Goal: Task Accomplishment & Management: Manage account settings

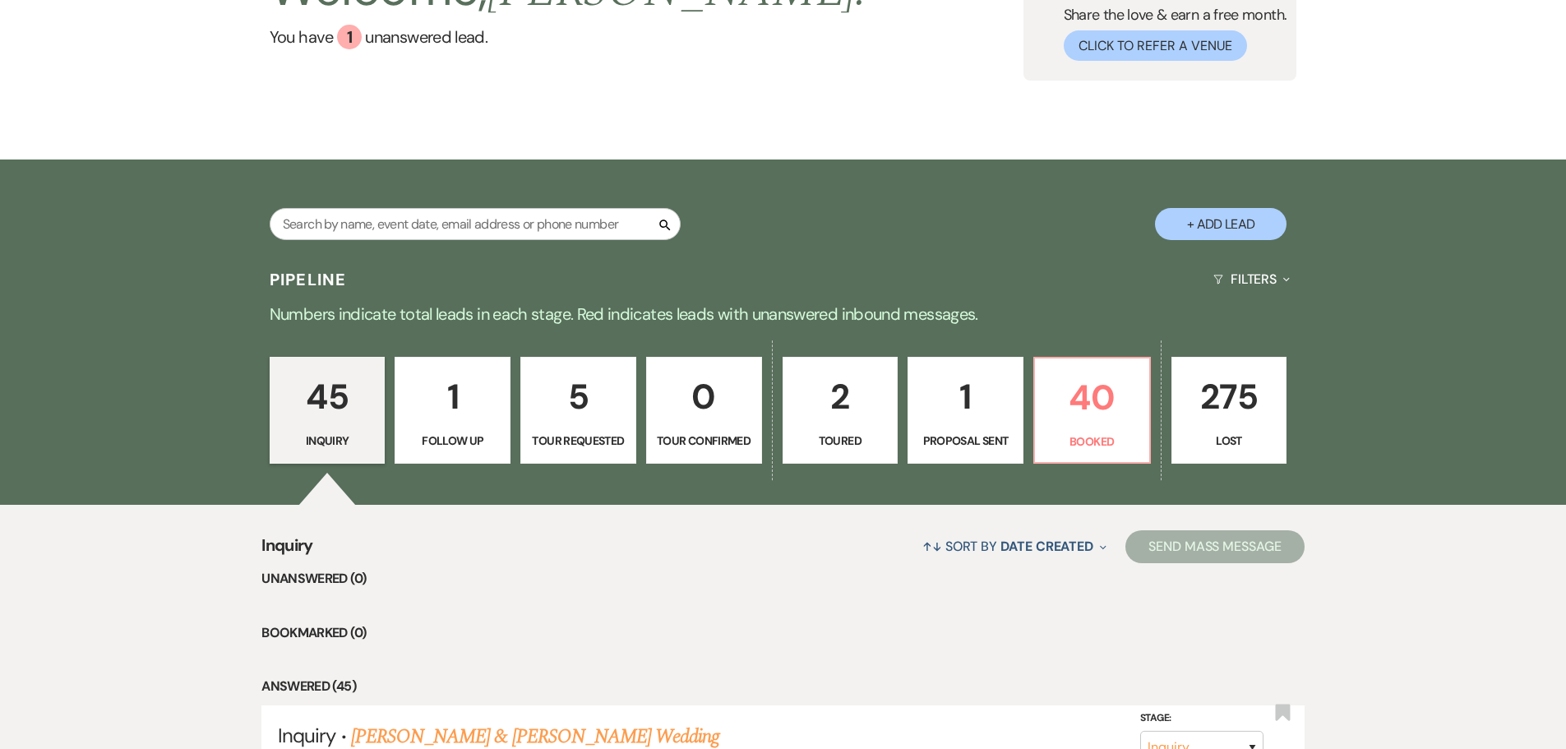
scroll to position [329, 0]
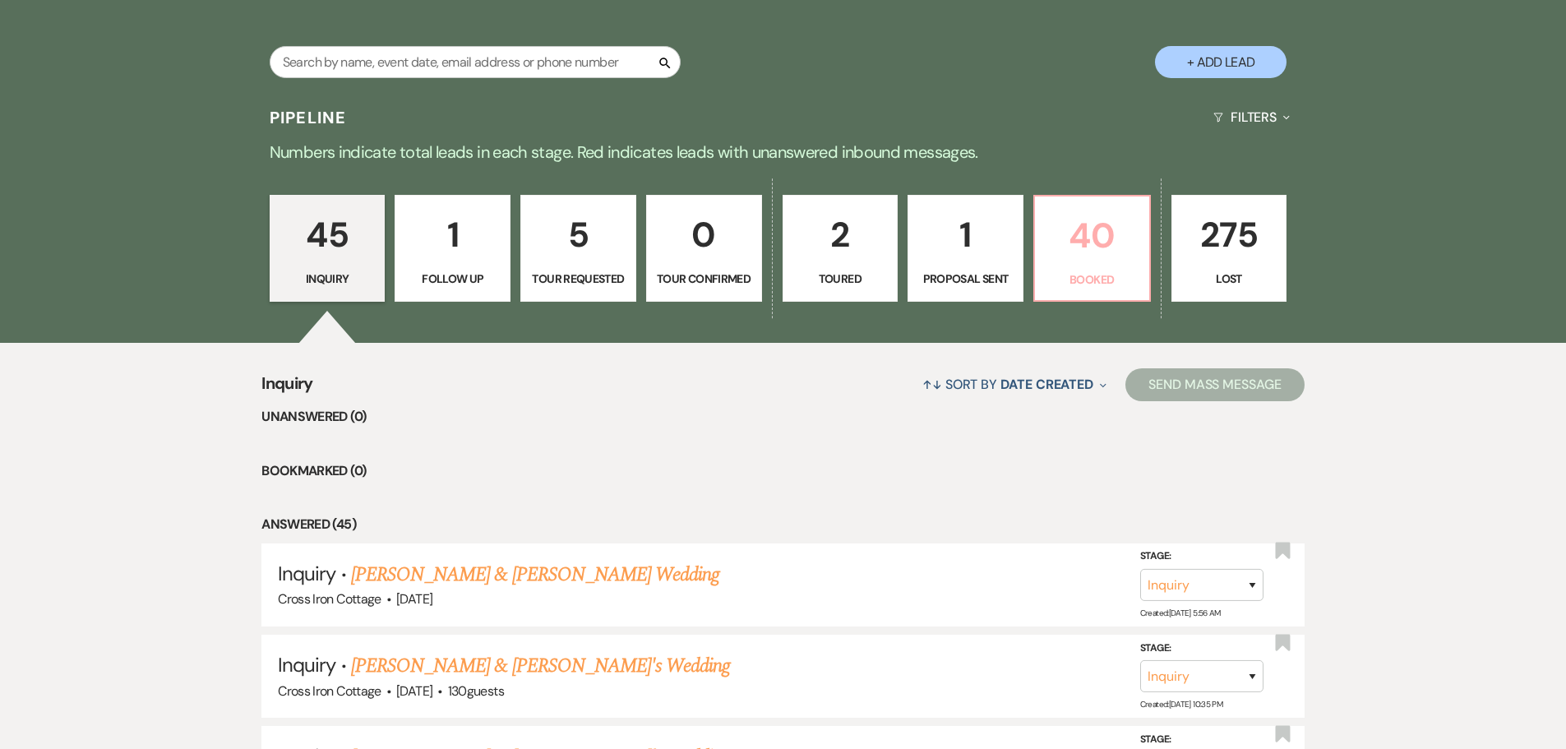
click at [1113, 228] on p "40" at bounding box center [1092, 235] width 95 height 55
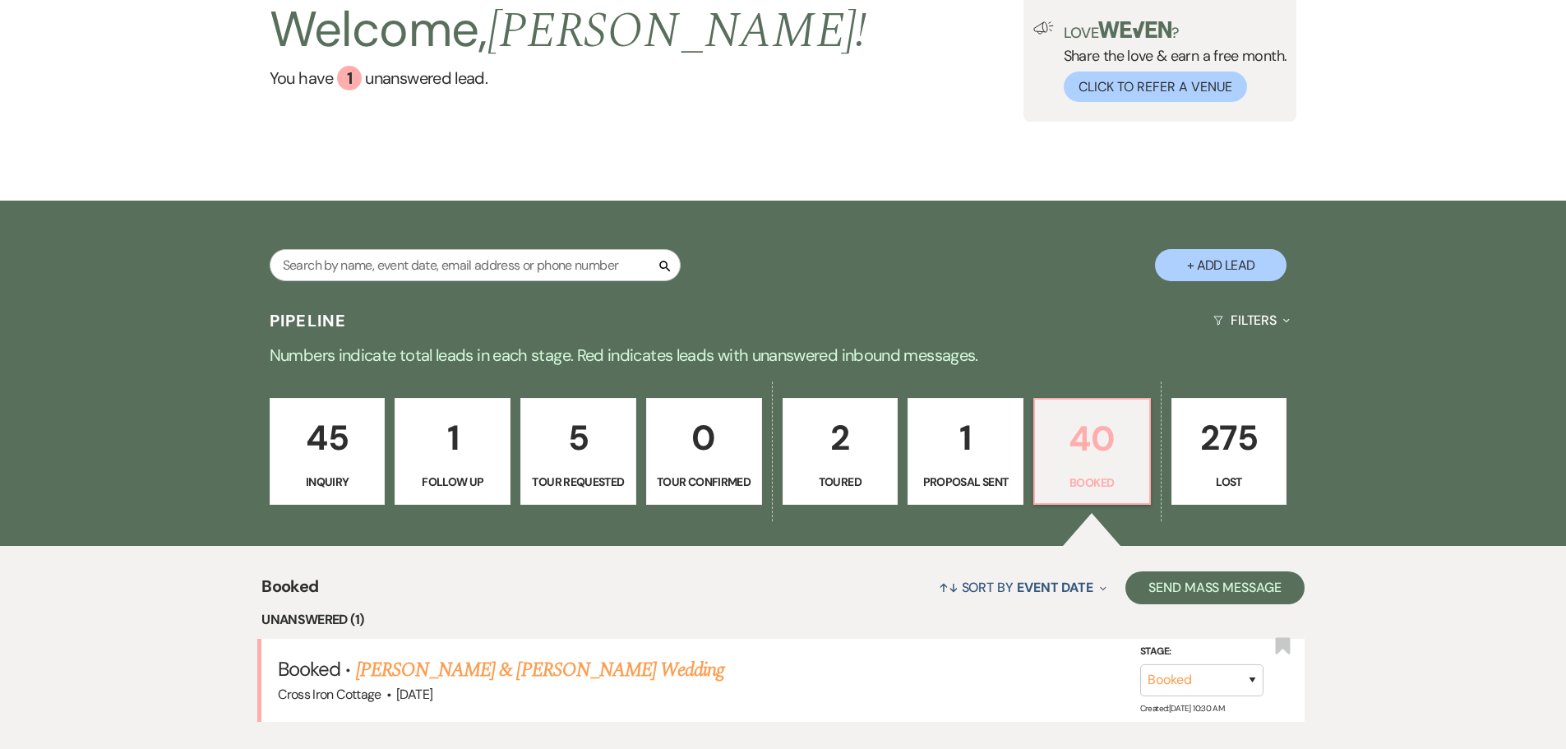
scroll to position [329, 0]
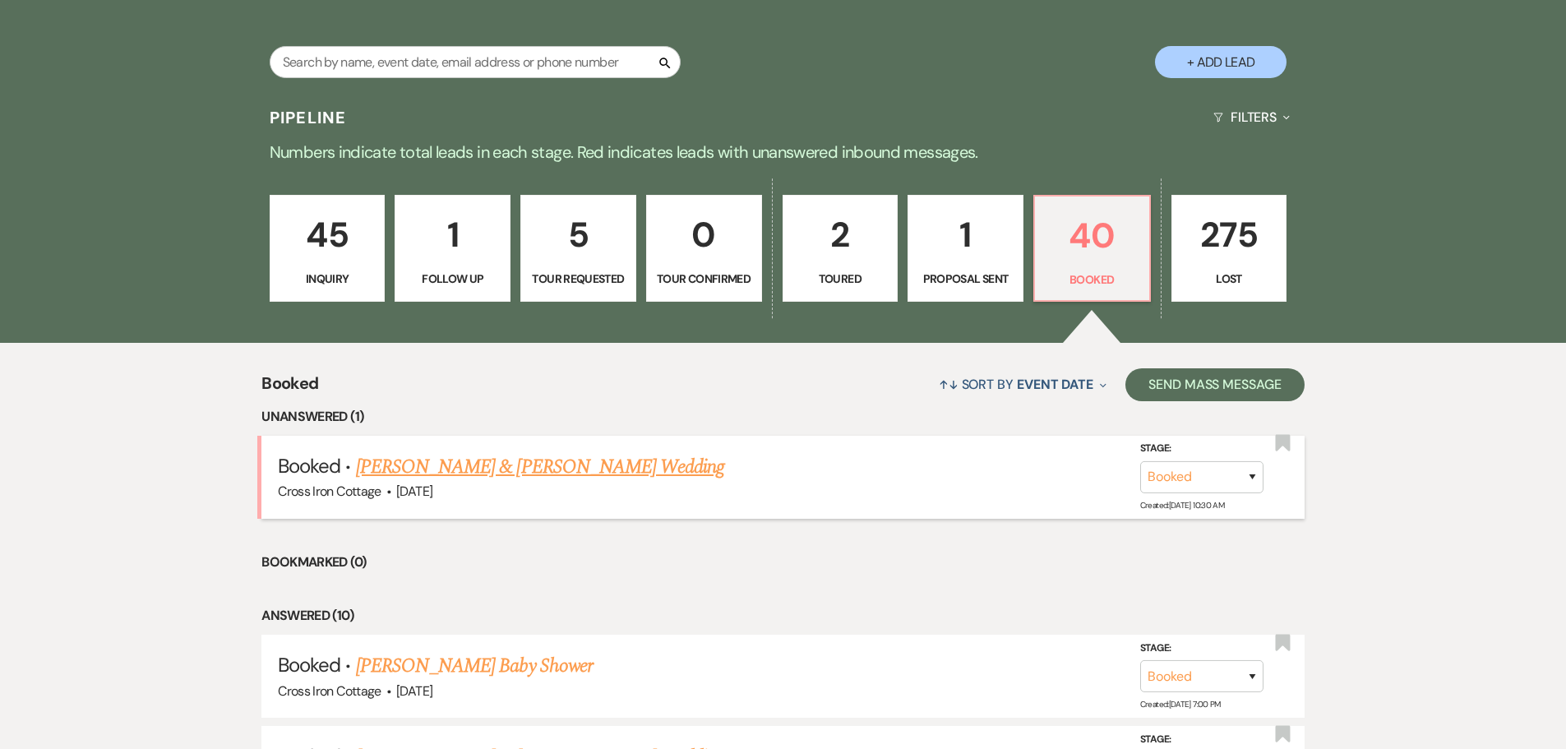
click at [445, 467] on link "[PERSON_NAME] & [PERSON_NAME] Wedding" at bounding box center [540, 467] width 368 height 30
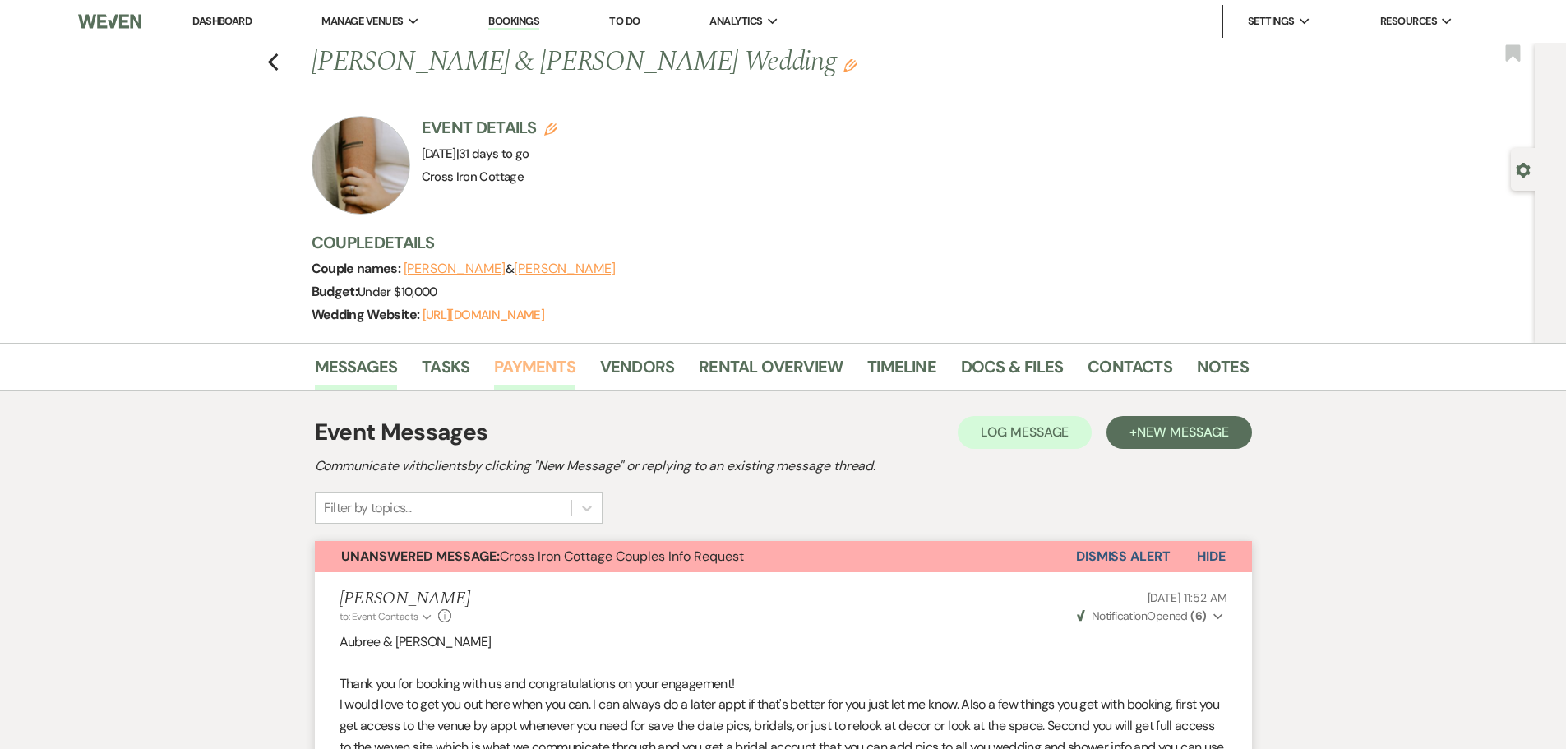
click at [542, 367] on link "Payments" at bounding box center [534, 372] width 81 height 36
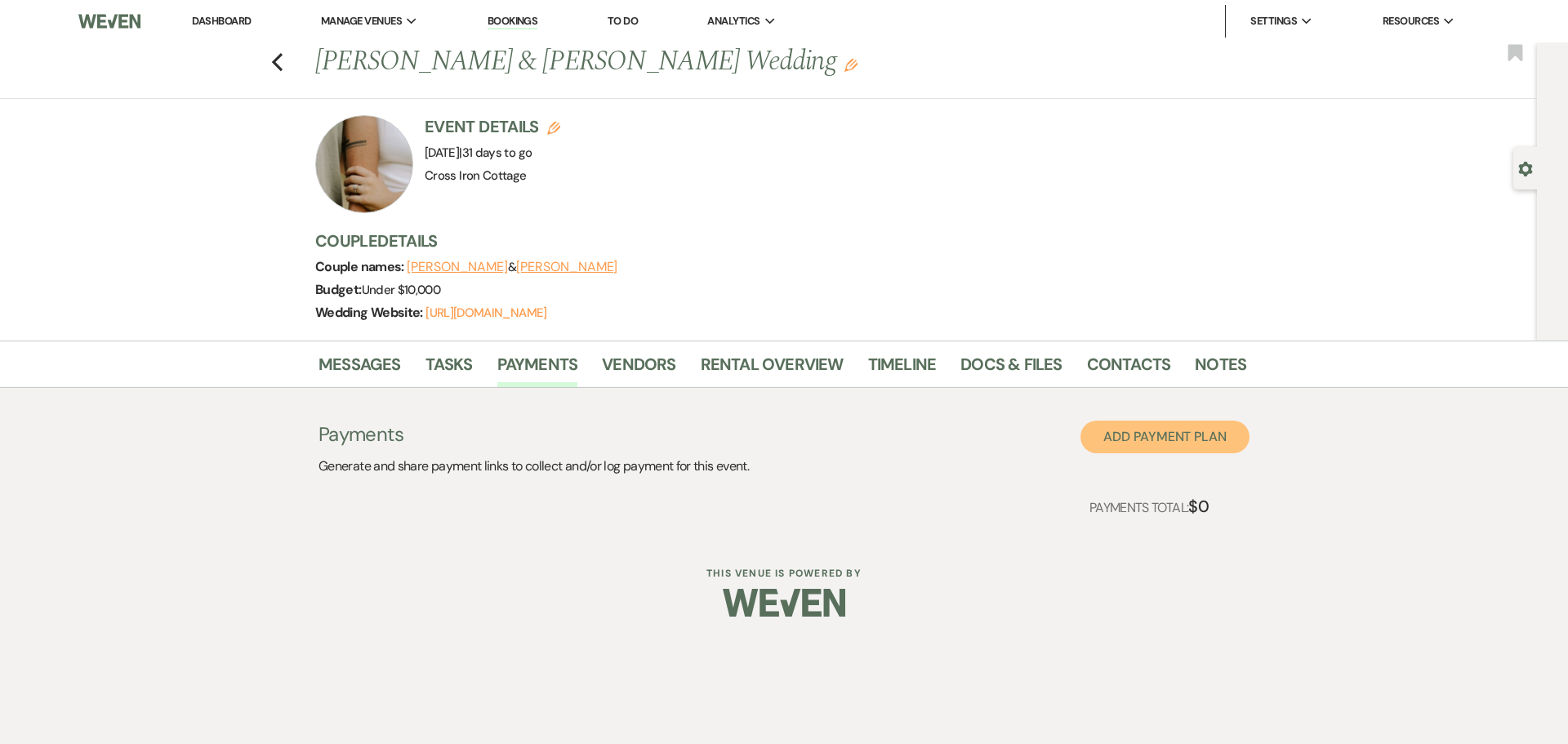
click at [1221, 438] on button "Add Payment Plan" at bounding box center [1166, 436] width 169 height 33
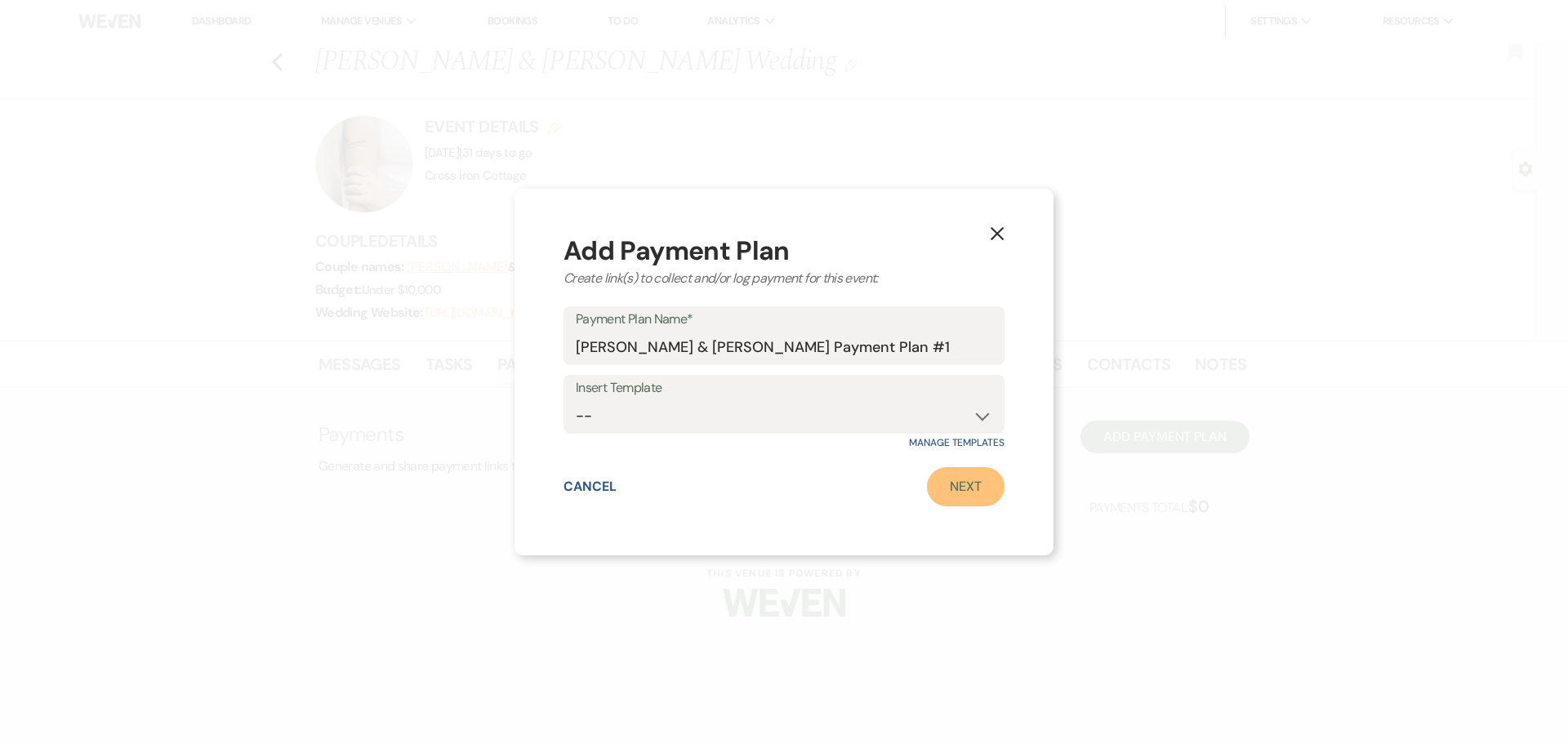
click at [960, 479] on link "Next" at bounding box center [966, 486] width 78 height 39
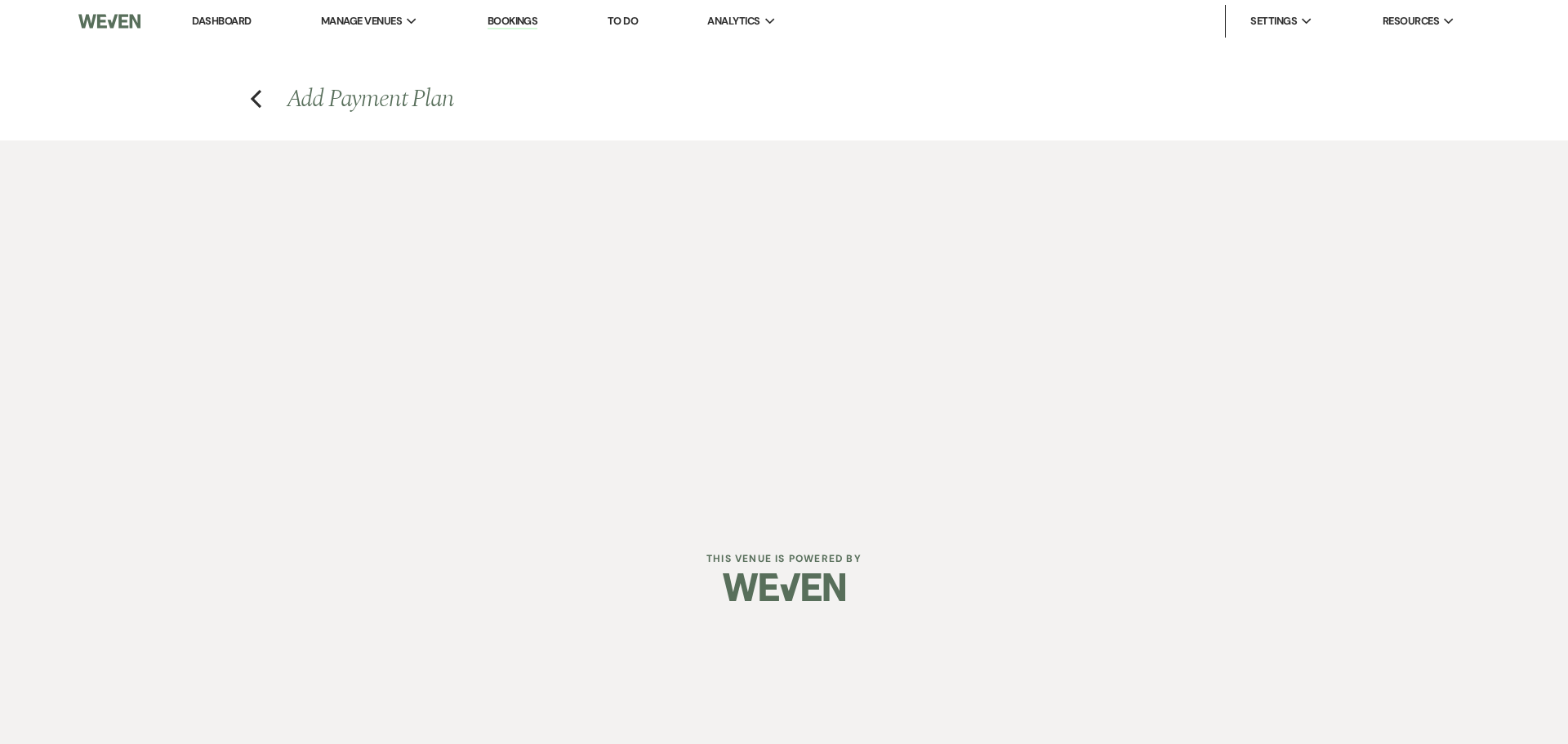
select select "2"
select select "percentage"
select select "true"
select select "client"
select select "weeks"
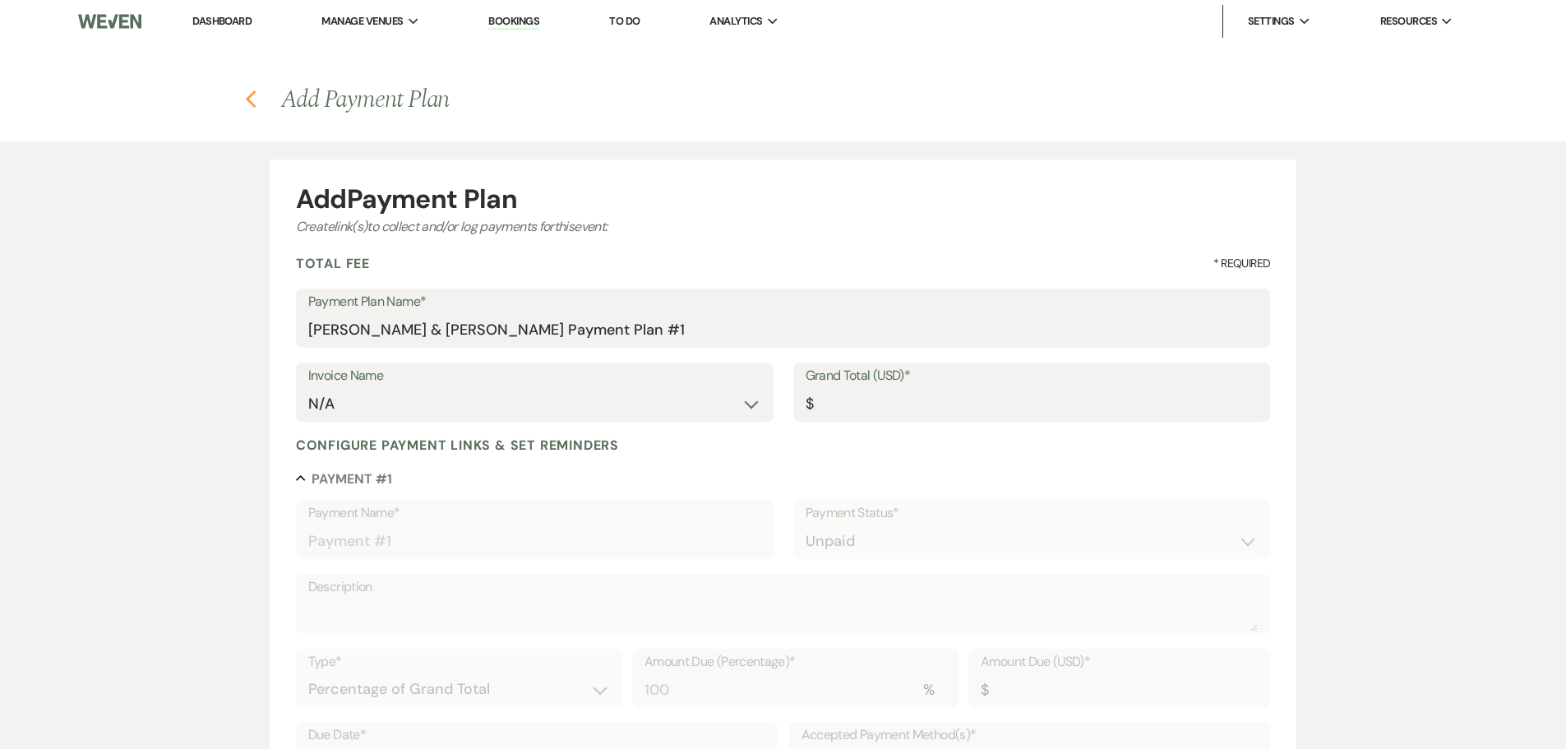
click at [254, 105] on use "button" at bounding box center [251, 99] width 11 height 18
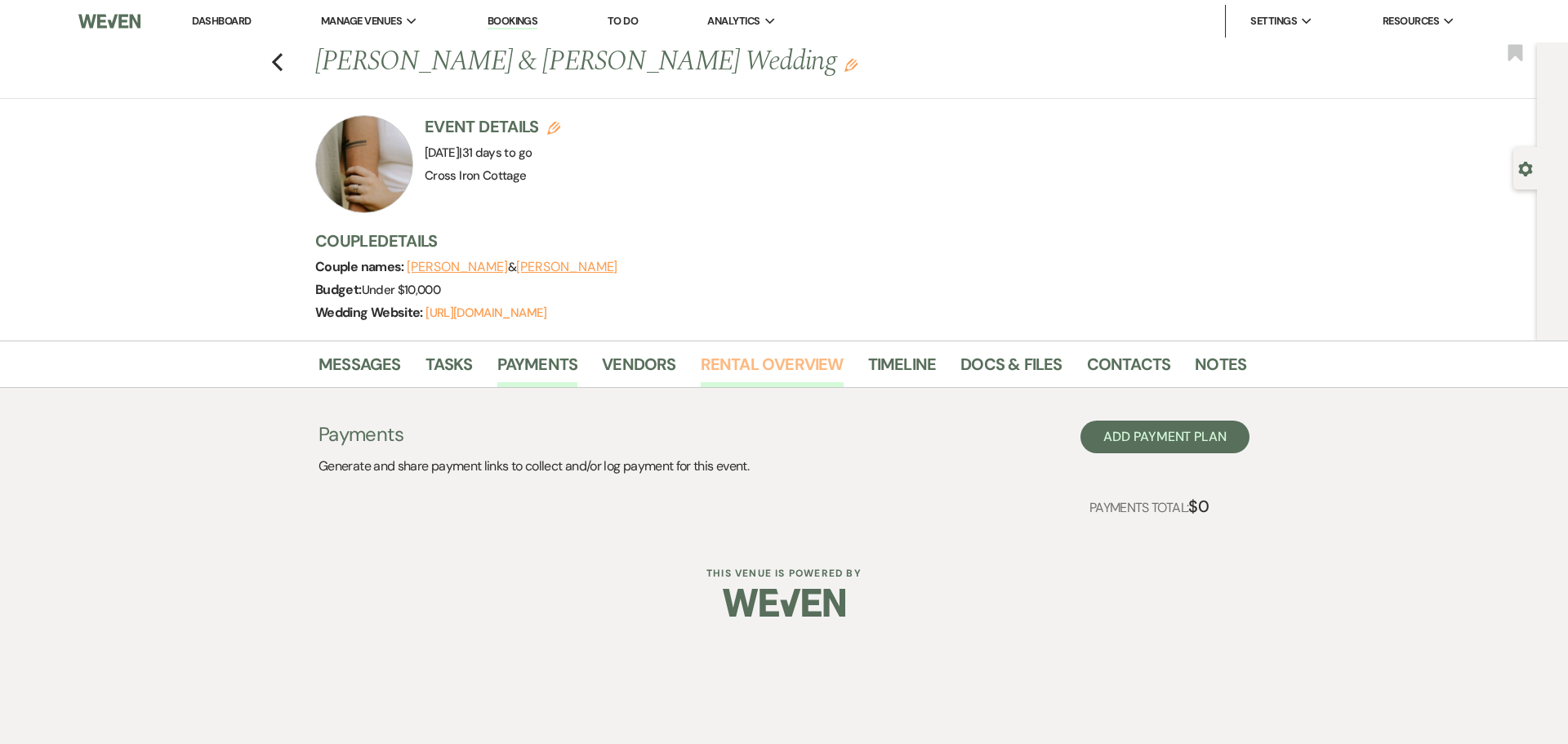
click at [727, 372] on link "Rental Overview" at bounding box center [772, 370] width 143 height 36
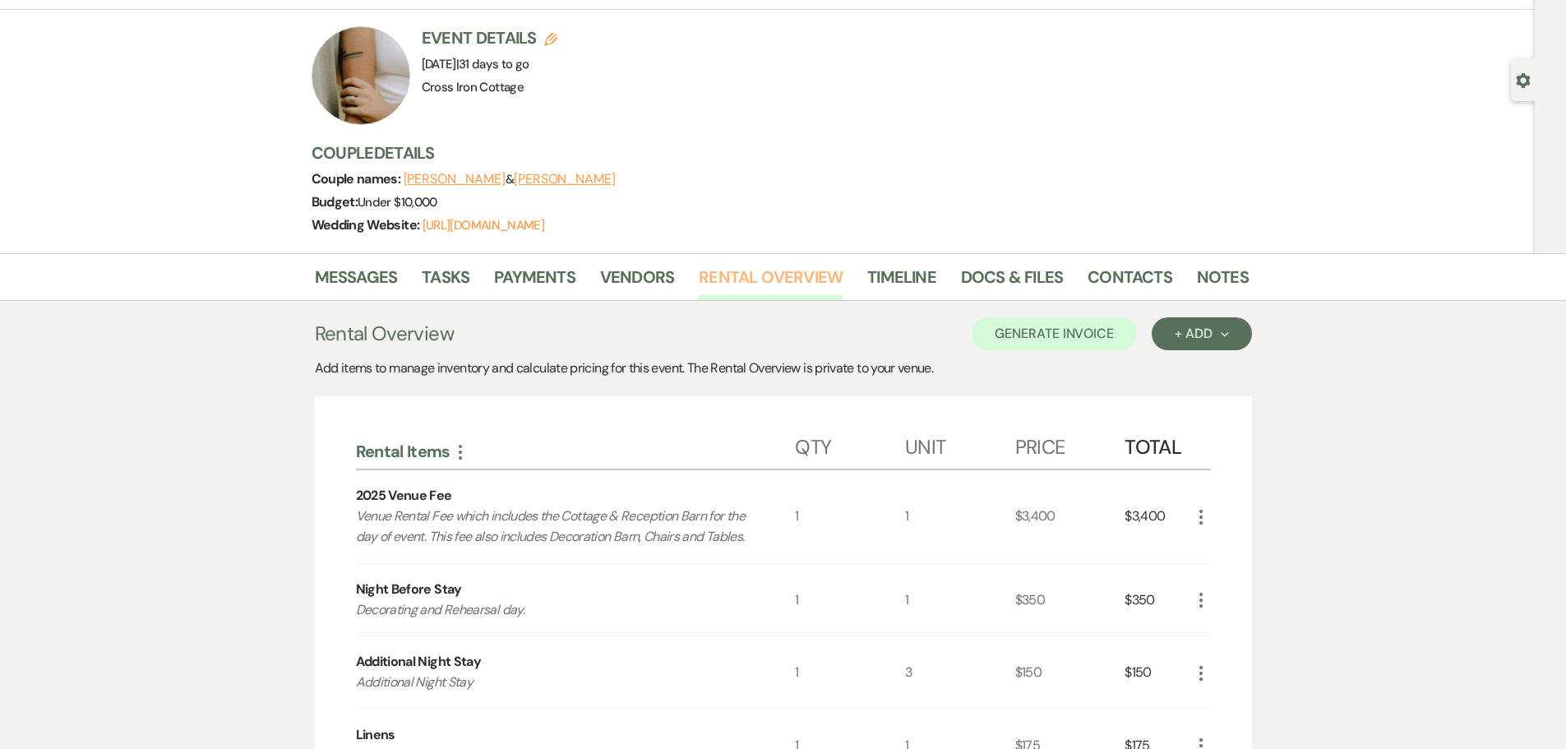
scroll to position [82, 0]
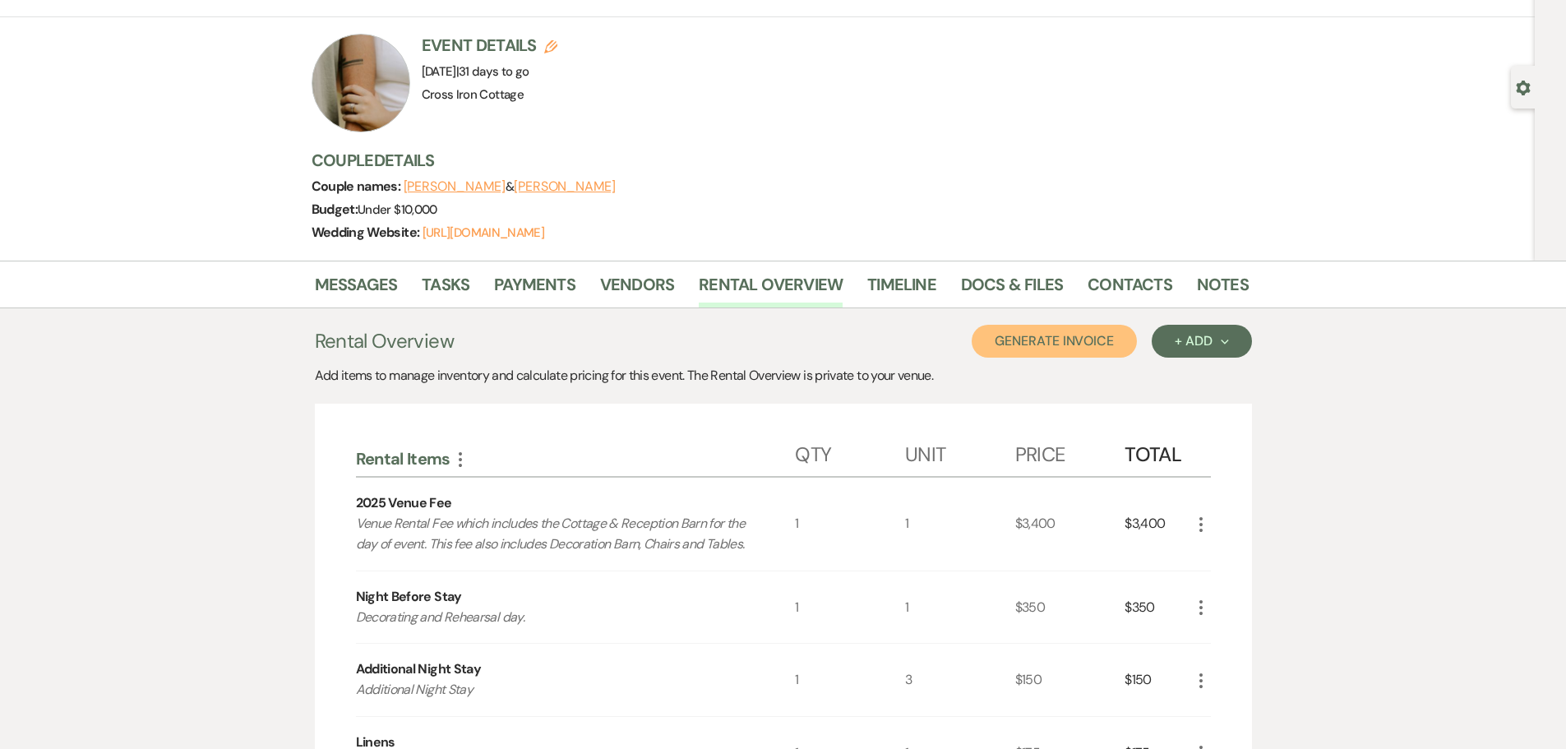
click at [1021, 348] on button "Generate Invoice" at bounding box center [1054, 341] width 165 height 33
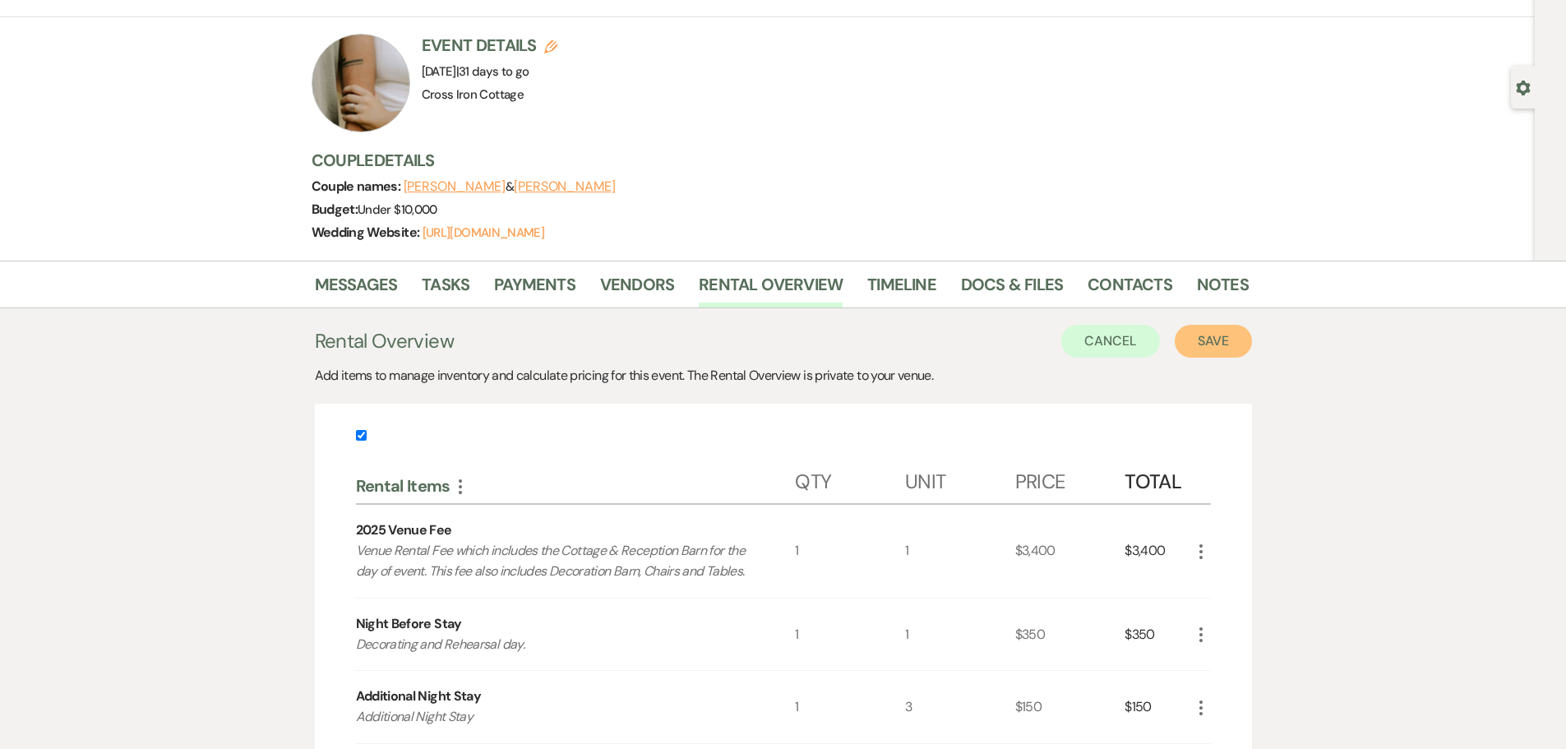
click at [1221, 347] on button "Save" at bounding box center [1213, 341] width 77 height 33
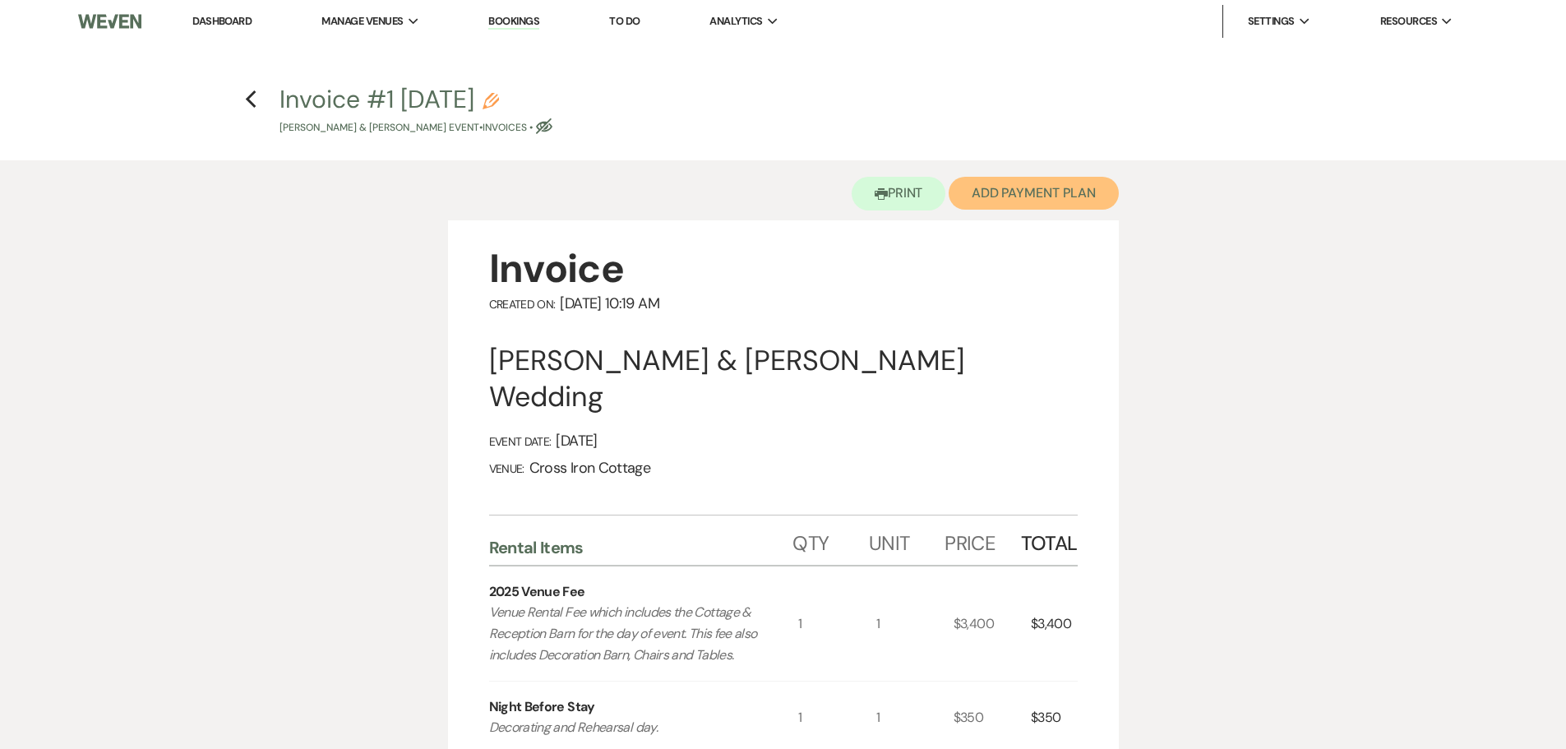
click at [1009, 189] on button "Add Payment Plan" at bounding box center [1034, 193] width 170 height 33
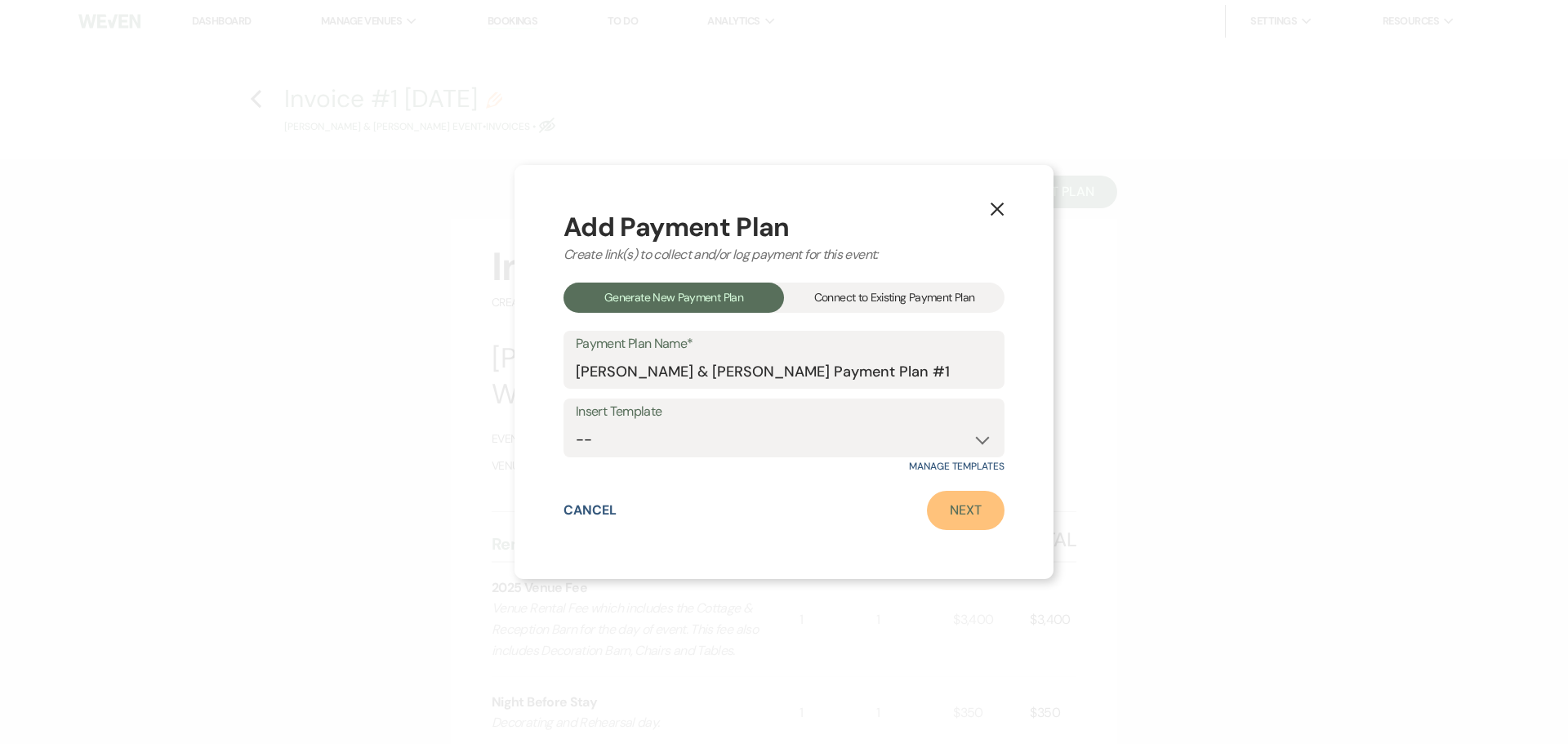
click at [981, 512] on link "Next" at bounding box center [966, 510] width 78 height 39
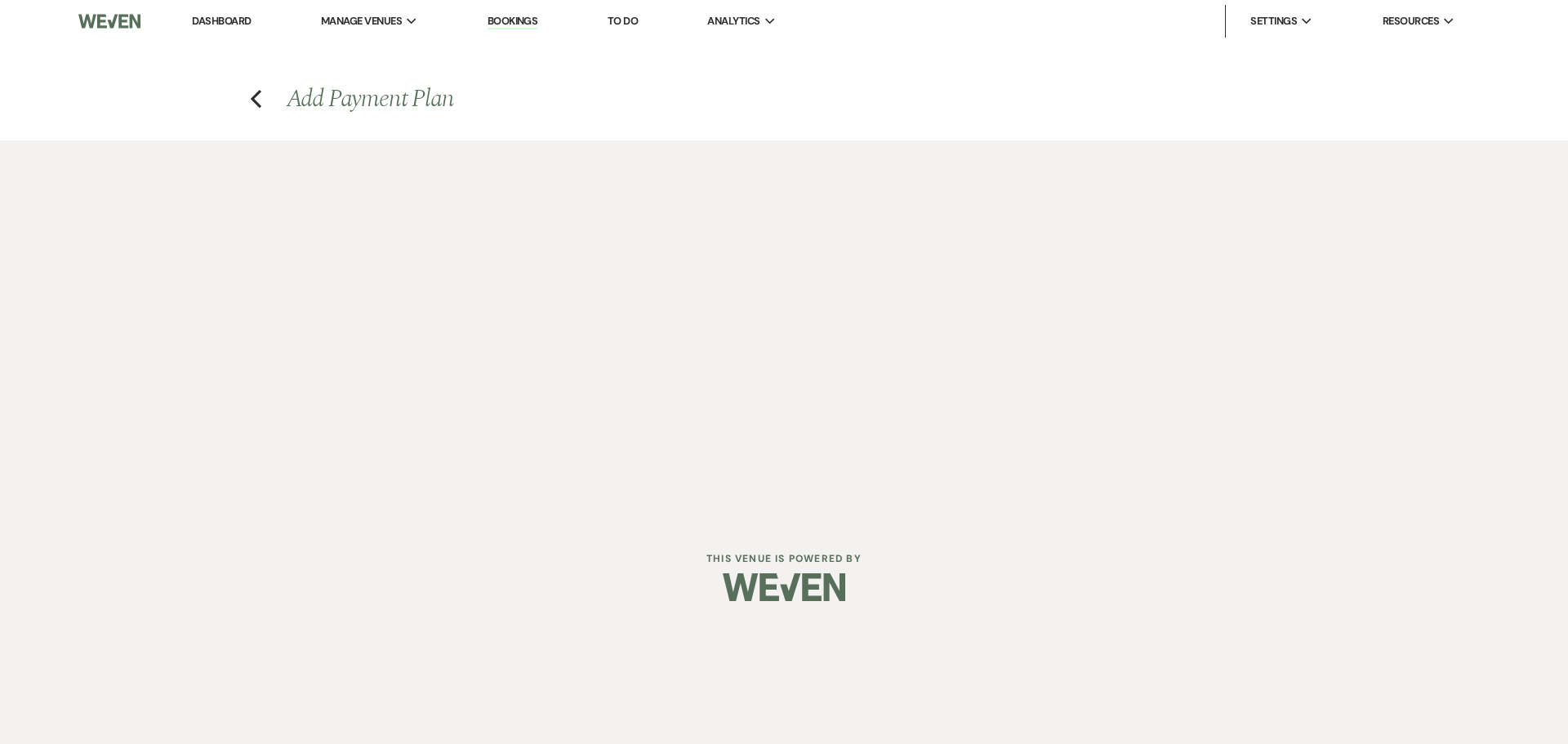
select select "29903"
select select "2"
select select "percentage"
select select "true"
select select "client"
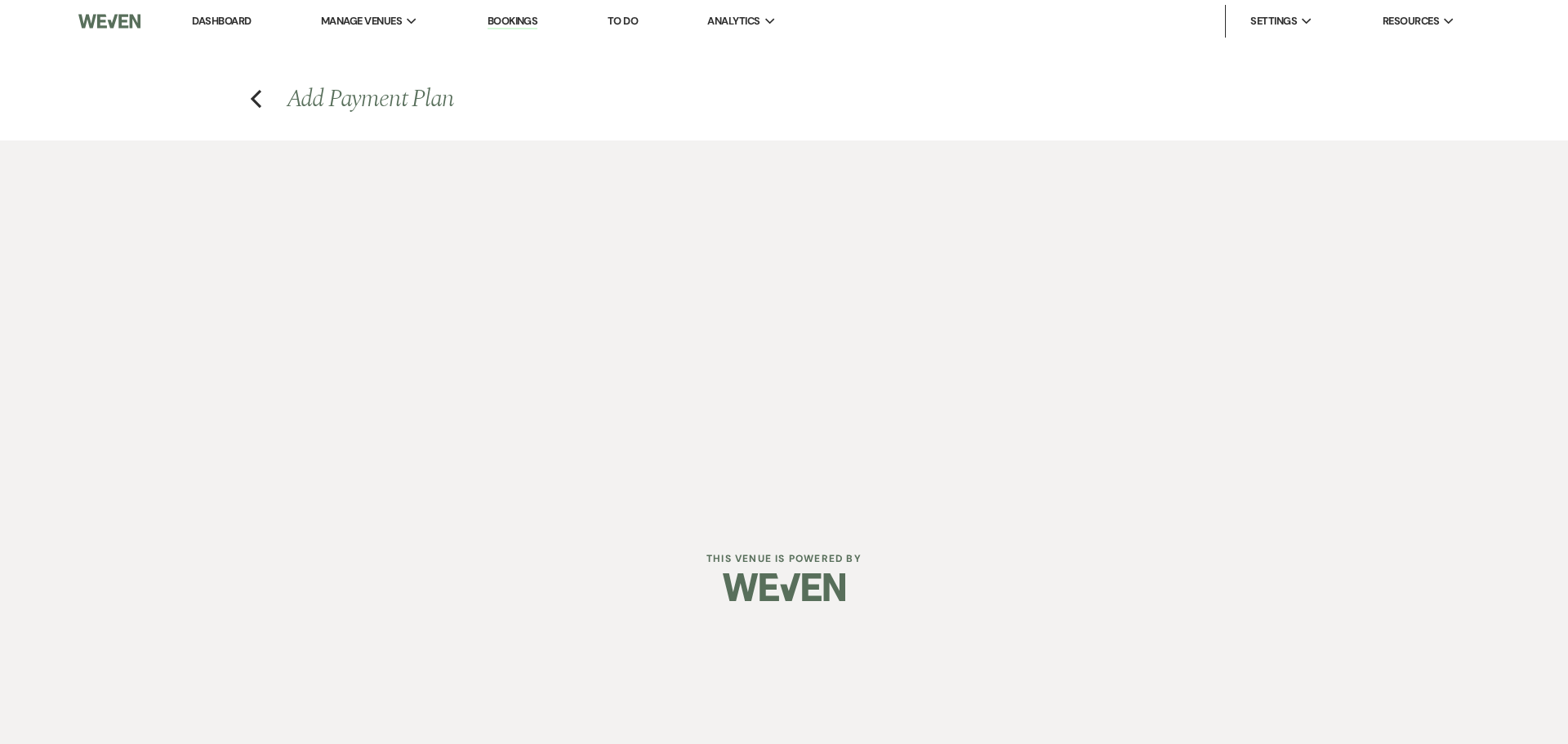
select select "weeks"
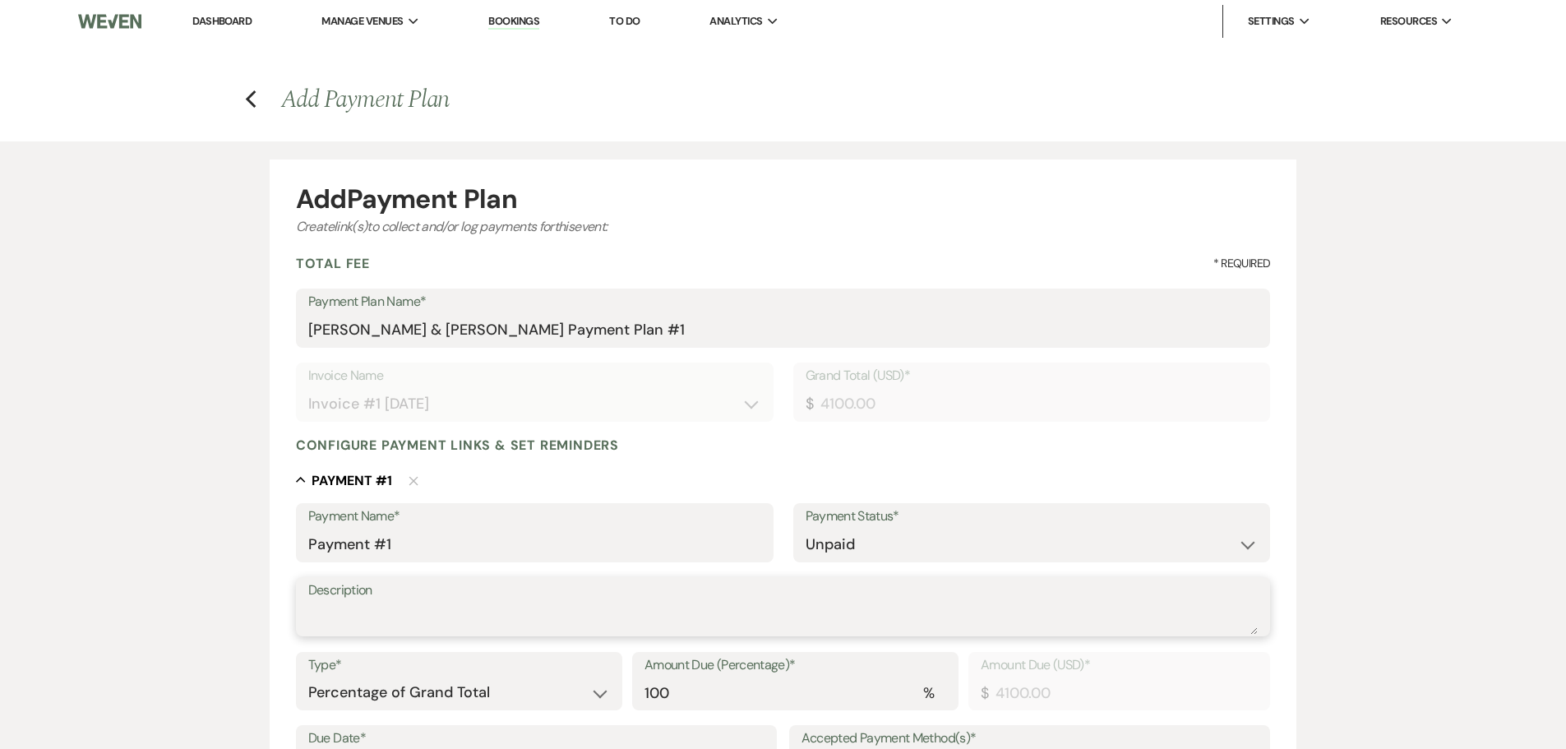
click at [421, 616] on textarea "Description" at bounding box center [783, 618] width 950 height 33
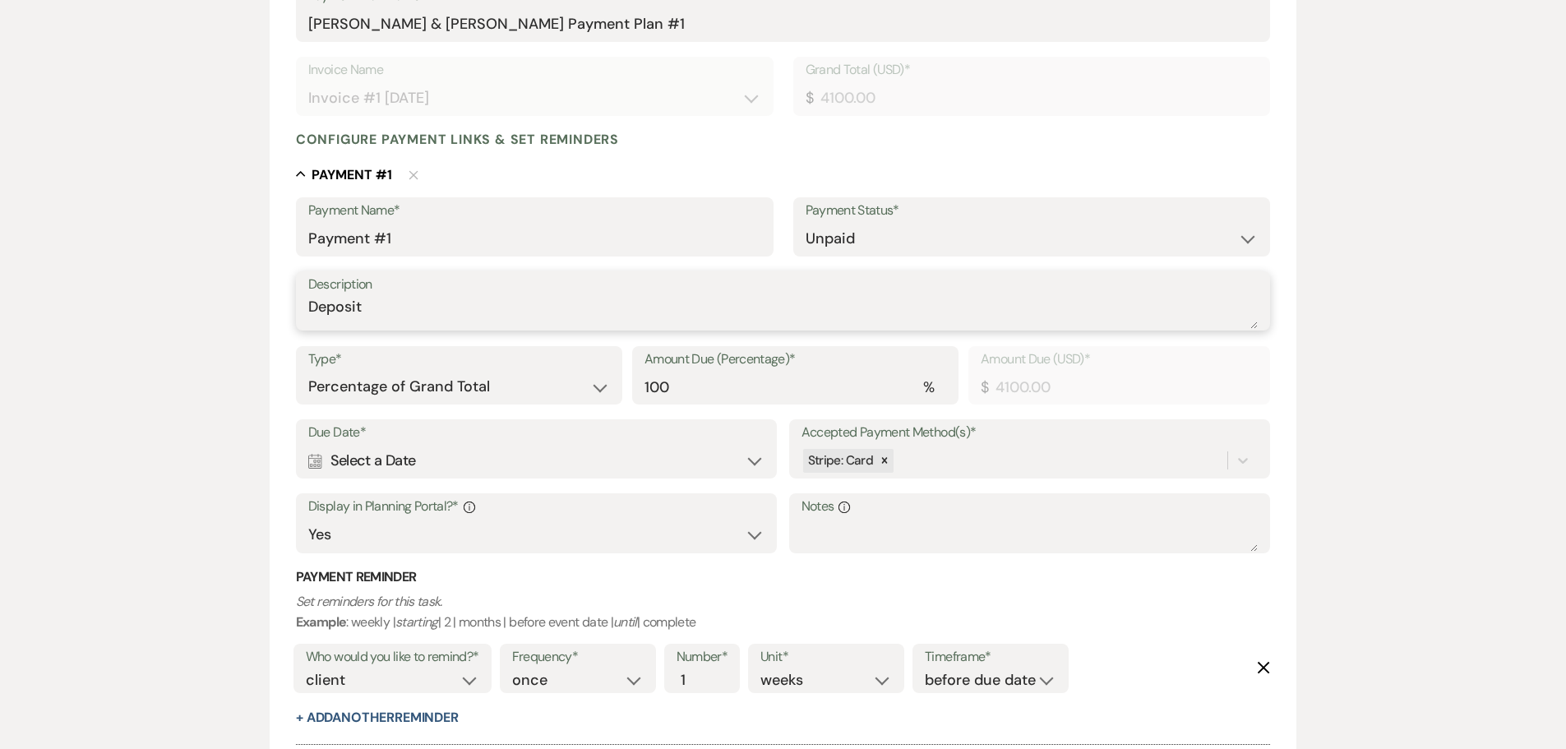
scroll to position [329, 0]
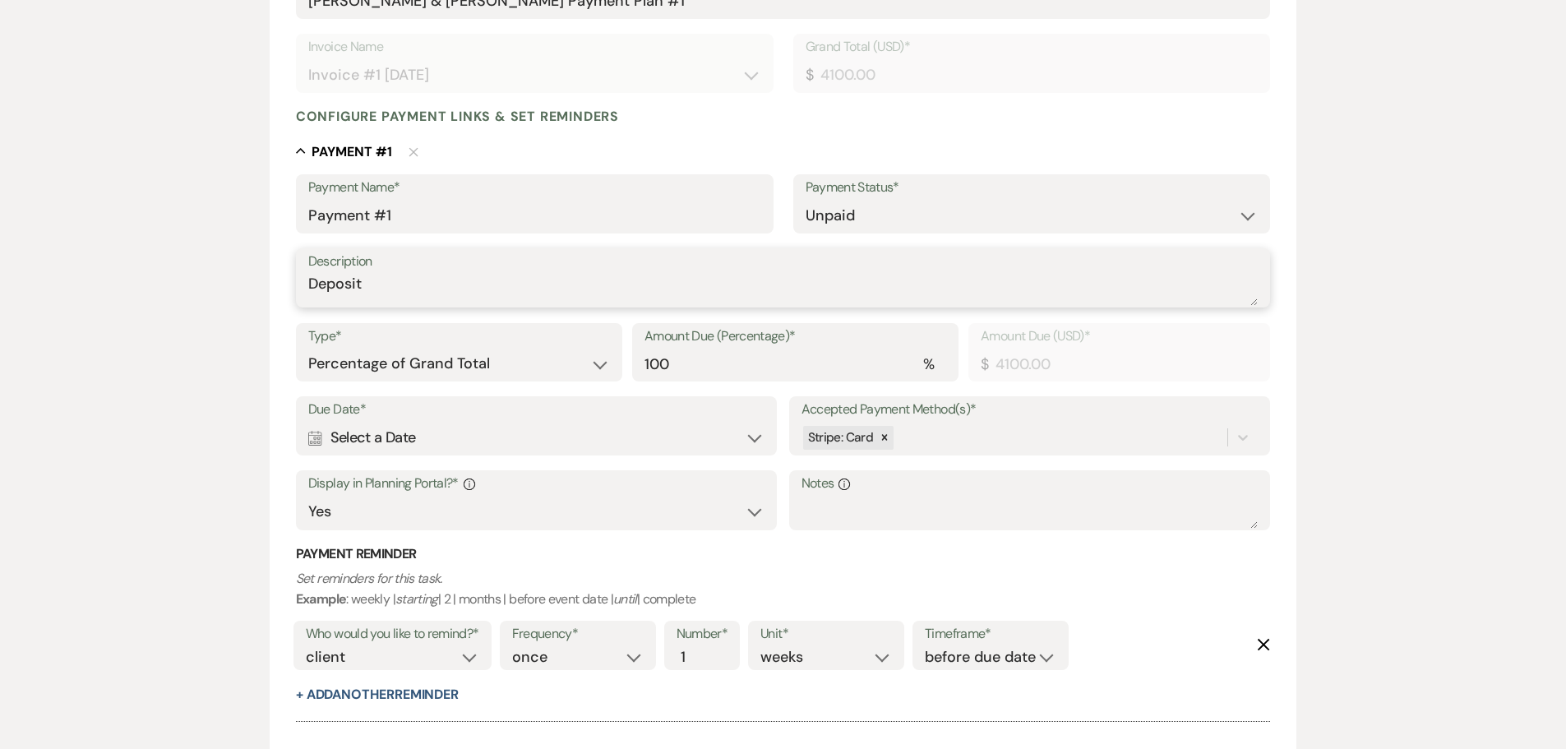
type textarea "Deposit"
click at [580, 370] on select "Dollar Amount Percentage of Grand Total" at bounding box center [459, 364] width 302 height 32
select select "flat"
click at [308, 348] on select "Dollar Amount Percentage of Grand Total" at bounding box center [459, 364] width 302 height 32
click at [940, 361] on input "4100.00" at bounding box center [1036, 364] width 446 height 32
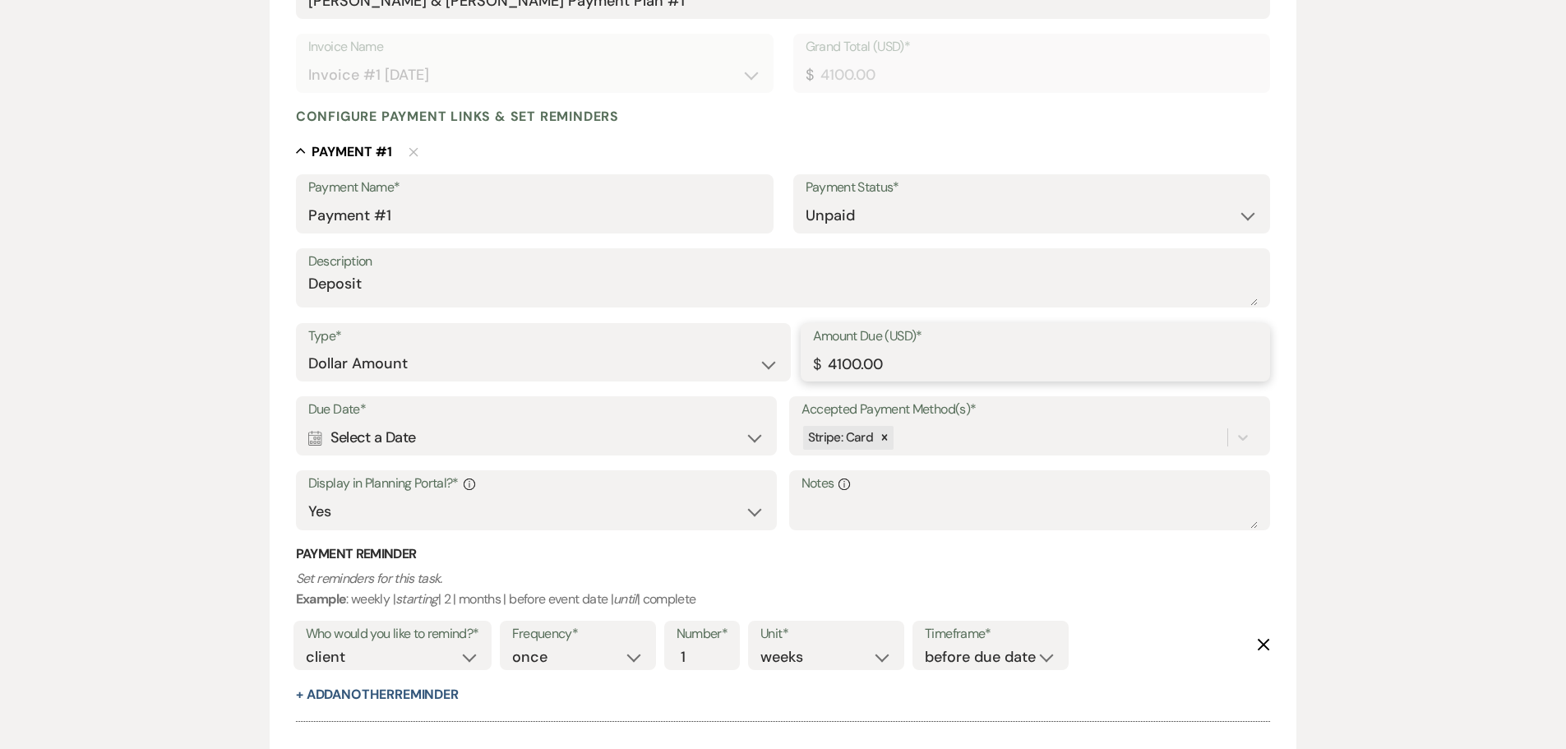
drag, startPoint x: 940, startPoint y: 361, endPoint x: 757, endPoint y: 372, distance: 183.7
click at [757, 372] on div "Type* Dollar Amount Percentage of Grand Total Amount Due (USD)* $ 4100.00" at bounding box center [783, 360] width 975 height 74
type input "1700.00"
click at [630, 434] on div "Calendar Select a Date Expand" at bounding box center [536, 438] width 457 height 32
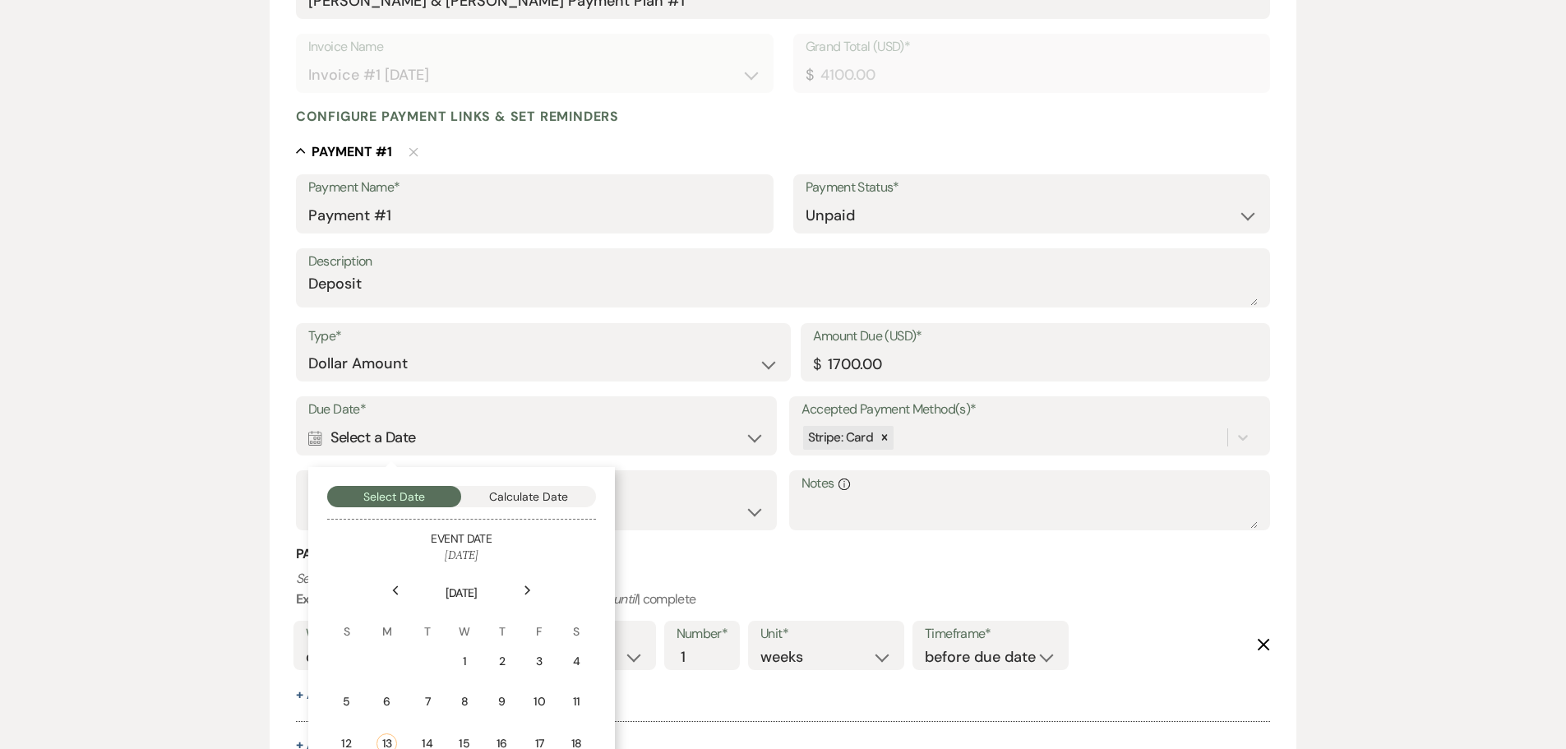
click at [397, 583] on div "Previous" at bounding box center [395, 590] width 26 height 26
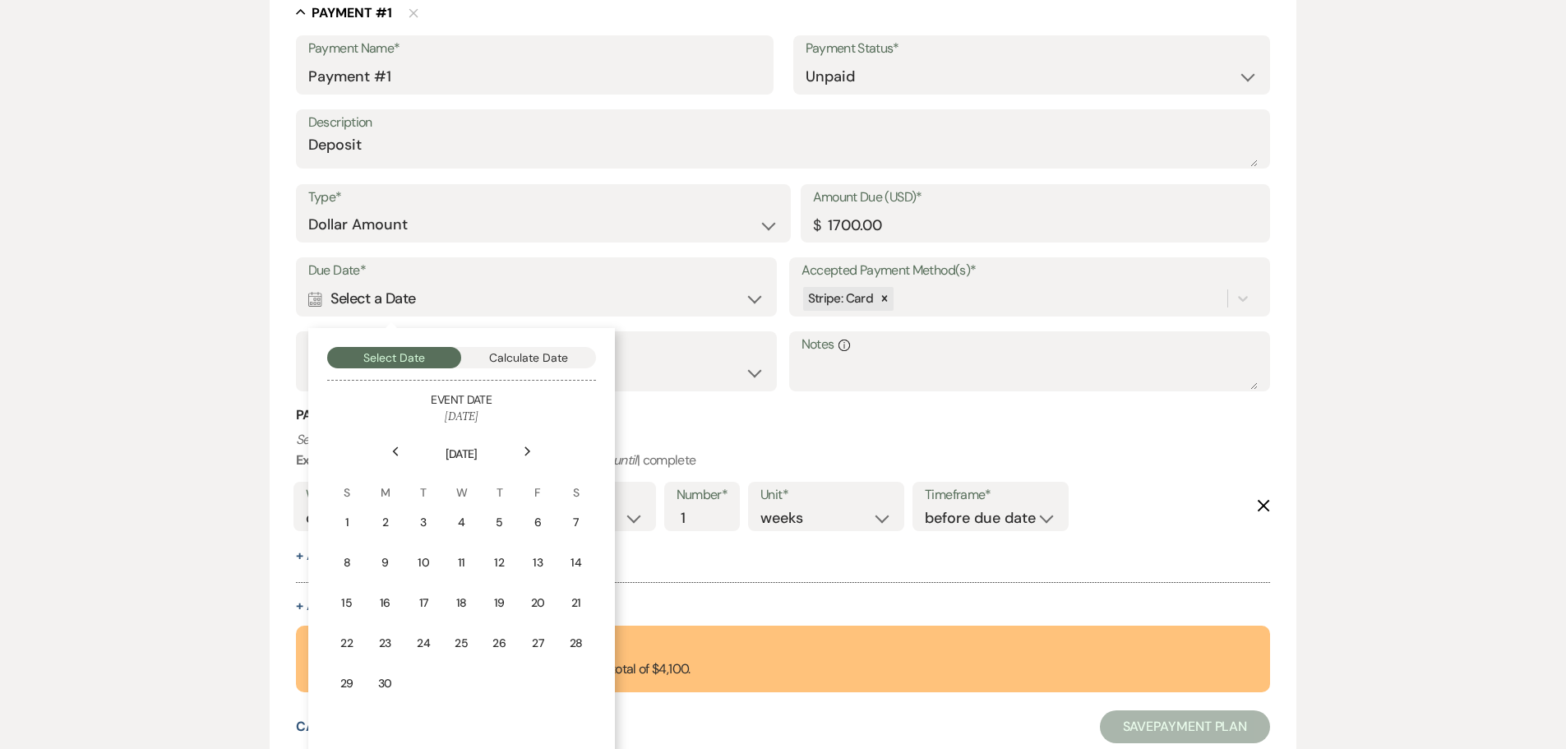
scroll to position [493, 0]
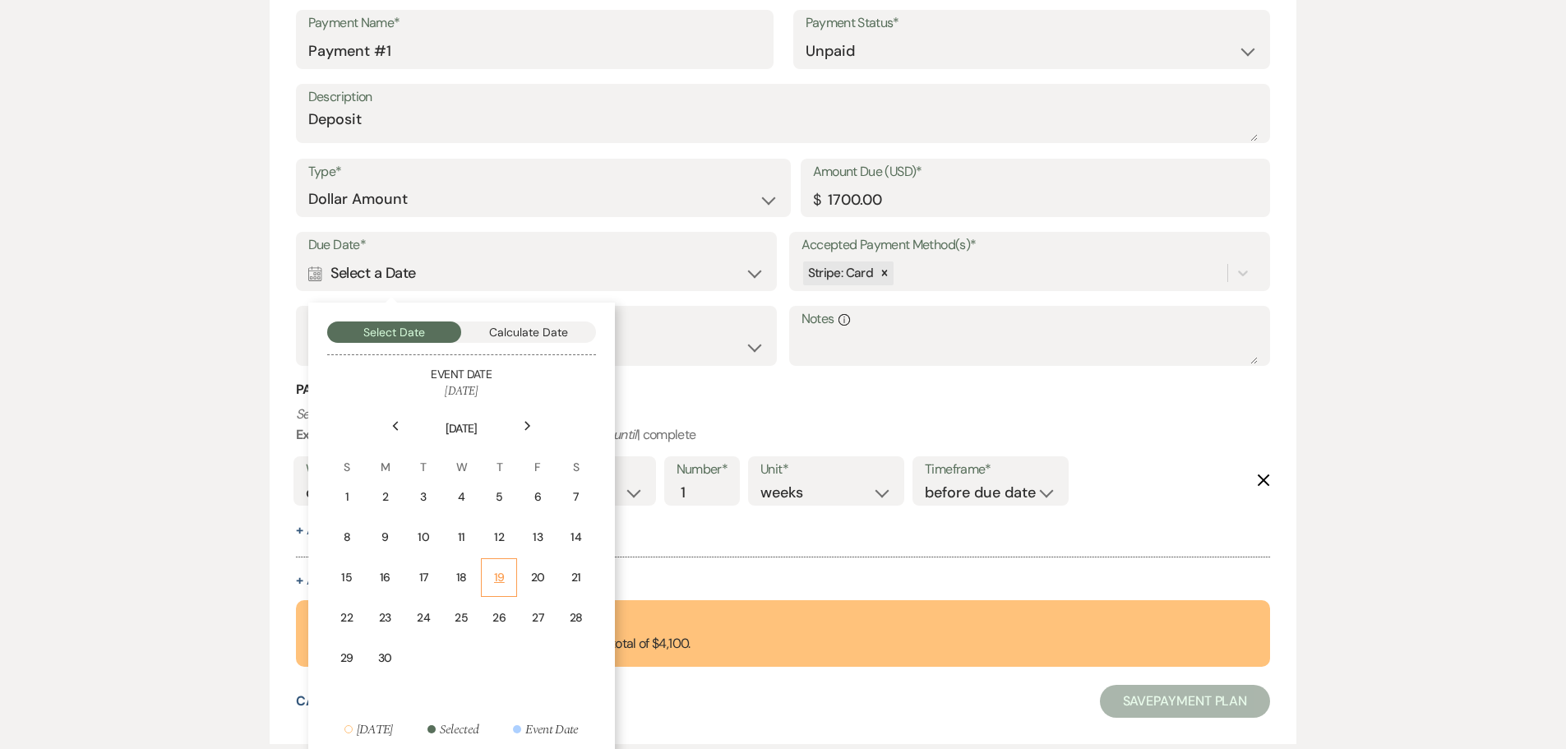
click at [511, 581] on td "19" at bounding box center [499, 577] width 36 height 39
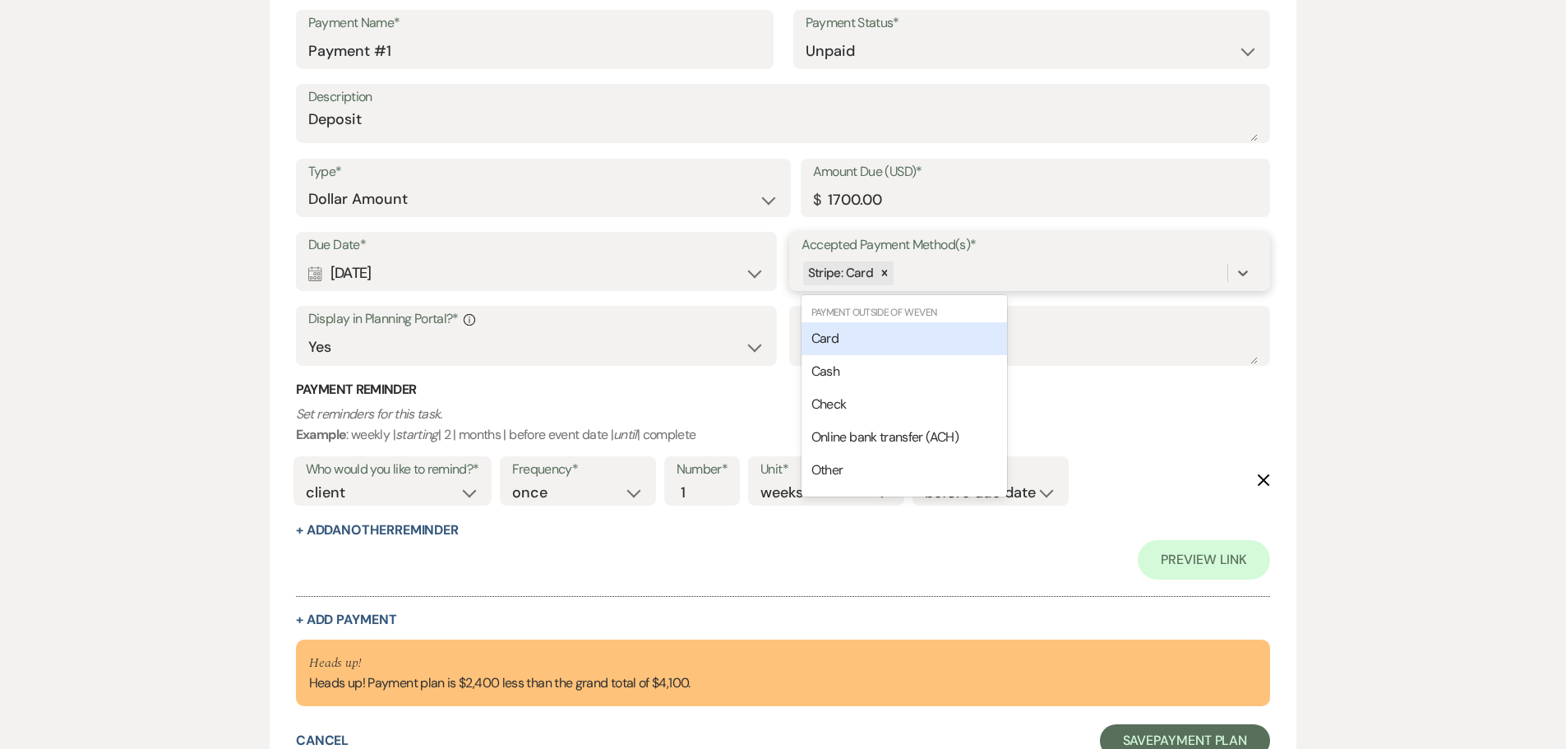
click at [955, 274] on div "Stripe: Card" at bounding box center [1015, 273] width 427 height 29
click at [849, 404] on div "Check" at bounding box center [905, 404] width 206 height 33
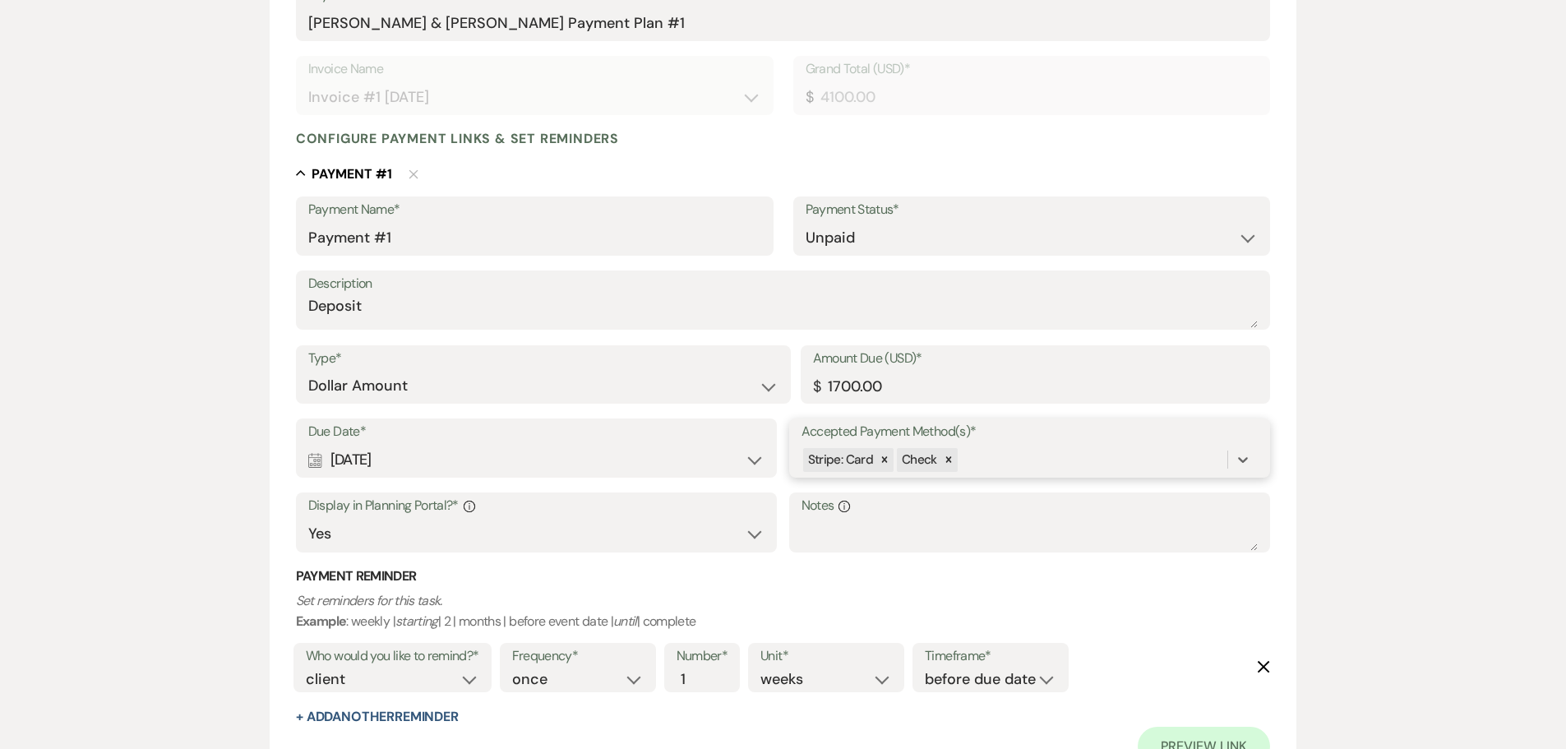
scroll to position [305, 0]
click at [980, 233] on select "Paid Unpaid" at bounding box center [1032, 240] width 453 height 32
select select "1"
click at [806, 224] on select "Paid Unpaid" at bounding box center [1032, 240] width 453 height 32
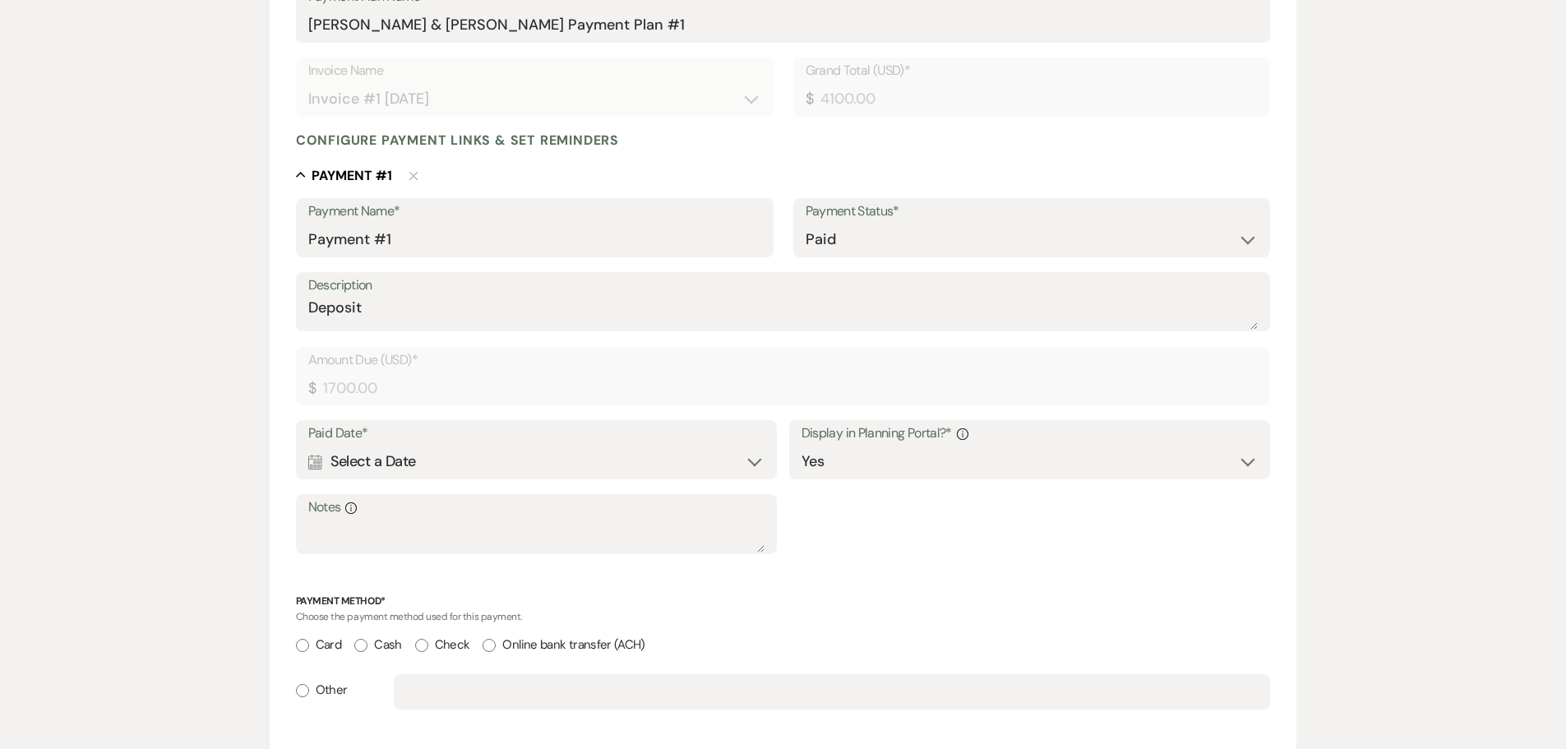
click at [523, 447] on div "Calendar Select a Date Expand" at bounding box center [536, 462] width 457 height 32
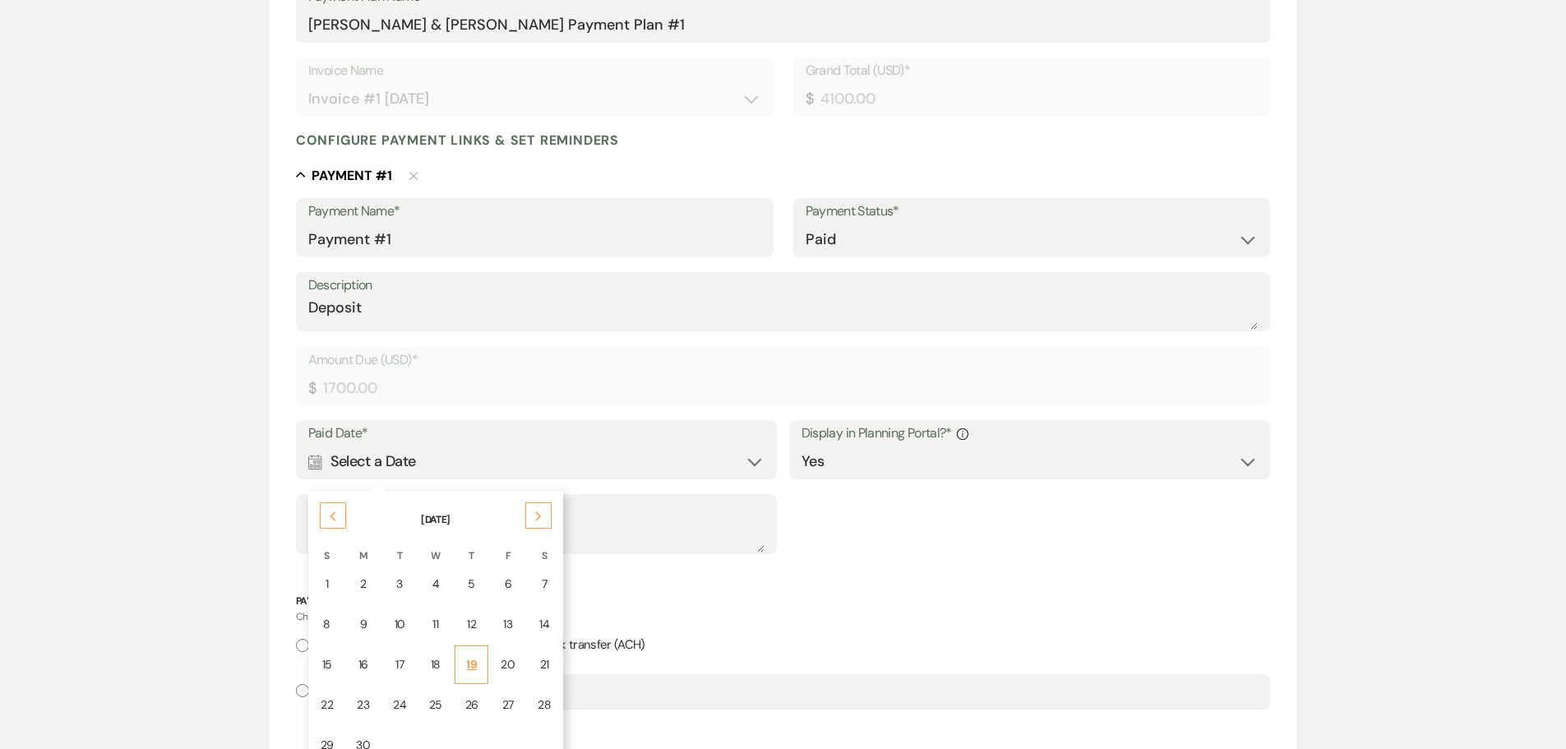
click at [477, 666] on td "19" at bounding box center [472, 664] width 35 height 39
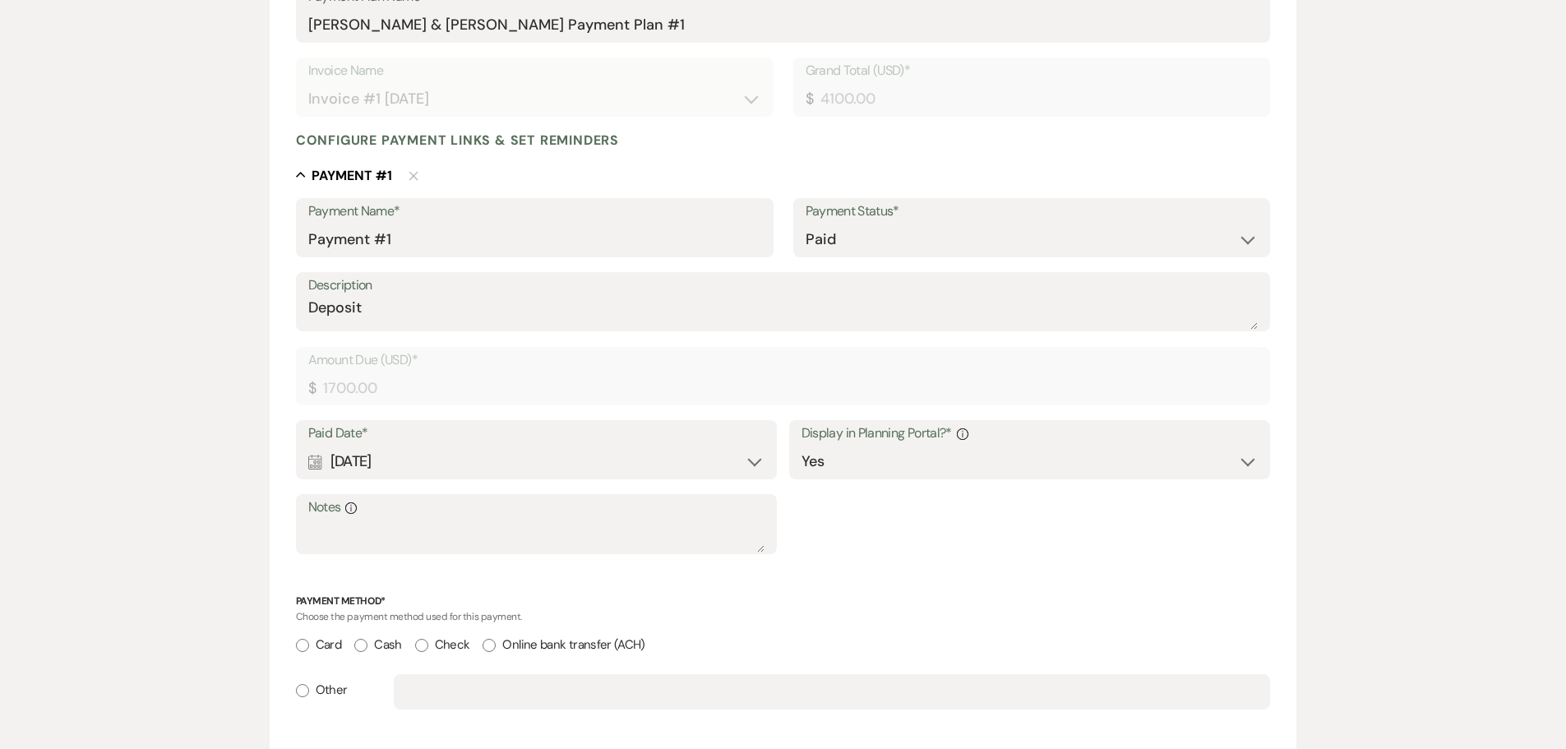
click at [414, 644] on div "Card Cash Check Online bank transfer (ACH)" at bounding box center [783, 654] width 975 height 40
click at [418, 645] on input "Check" at bounding box center [421, 645] width 13 height 13
radio input "true"
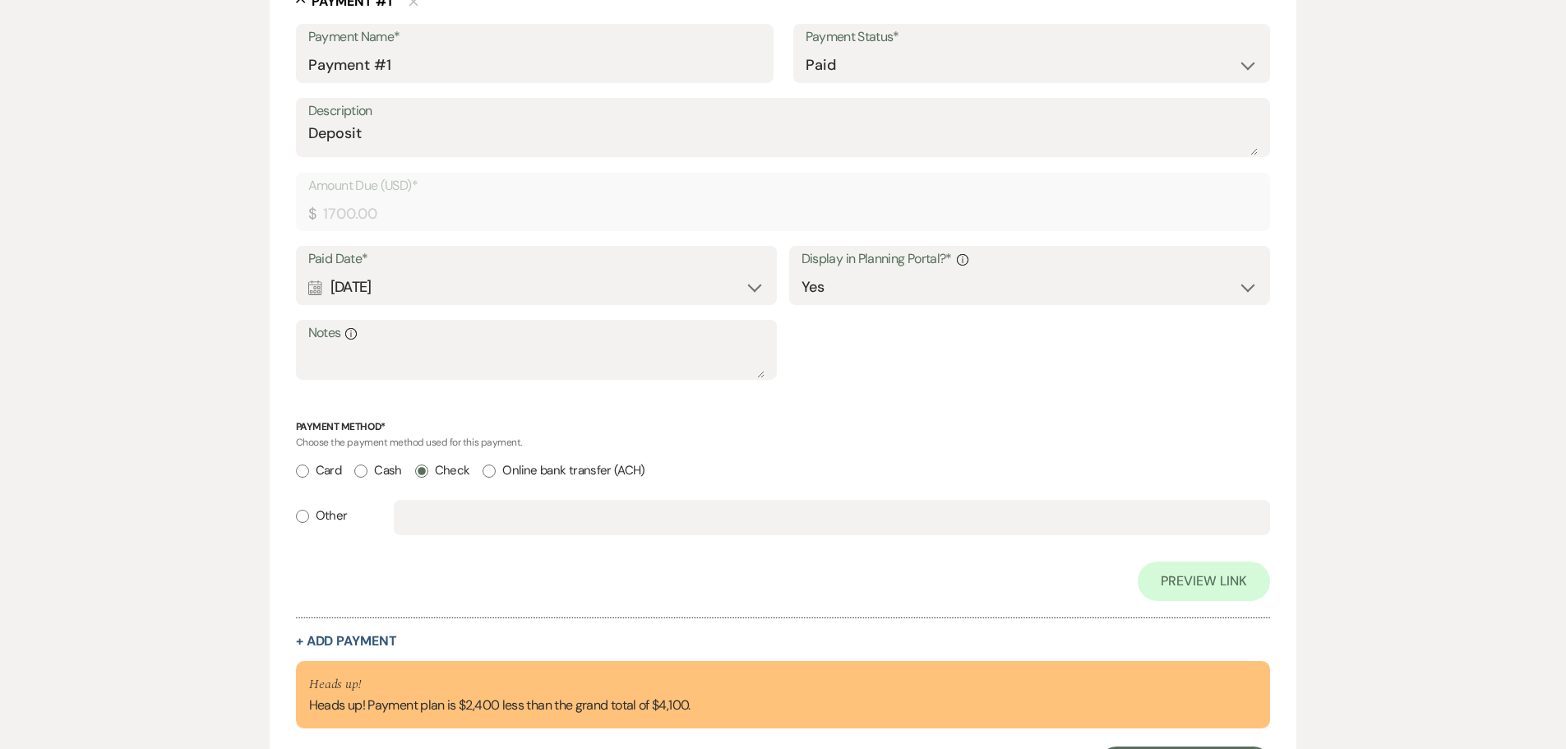
scroll to position [634, 0]
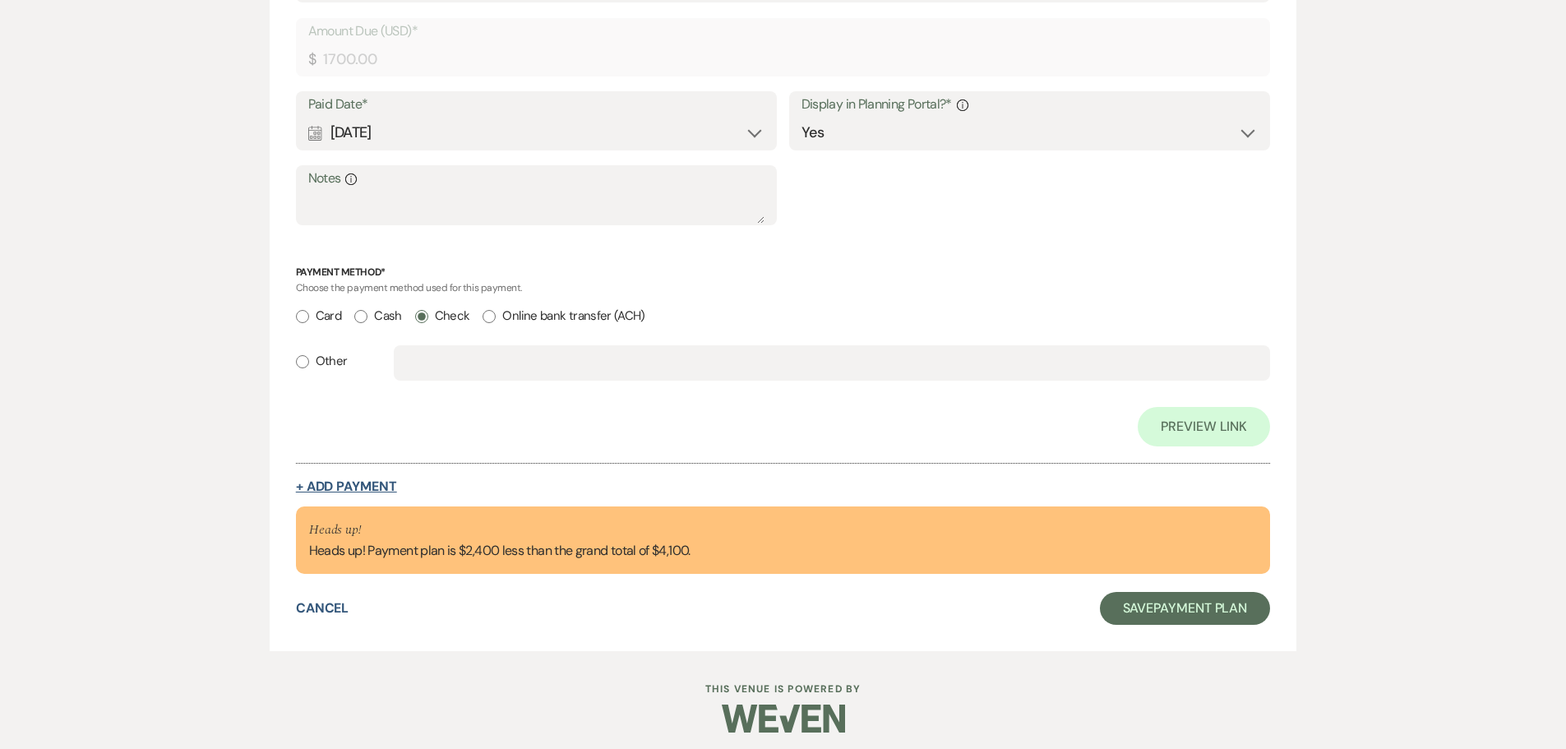
click at [354, 488] on button "+ Add Payment" at bounding box center [346, 486] width 101 height 13
select select "2"
select select "flat"
select select "true"
select select "client"
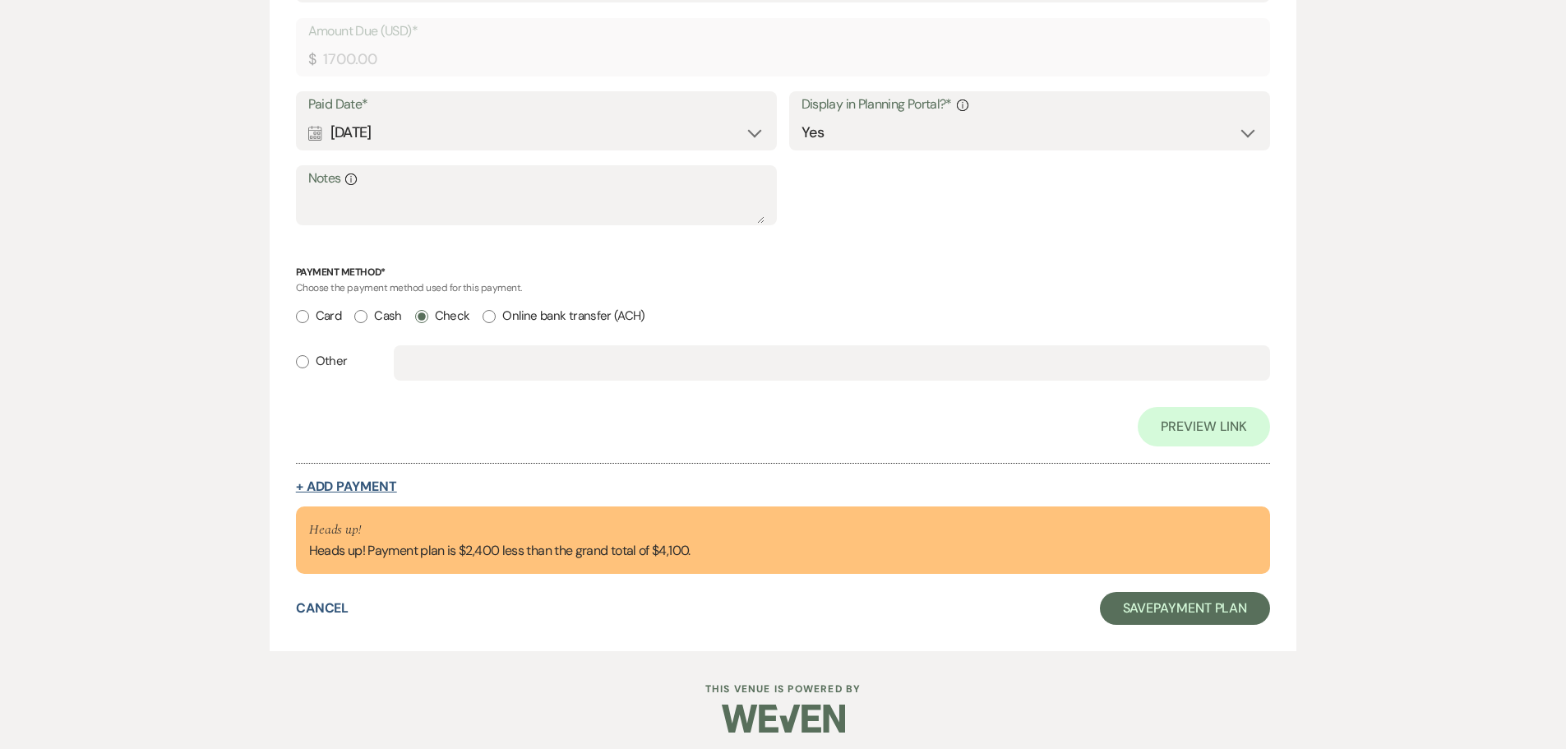
select select "weeks"
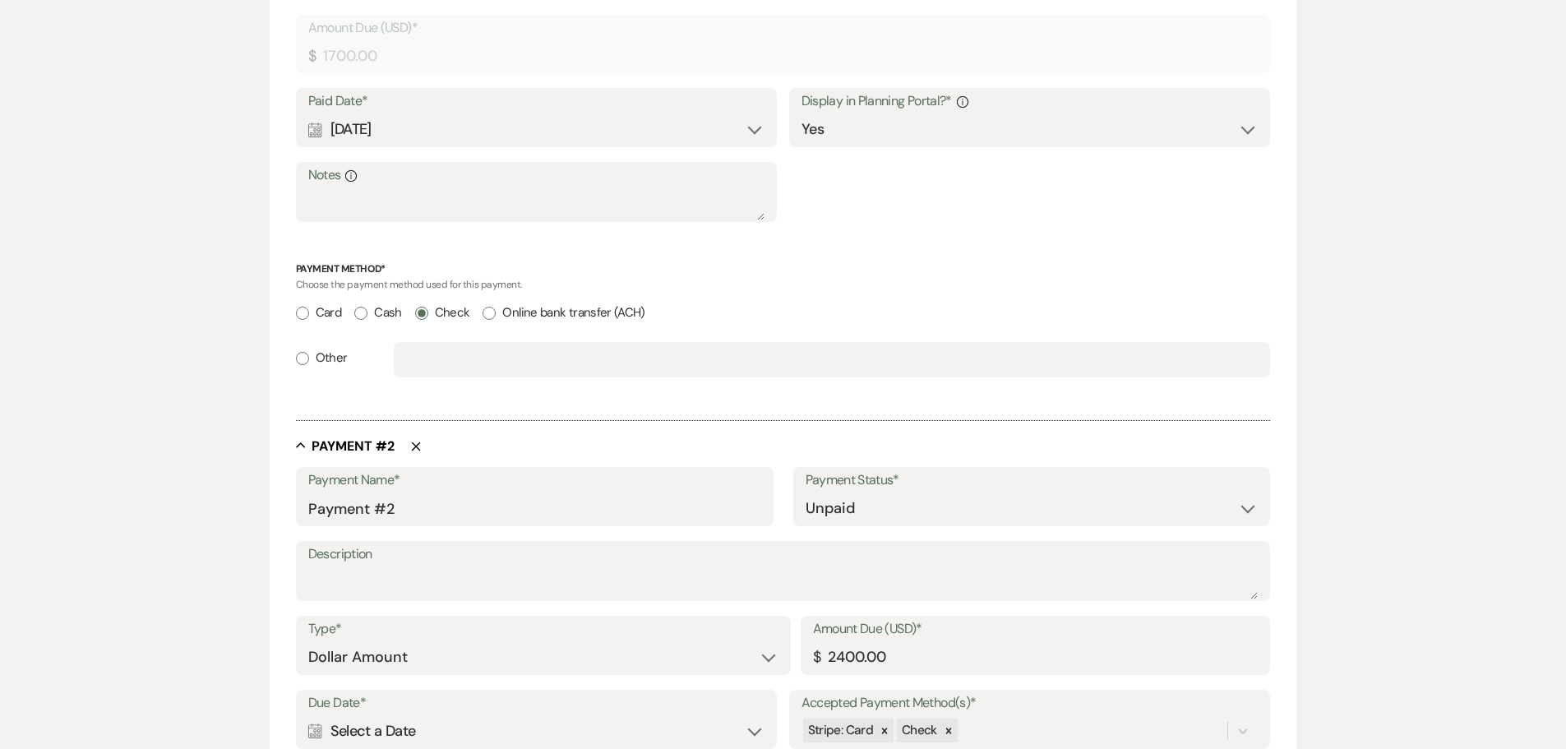
scroll to position [631, 0]
click at [432, 589] on textarea "Description" at bounding box center [783, 586] width 950 height 33
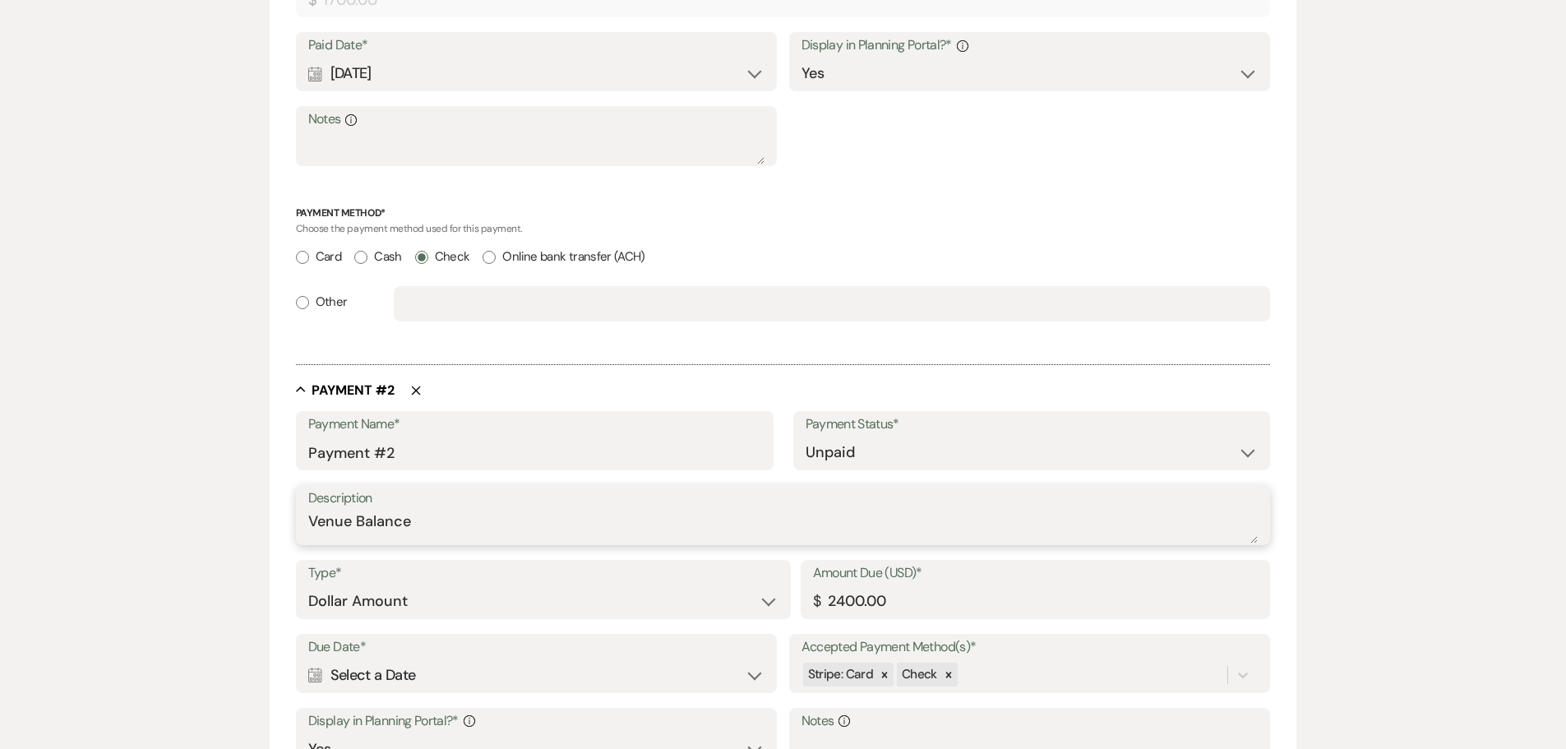
scroll to position [877, 0]
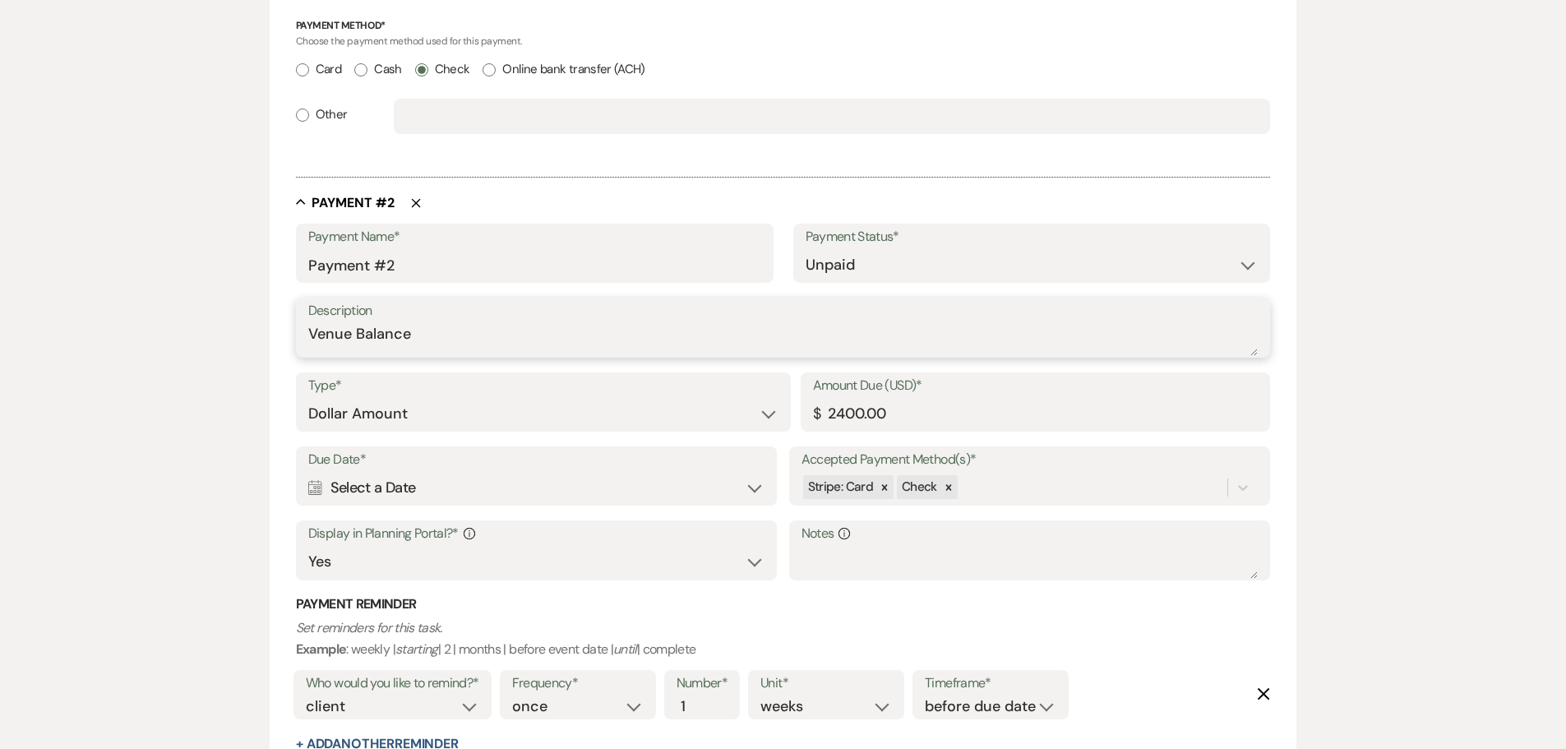
type textarea "Venue Balance"
click at [523, 480] on div "Calendar Select a Date Expand" at bounding box center [536, 488] width 457 height 32
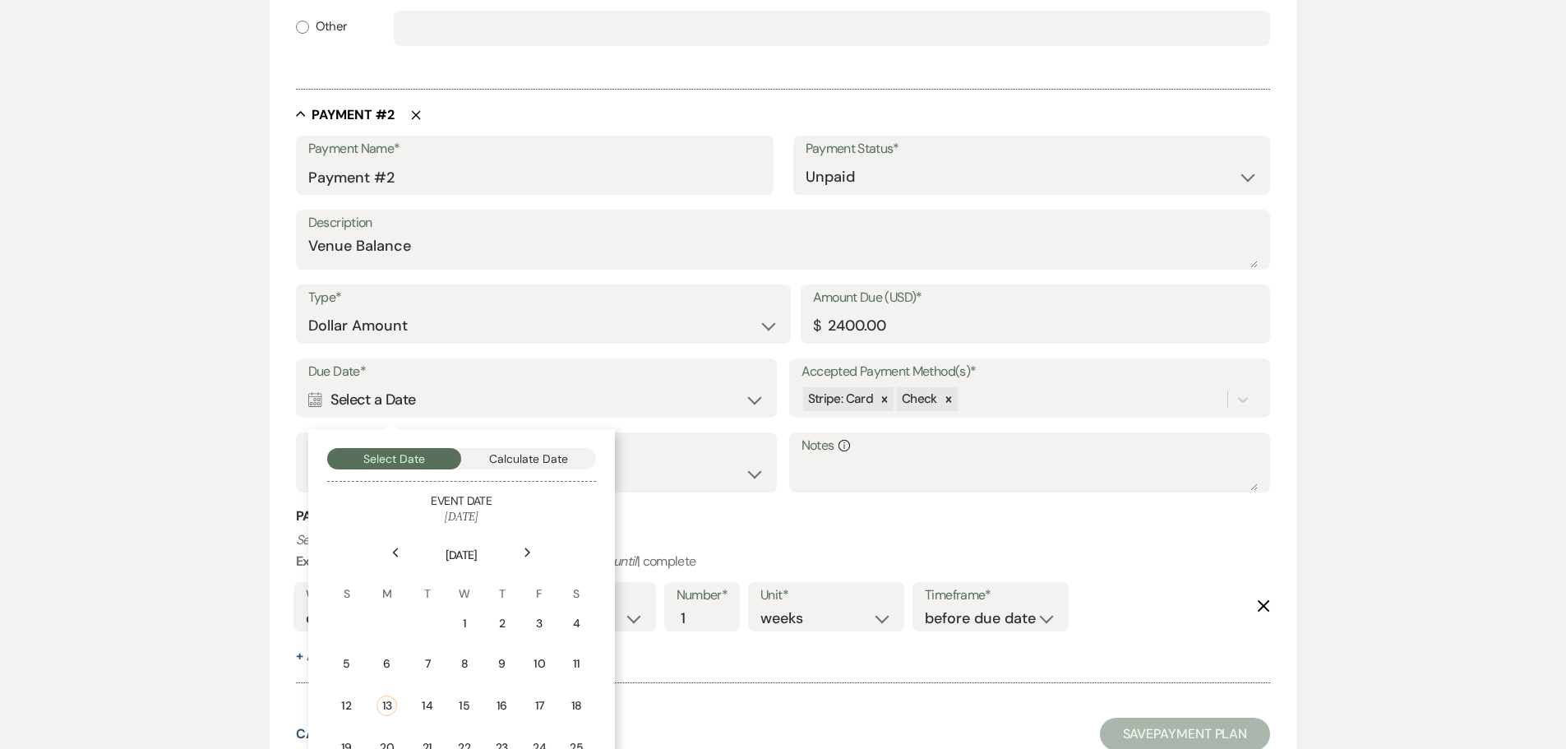
scroll to position [1104, 0]
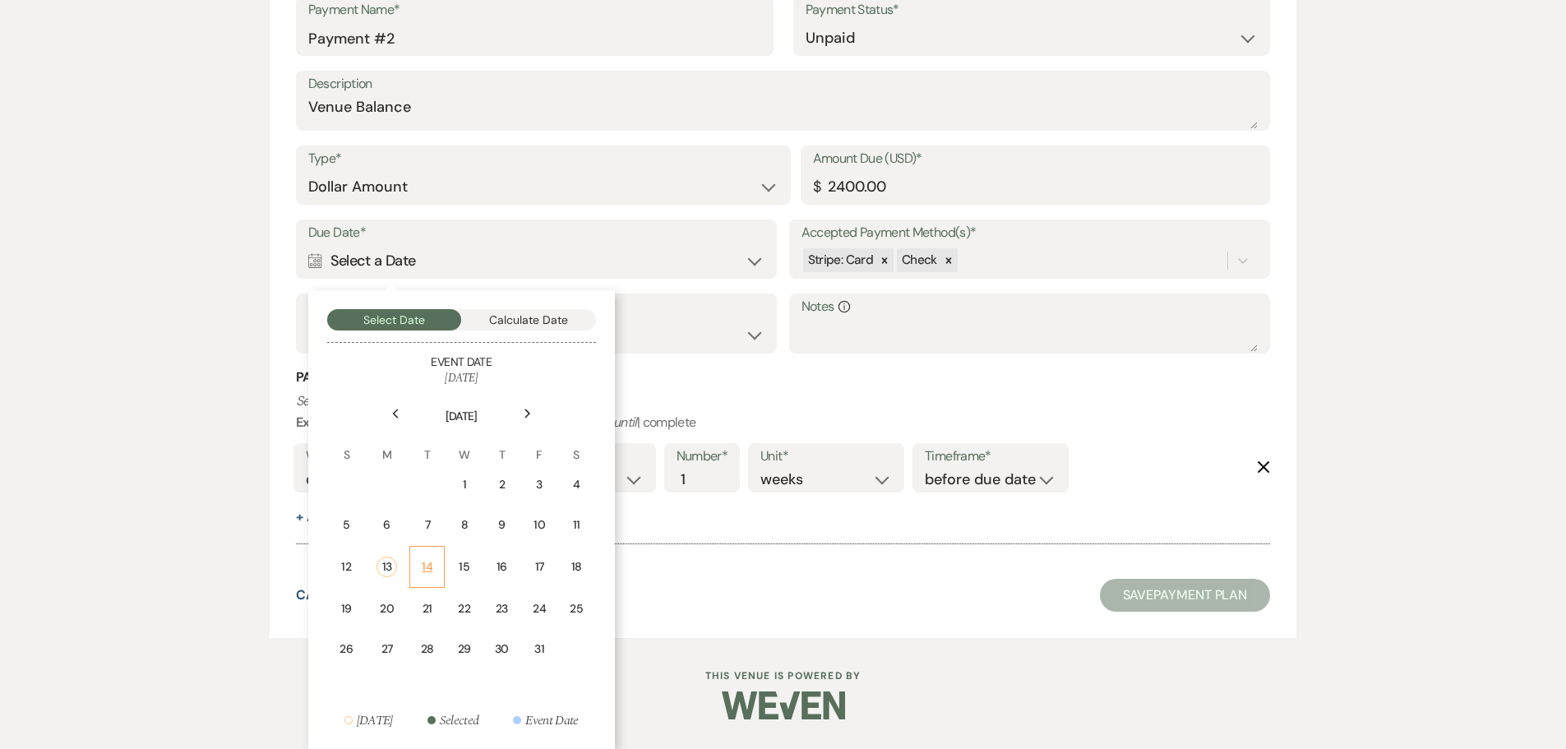
click at [424, 561] on div "14" at bounding box center [427, 566] width 14 height 17
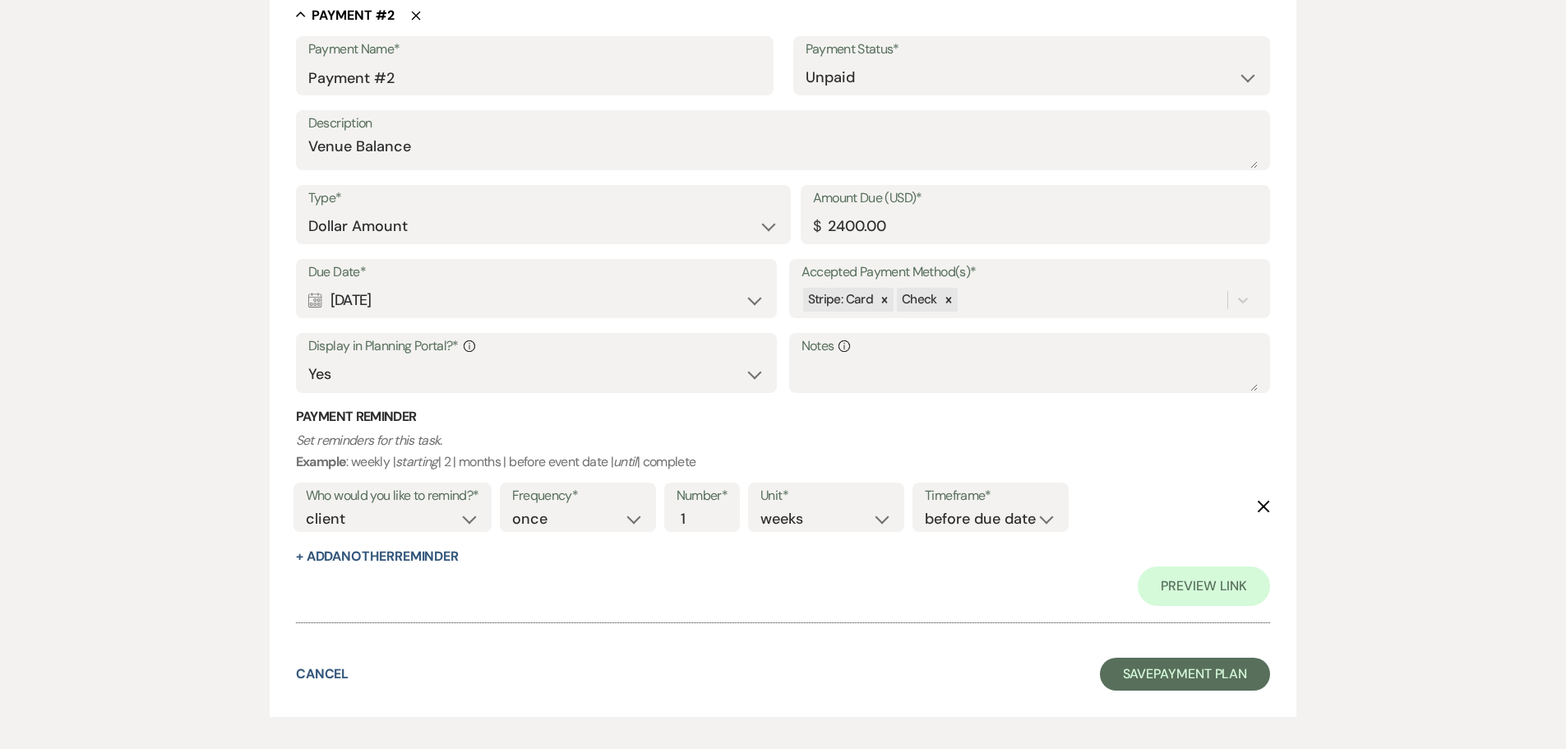
scroll to position [1144, 0]
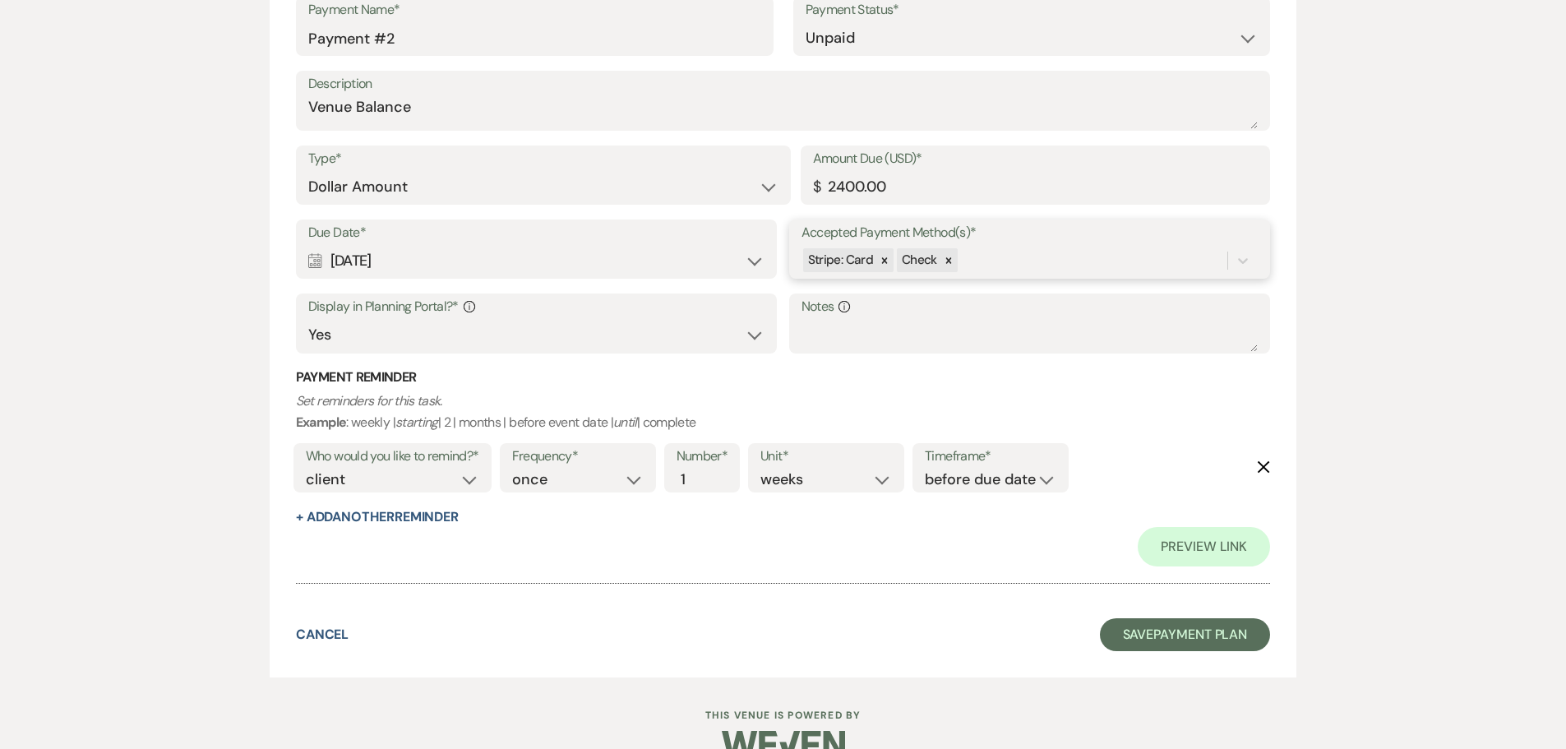
click at [1039, 266] on div "Stripe: Card Check" at bounding box center [1015, 260] width 427 height 29
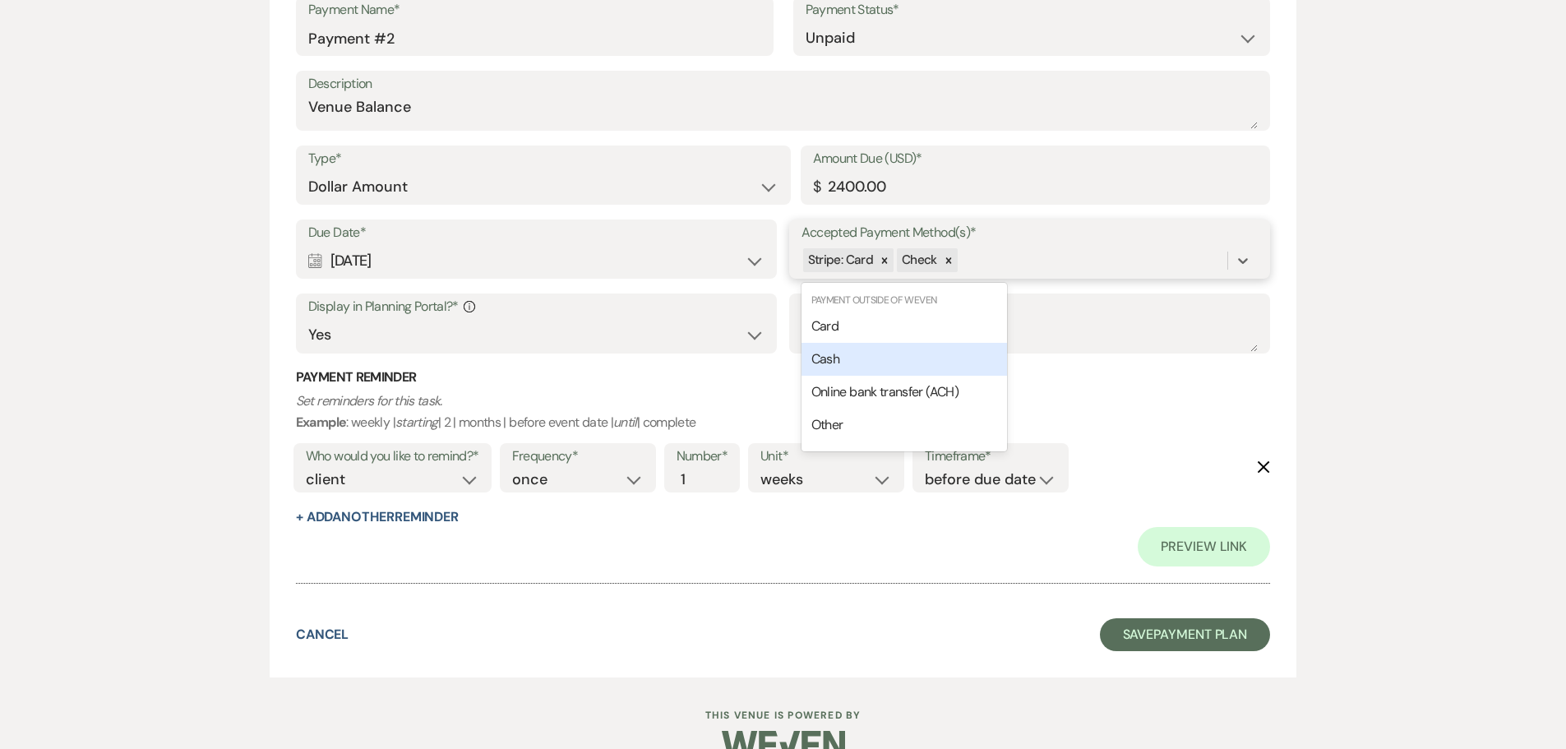
click at [924, 347] on div "Cash" at bounding box center [905, 359] width 206 height 33
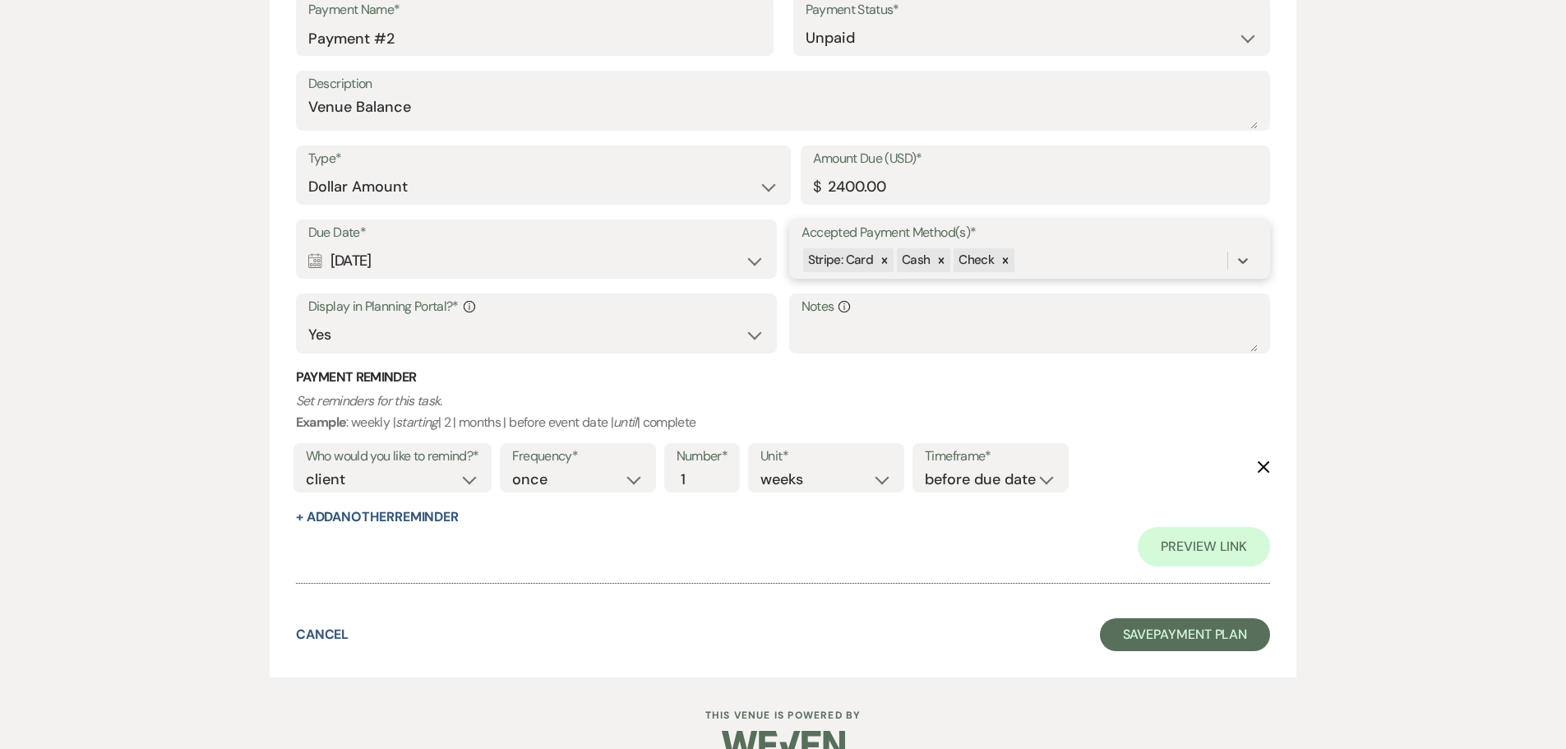
click at [1130, 261] on div "Stripe: Card Cash Check" at bounding box center [1015, 260] width 427 height 29
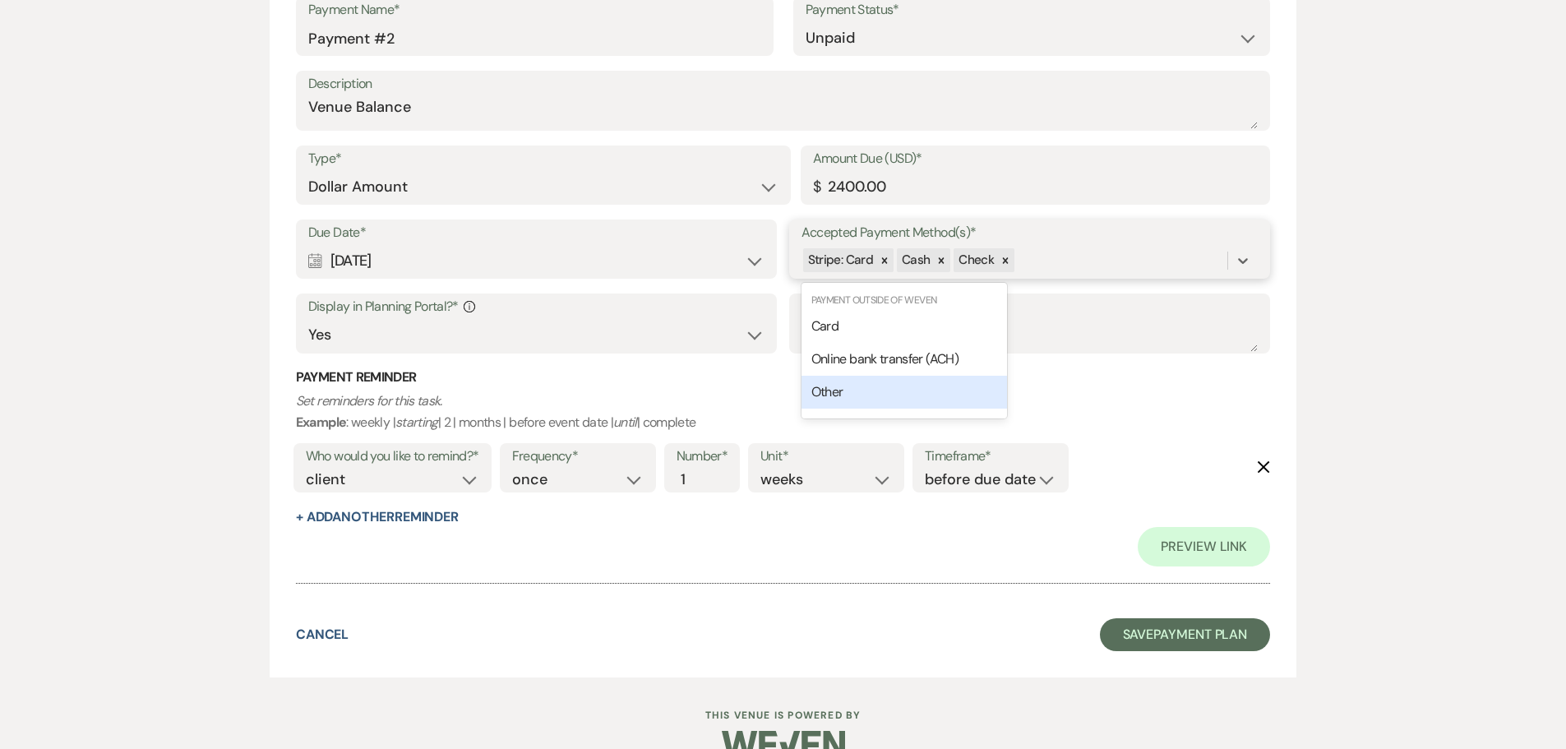
click at [873, 409] on div "Payment Outside of Weven Card Online bank transfer (ACH) Other" at bounding box center [905, 350] width 206 height 129
click at [868, 400] on div "Other" at bounding box center [905, 392] width 206 height 33
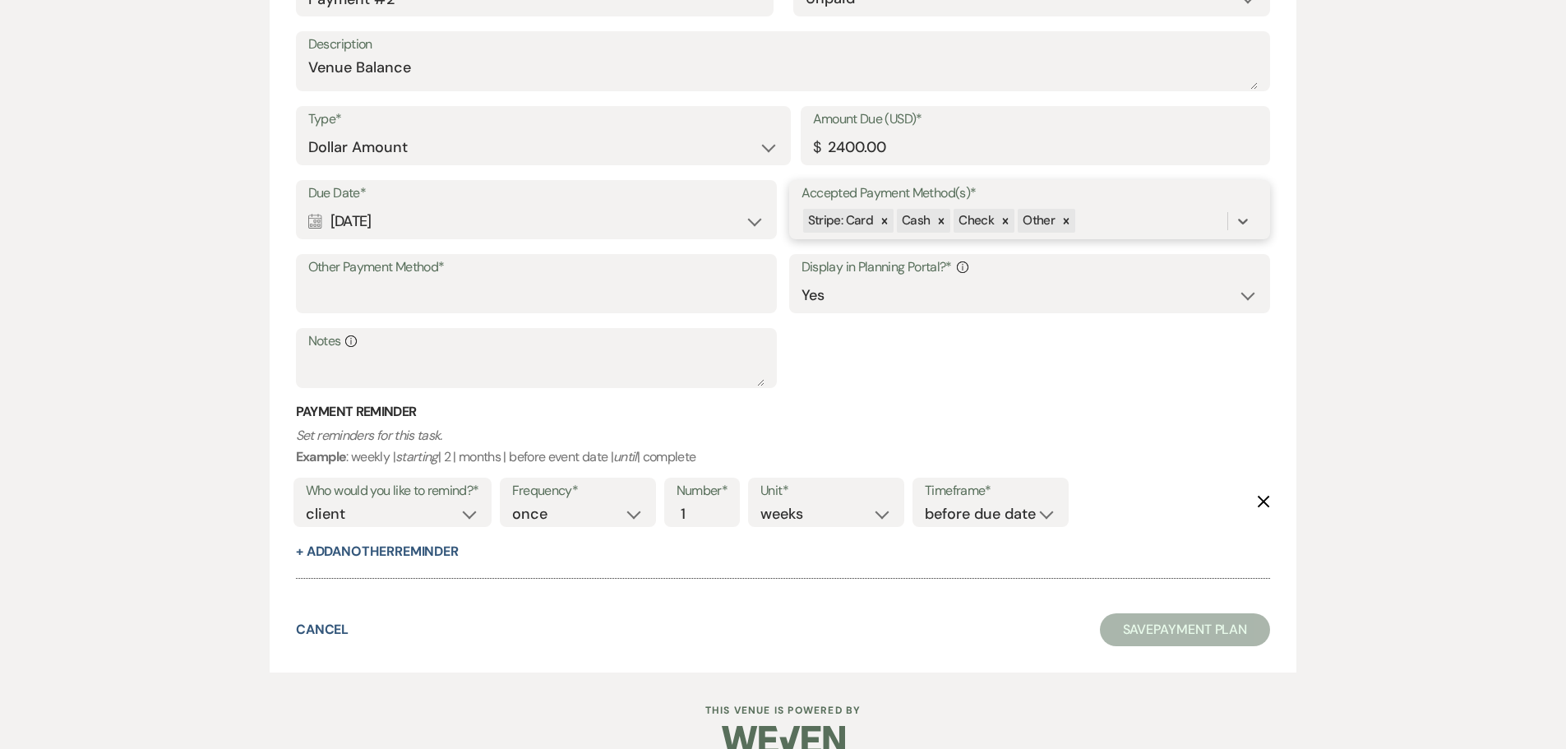
scroll to position [1104, 0]
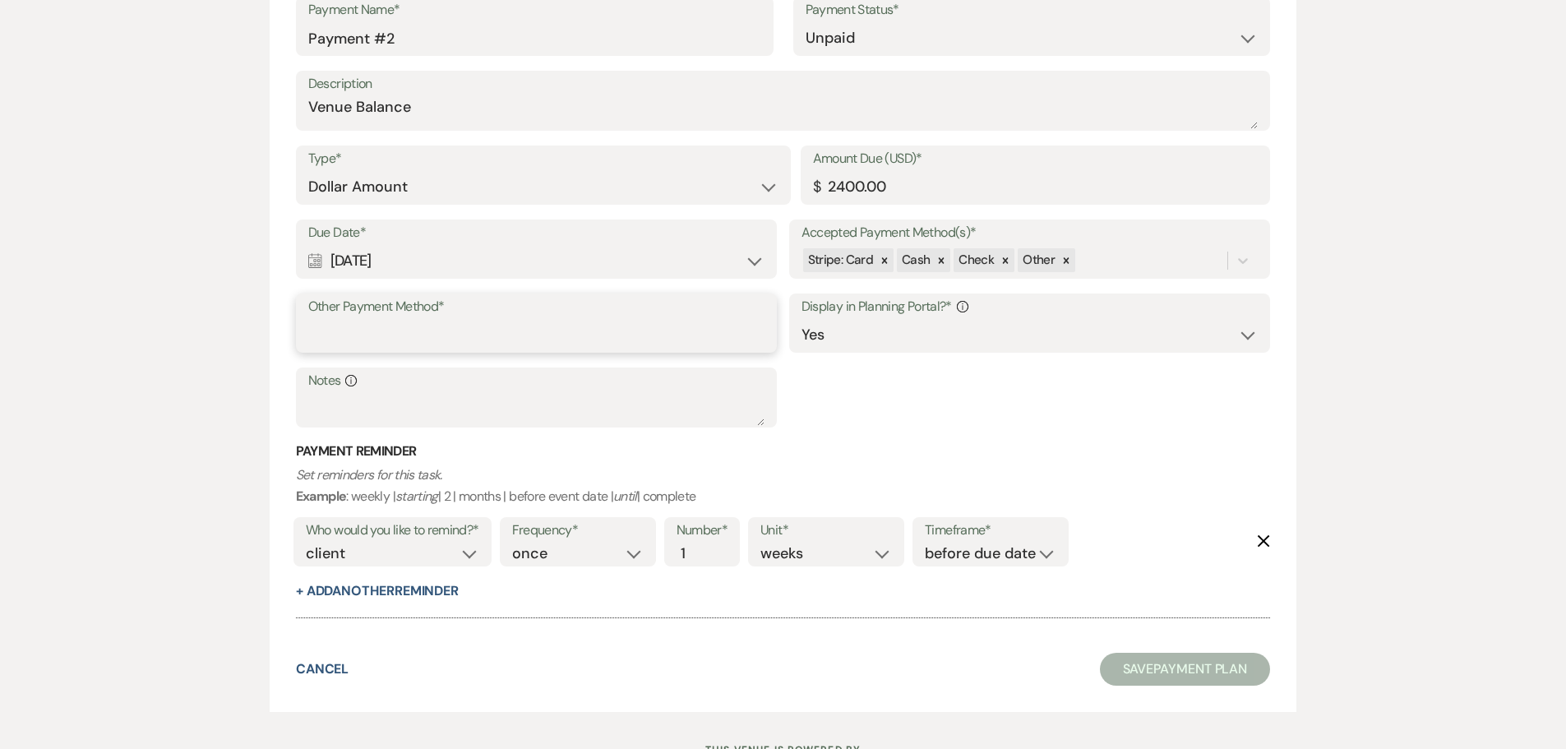
click at [497, 342] on input "Other Payment Method*" at bounding box center [536, 335] width 457 height 32
type input "Cash App $crossironcottage"
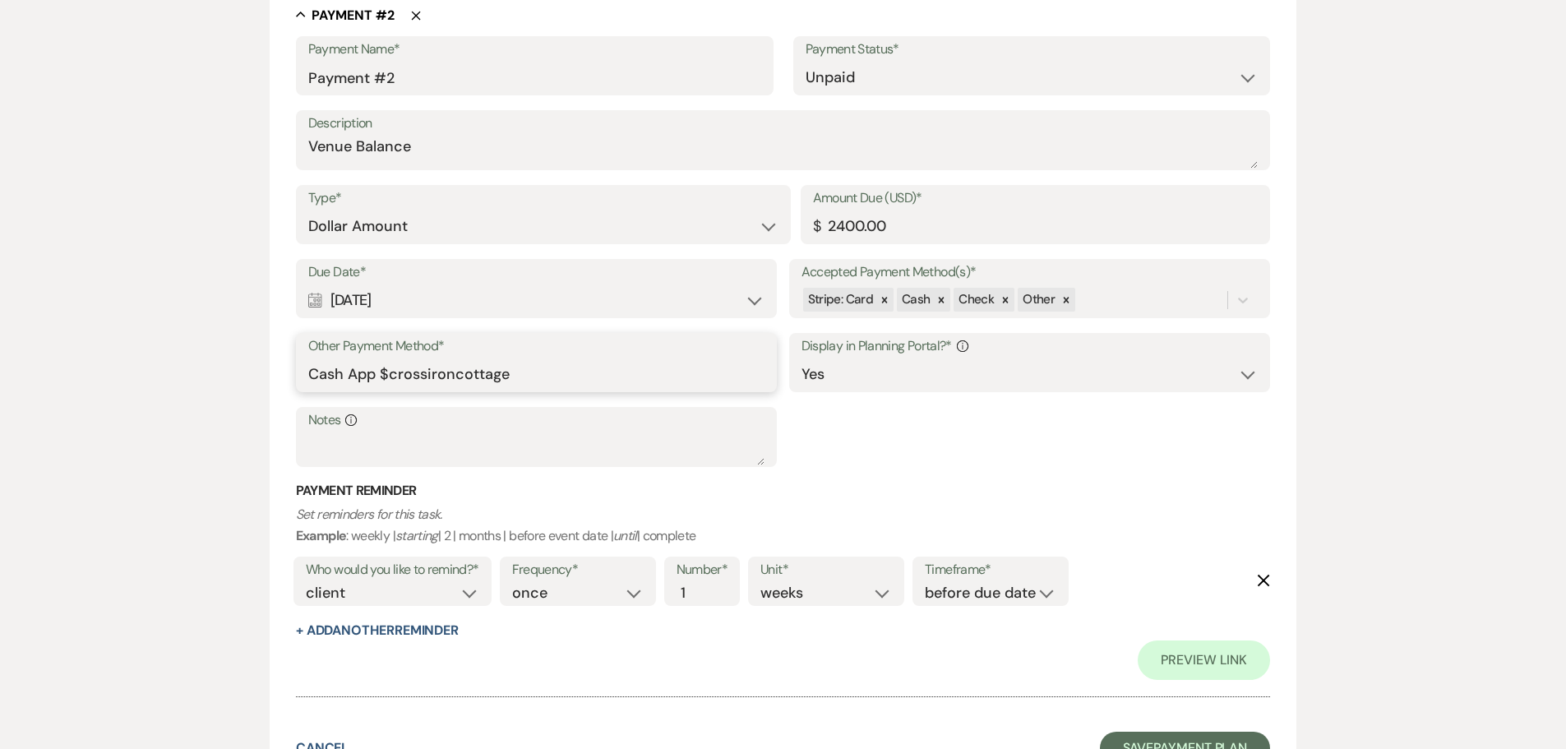
scroll to position [1144, 0]
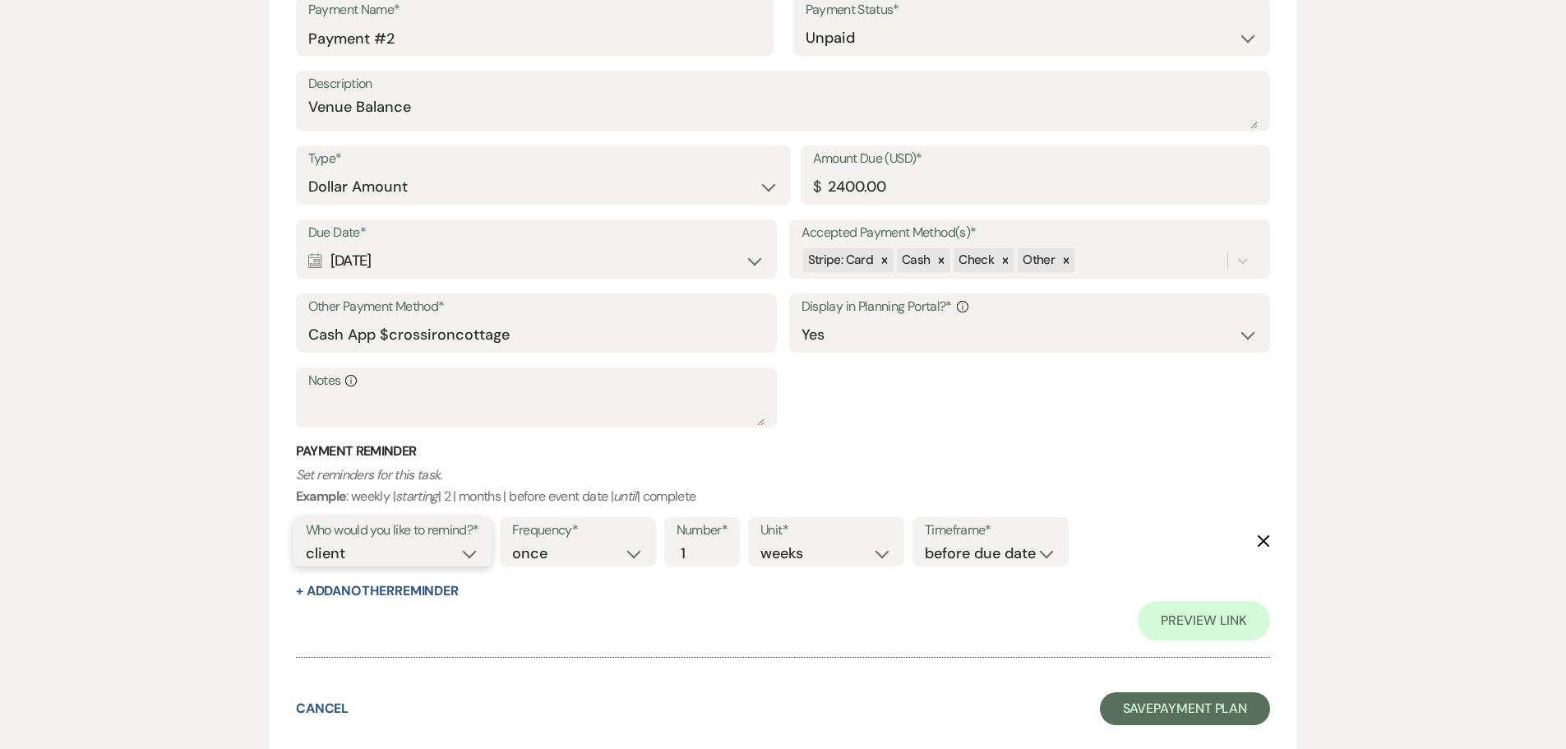
click at [479, 557] on select "client venue both" at bounding box center [392, 554] width 173 height 22
select select "both"
click at [306, 543] on select "client venue both" at bounding box center [392, 554] width 173 height 22
click at [1178, 715] on button "Save Payment Plan" at bounding box center [1185, 708] width 171 height 33
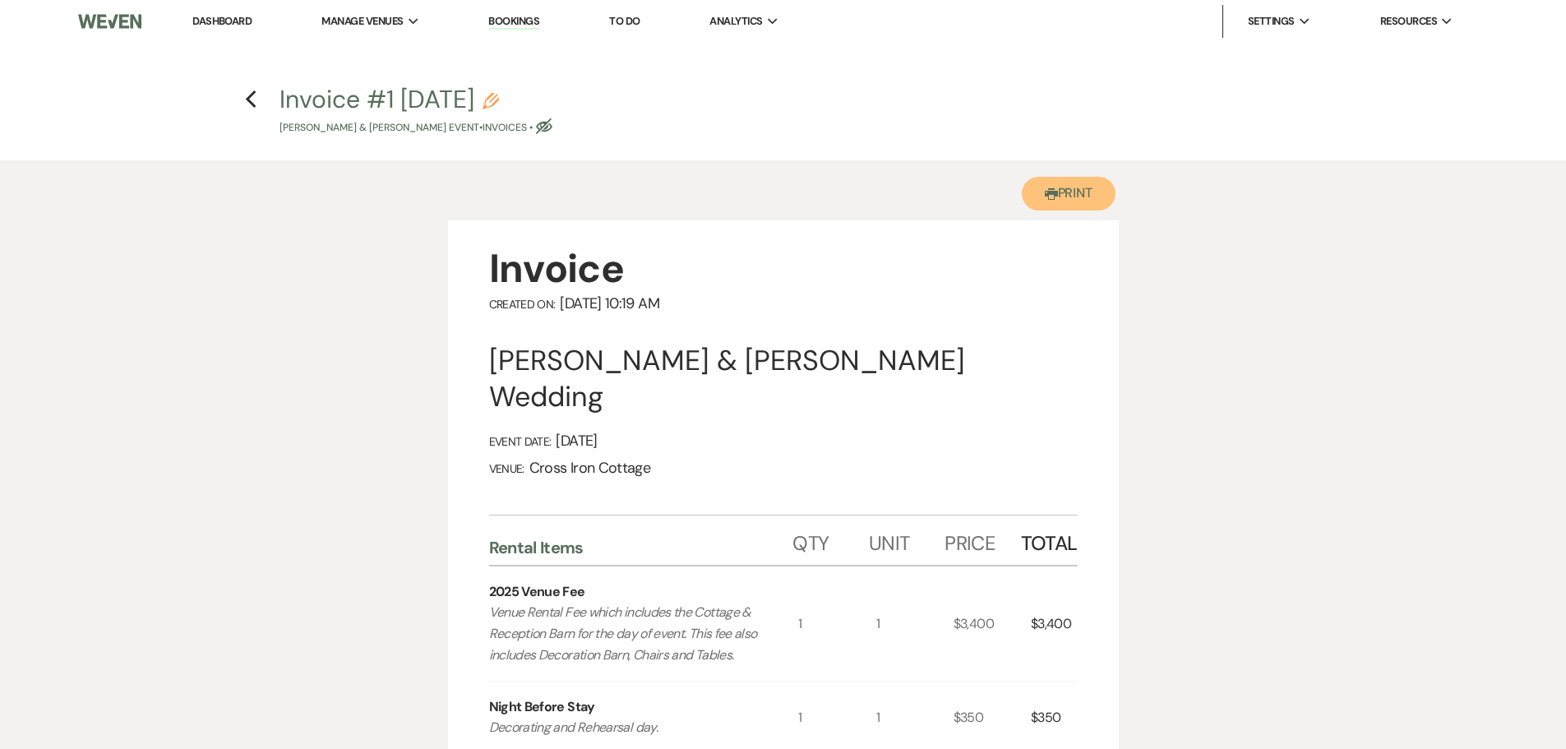
click at [1083, 194] on button "Printer Print" at bounding box center [1069, 194] width 95 height 34
click at [243, 93] on h4 "Previous Invoice #1 [DATE] Pencil [PERSON_NAME] & [PERSON_NAME] Event • Invoice…" at bounding box center [784, 108] width 1184 height 53
click at [251, 19] on link "Dashboard" at bounding box center [221, 21] width 59 height 14
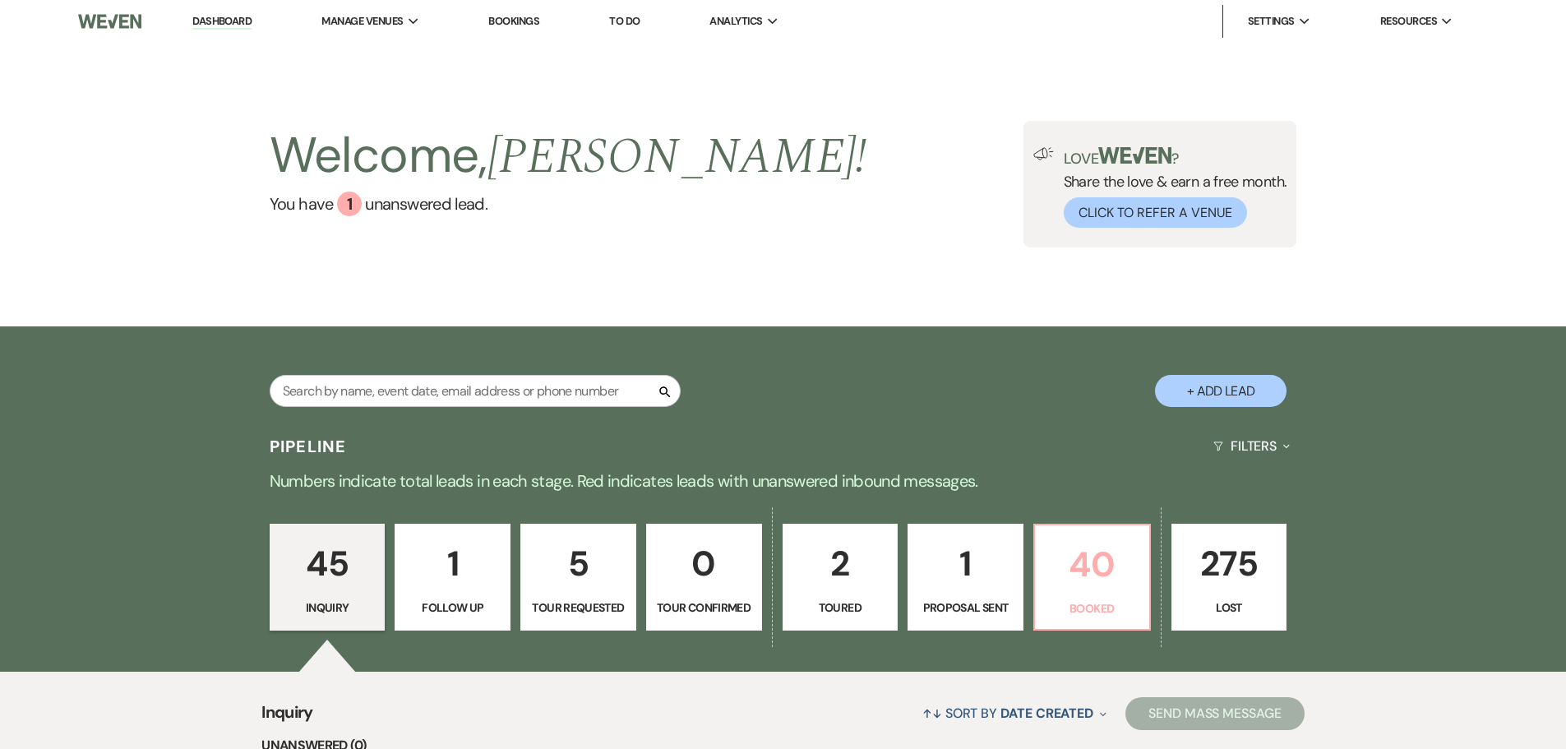
click at [1115, 576] on p "40" at bounding box center [1092, 564] width 95 height 55
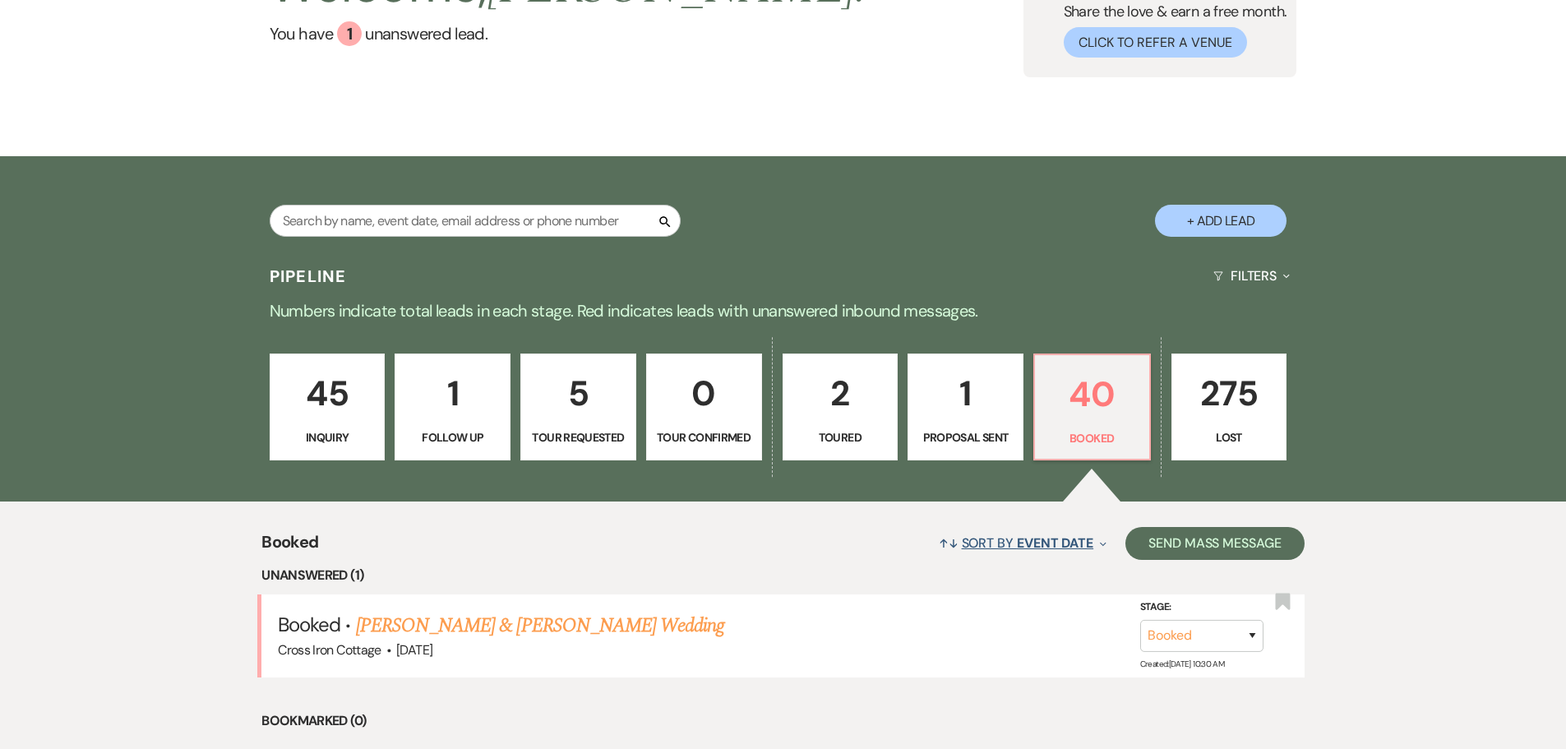
scroll to position [411, 0]
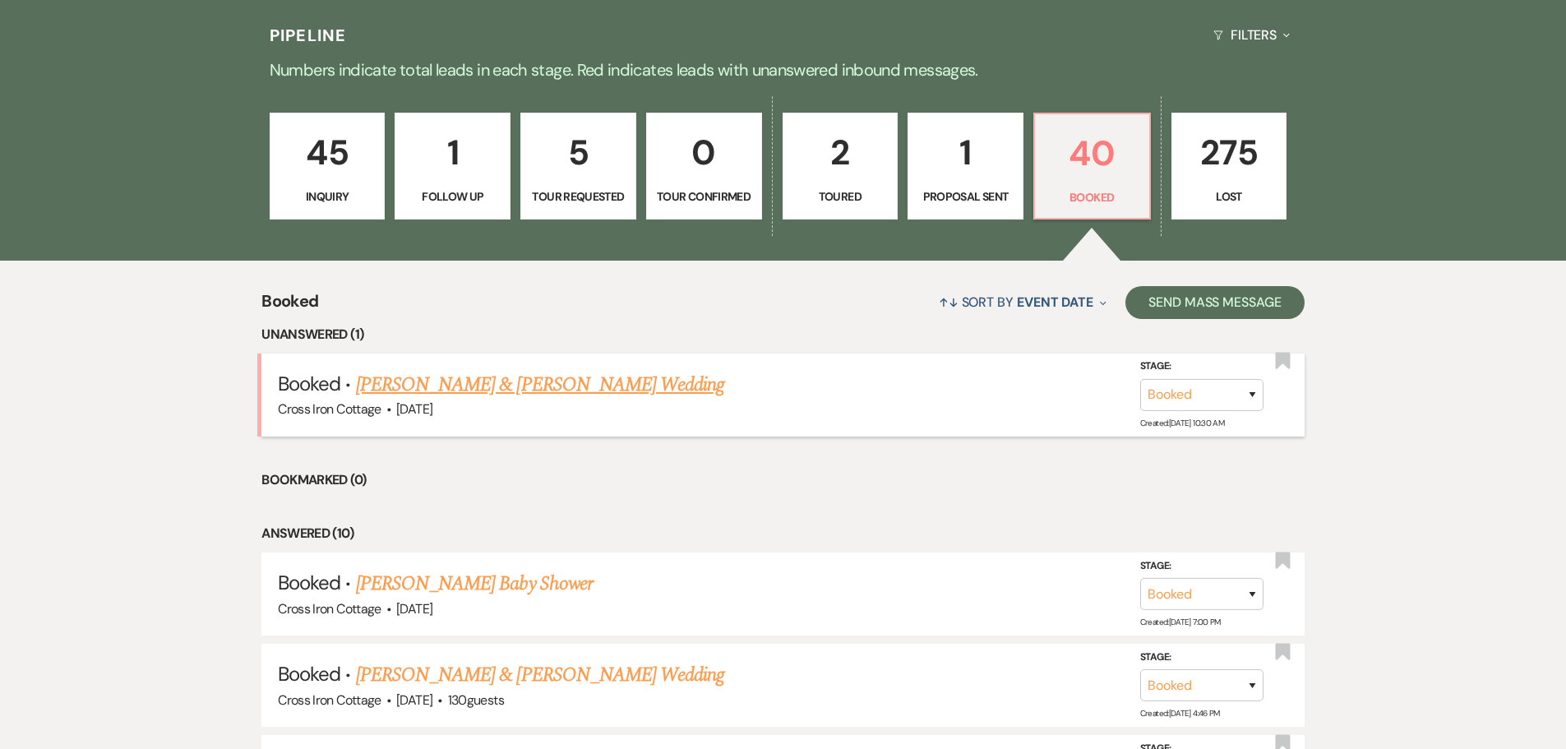
click at [464, 396] on link "[PERSON_NAME] & [PERSON_NAME] Wedding" at bounding box center [540, 385] width 368 height 30
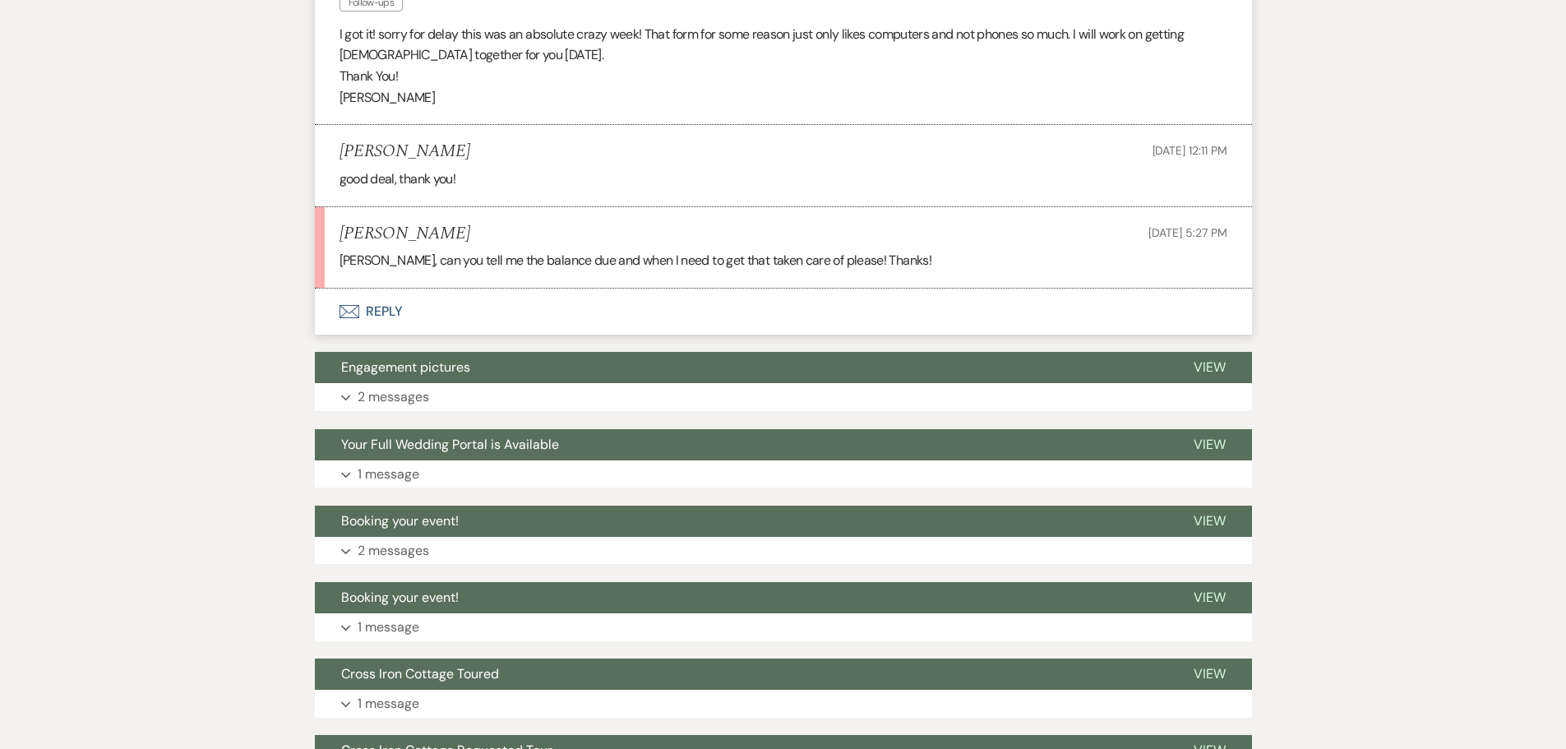
scroll to position [1562, 0]
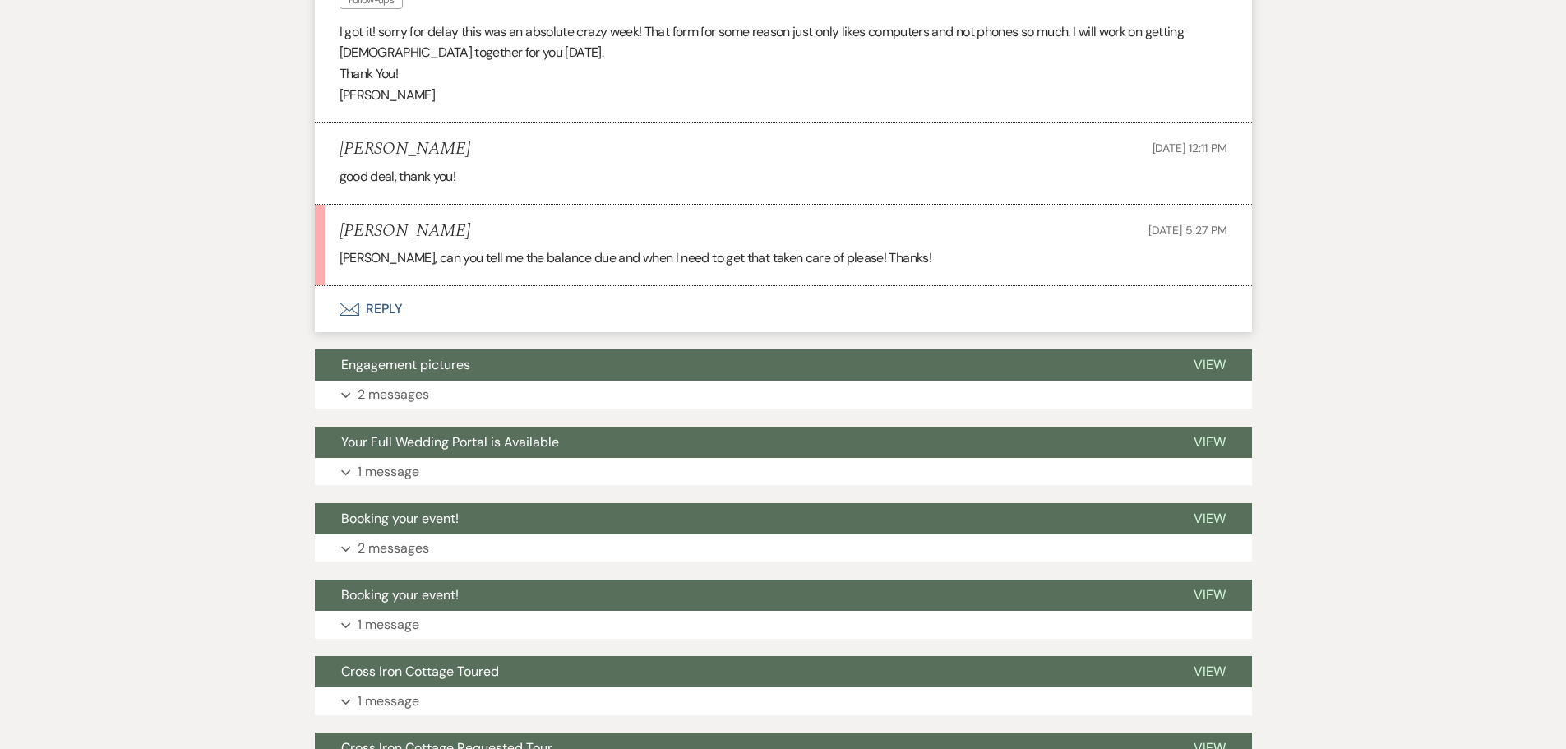
click at [399, 310] on button "Envelope Reply" at bounding box center [783, 309] width 937 height 46
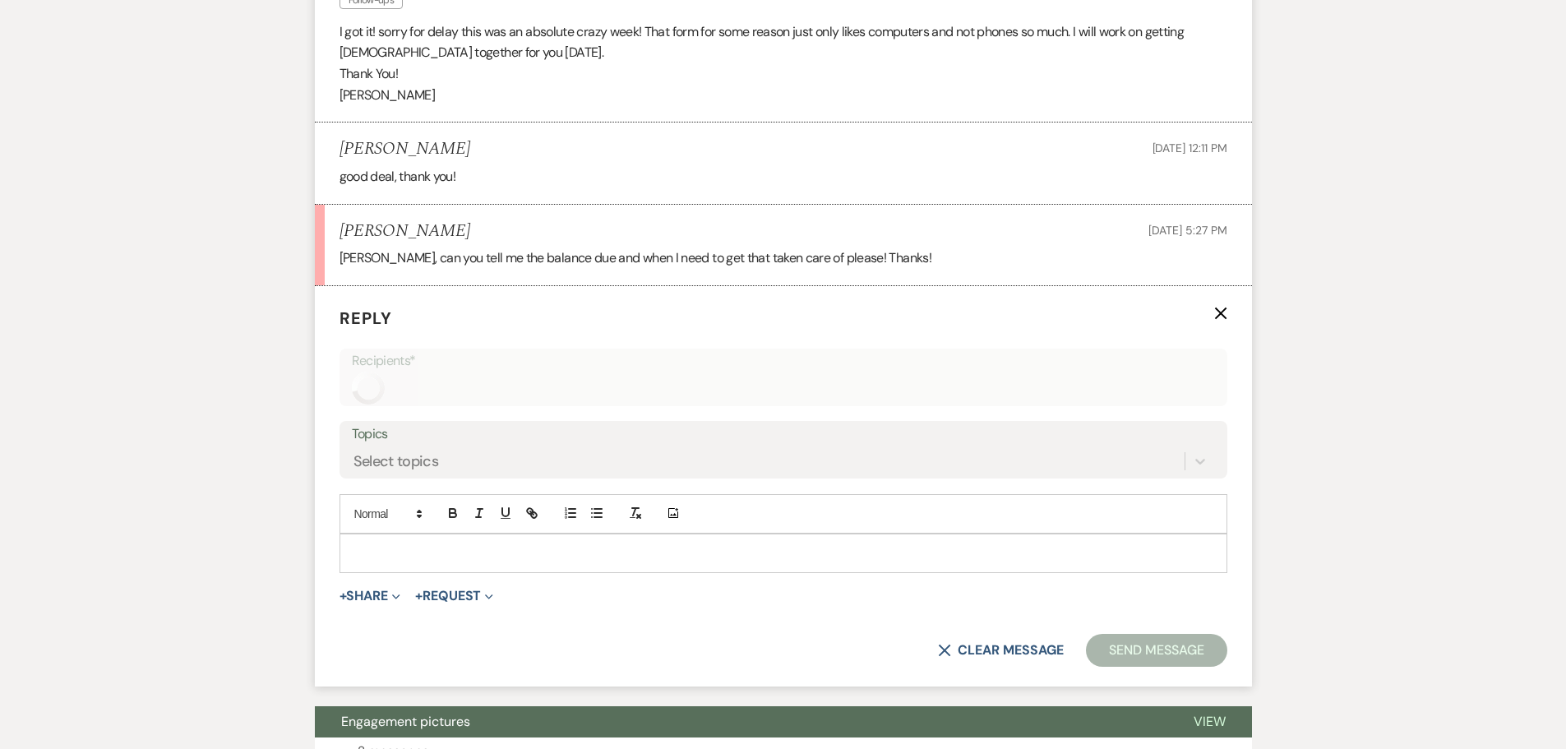
scroll to position [1674, 0]
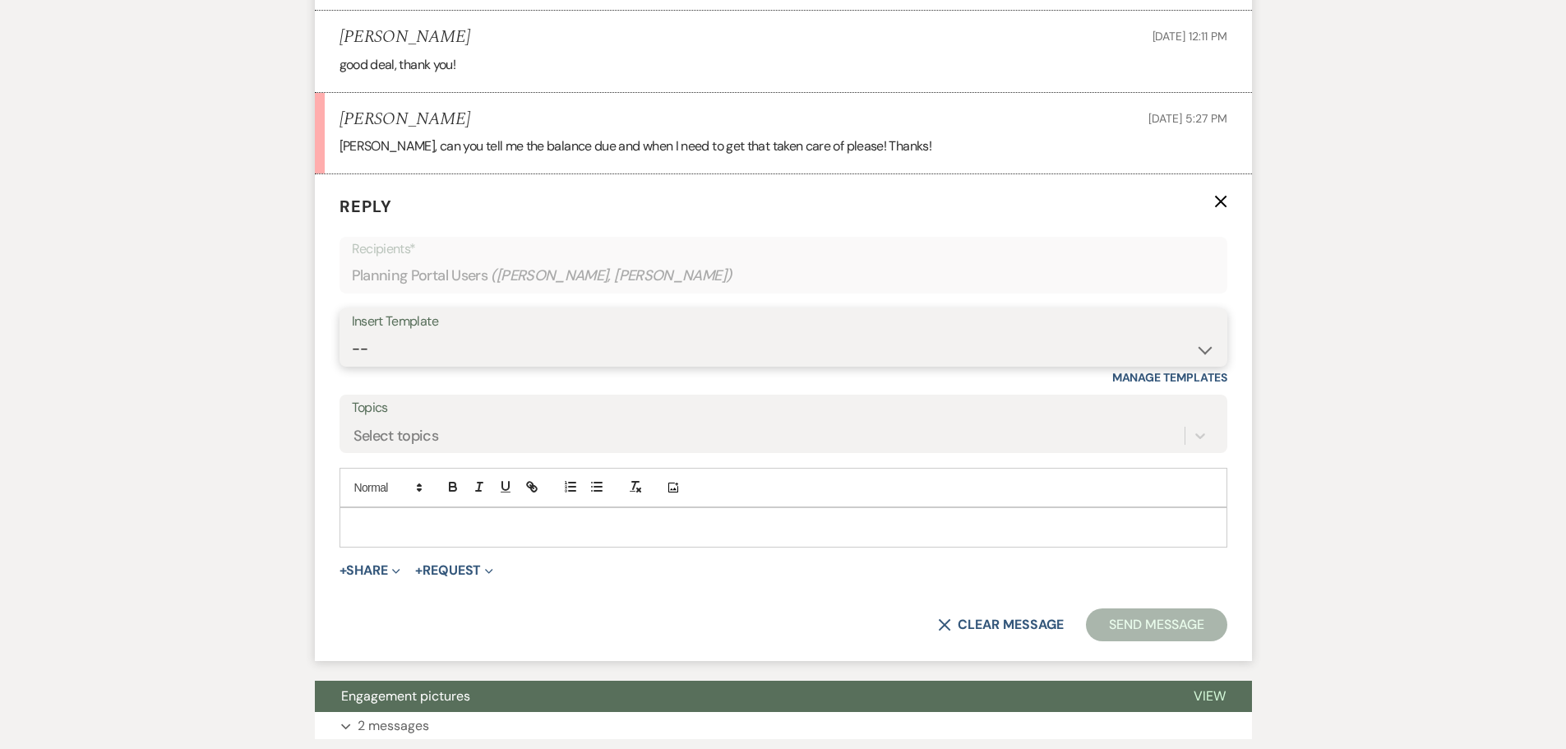
click at [518, 349] on select "-- Weven Planning Portal Introduction (Booked Events) Initial Inquiry Response …" at bounding box center [783, 349] width 863 height 32
select select "5203"
click at [352, 333] on select "-- Weven Planning Portal Introduction (Booked Events) Initial Inquiry Response …" at bounding box center [783, 349] width 863 height 32
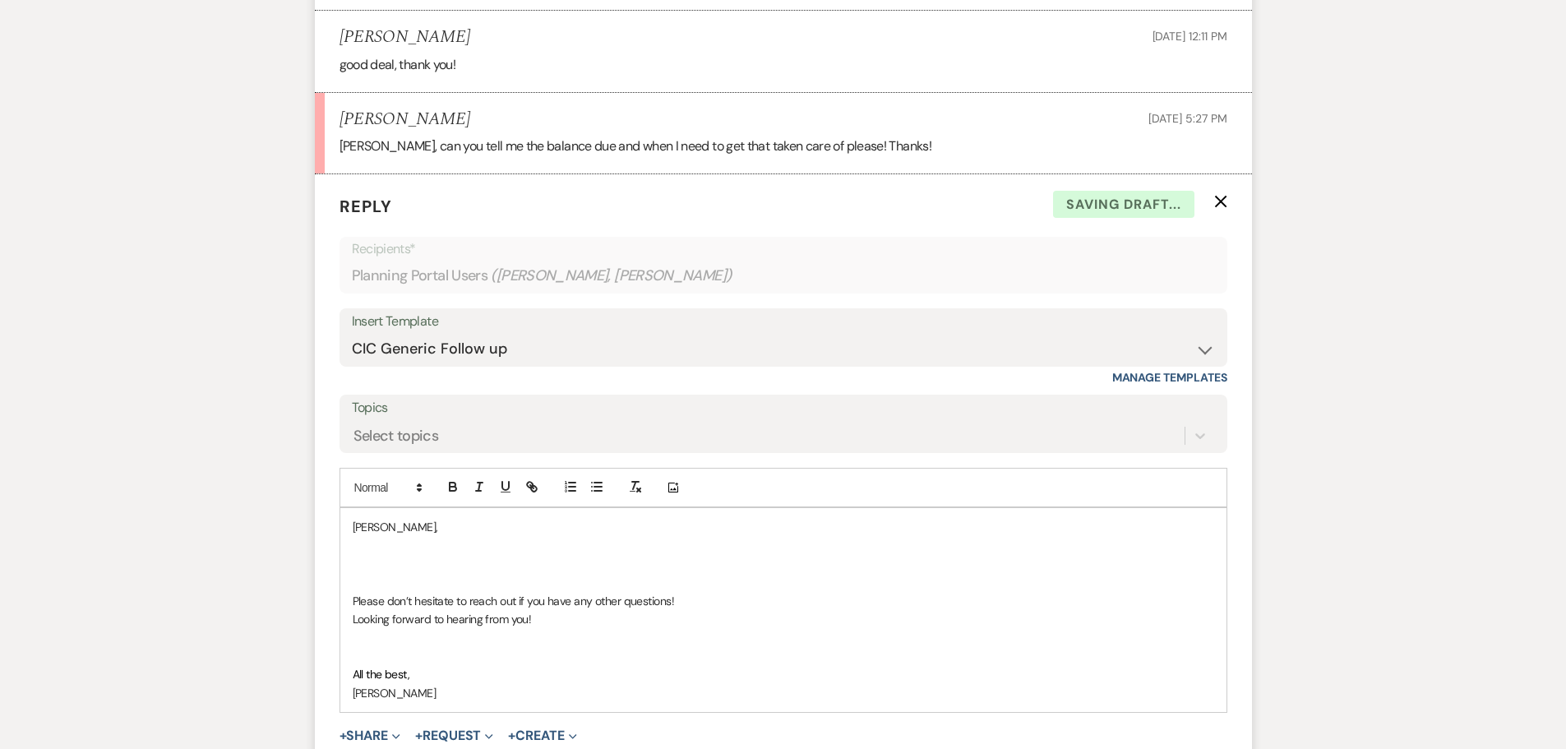
click at [395, 551] on p at bounding box center [784, 546] width 862 height 18
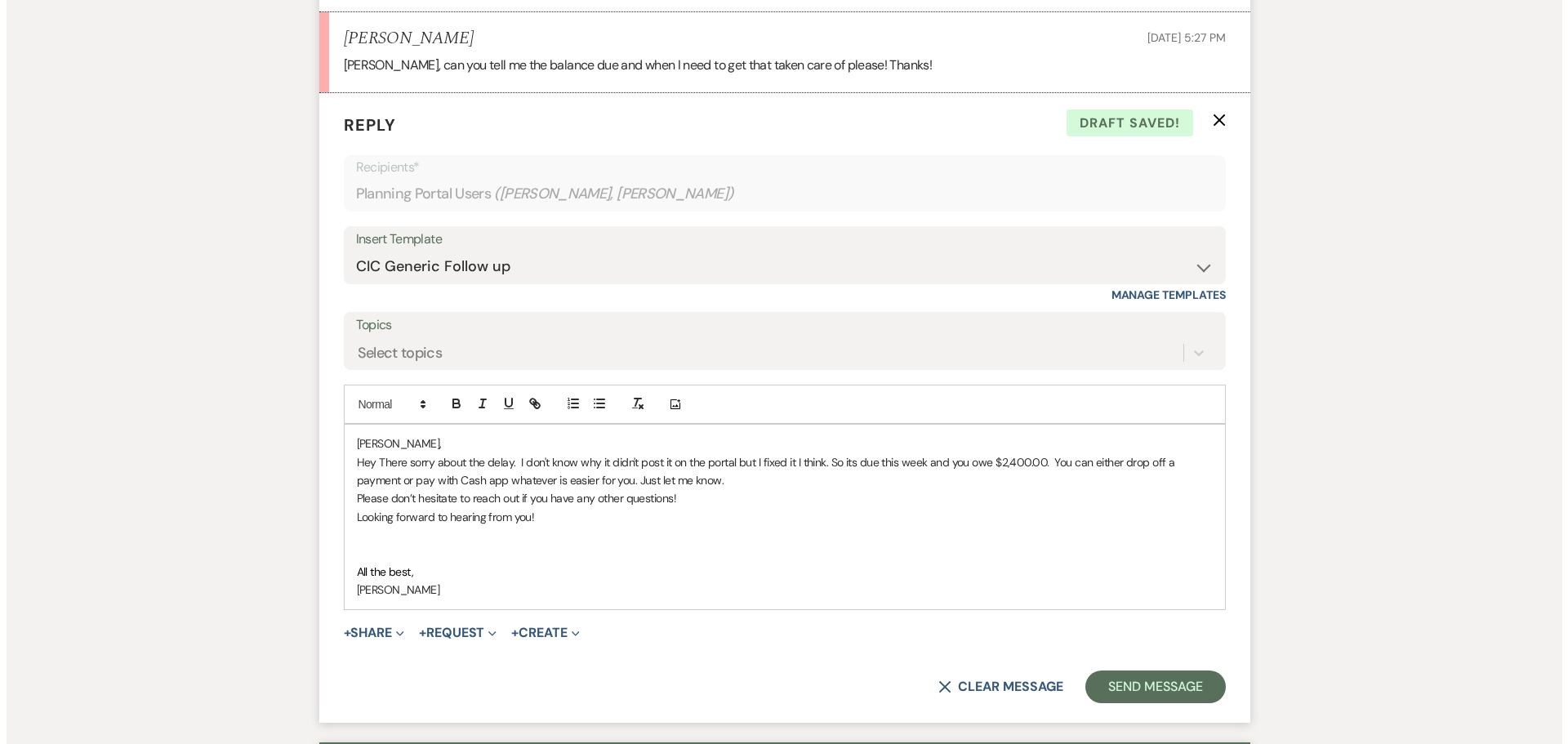
scroll to position [1907, 0]
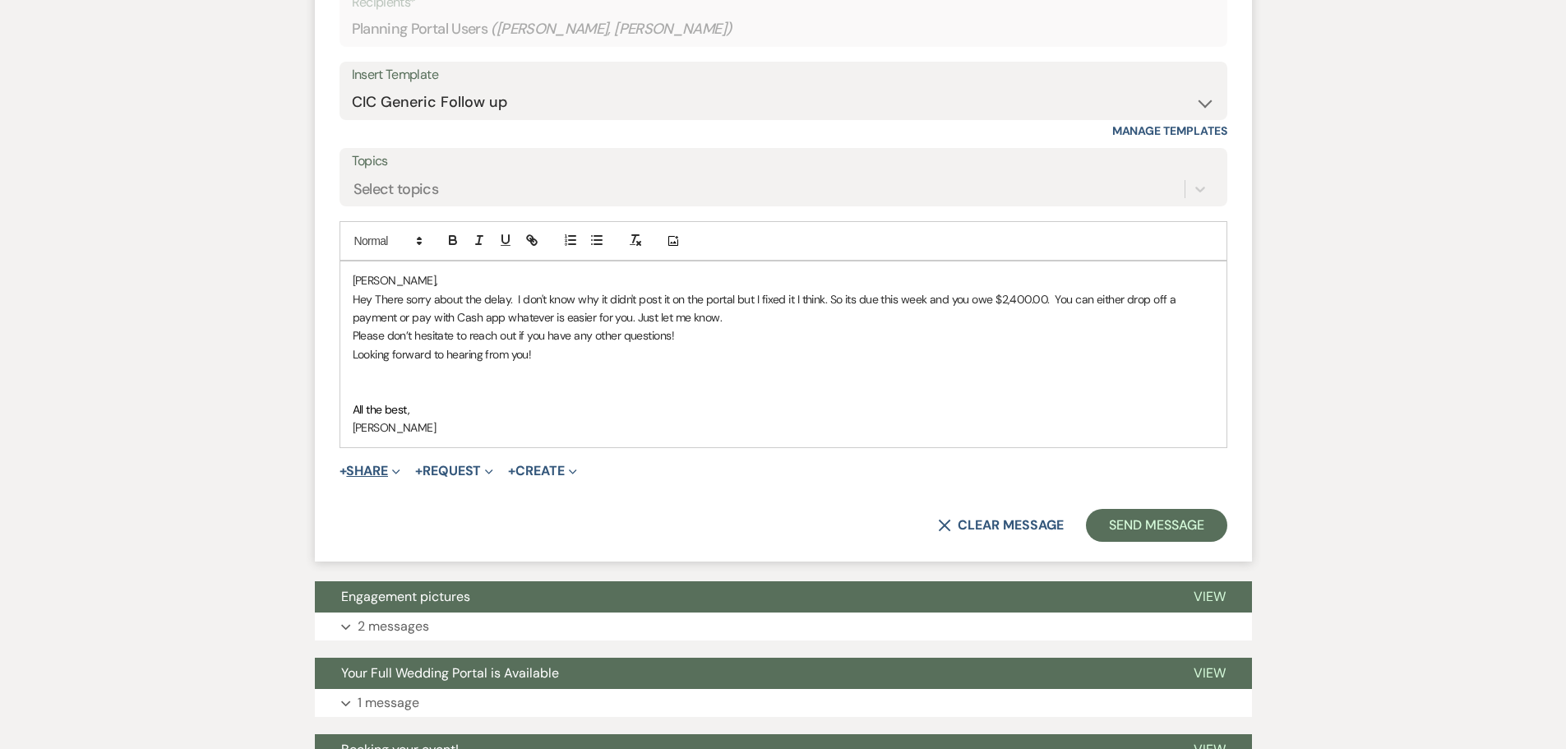
click at [389, 474] on button "+ Share Expand" at bounding box center [371, 470] width 62 height 13
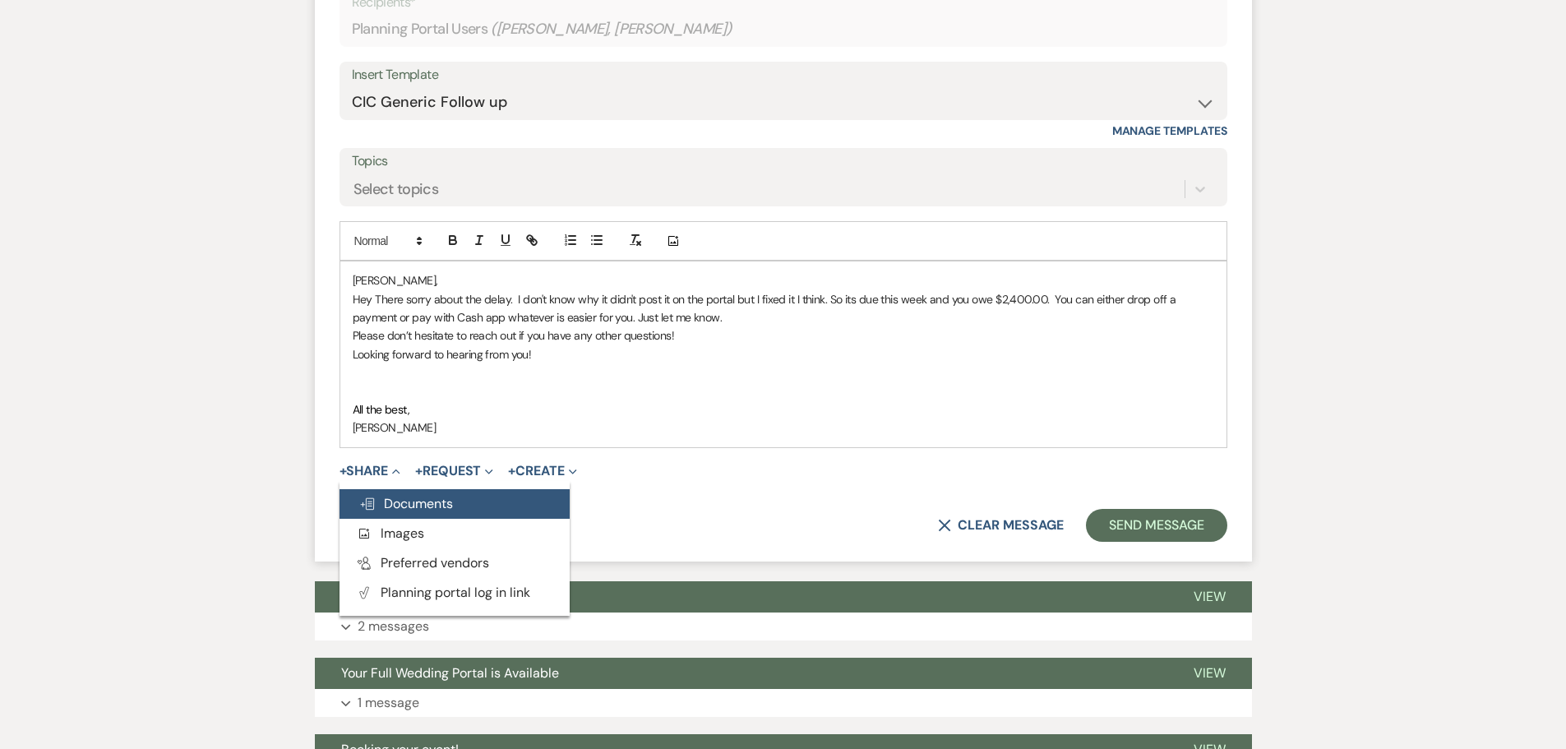
click at [418, 506] on span "Doc Upload Documents" at bounding box center [406, 503] width 94 height 17
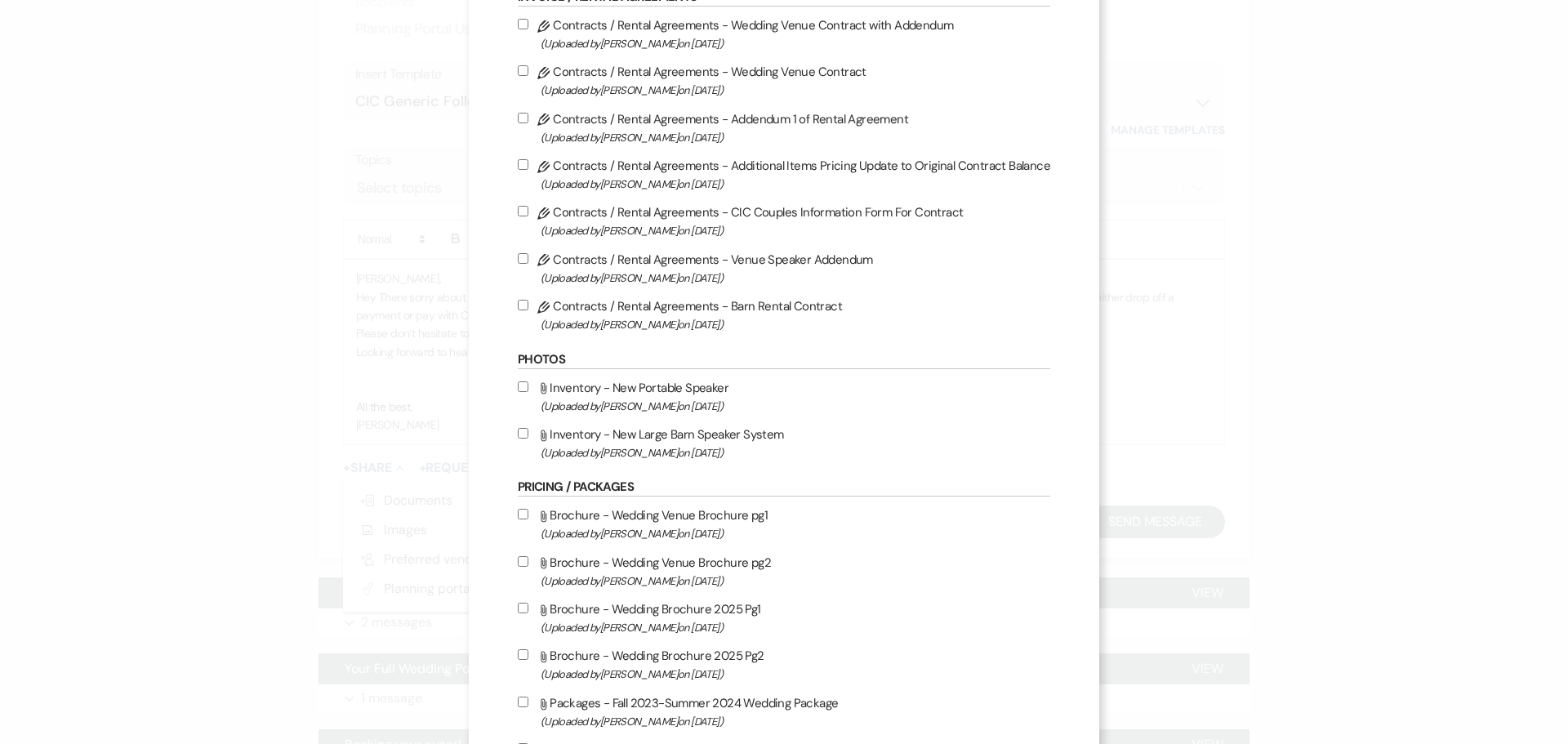
scroll to position [0, 0]
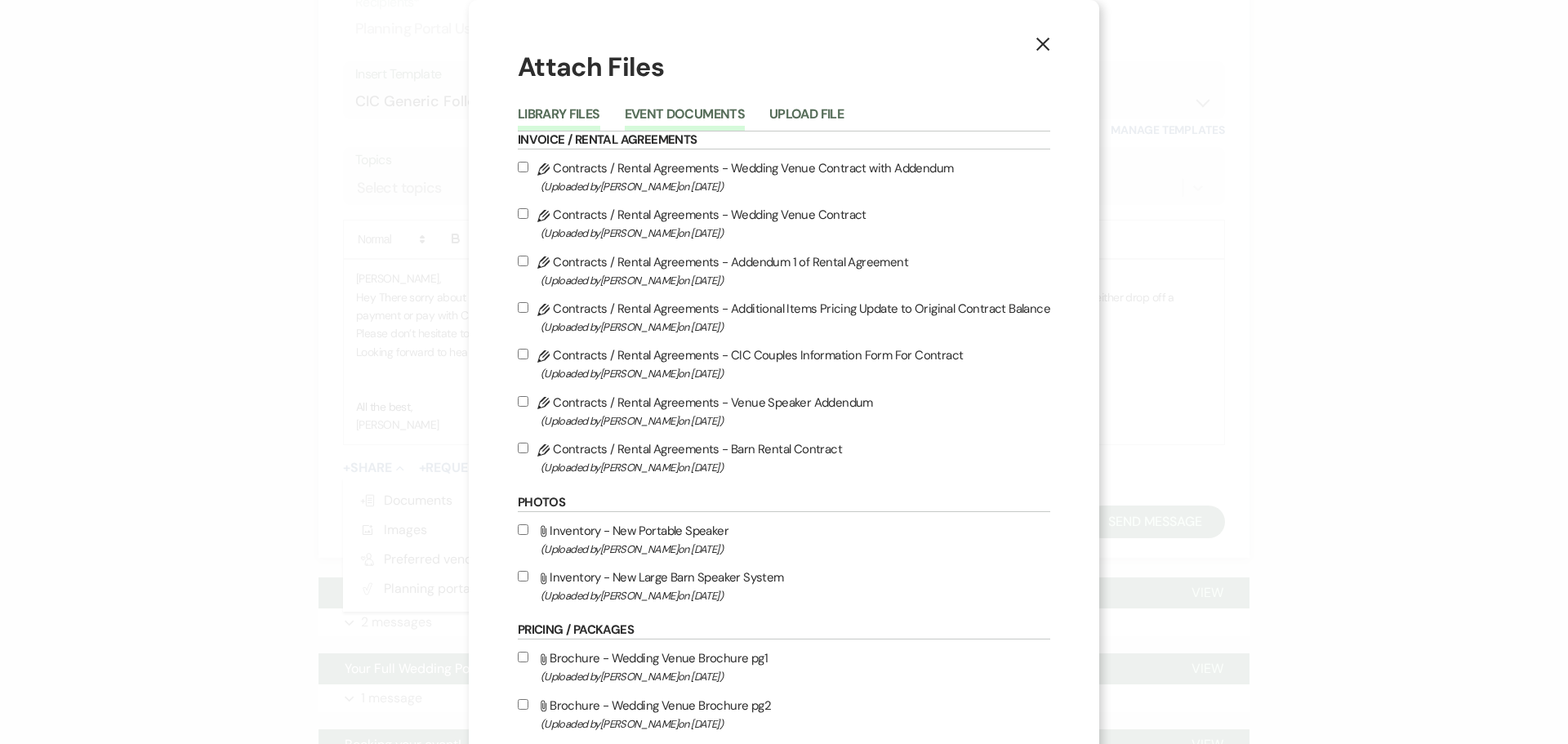
click at [727, 116] on button "Event Documents" at bounding box center [685, 119] width 120 height 23
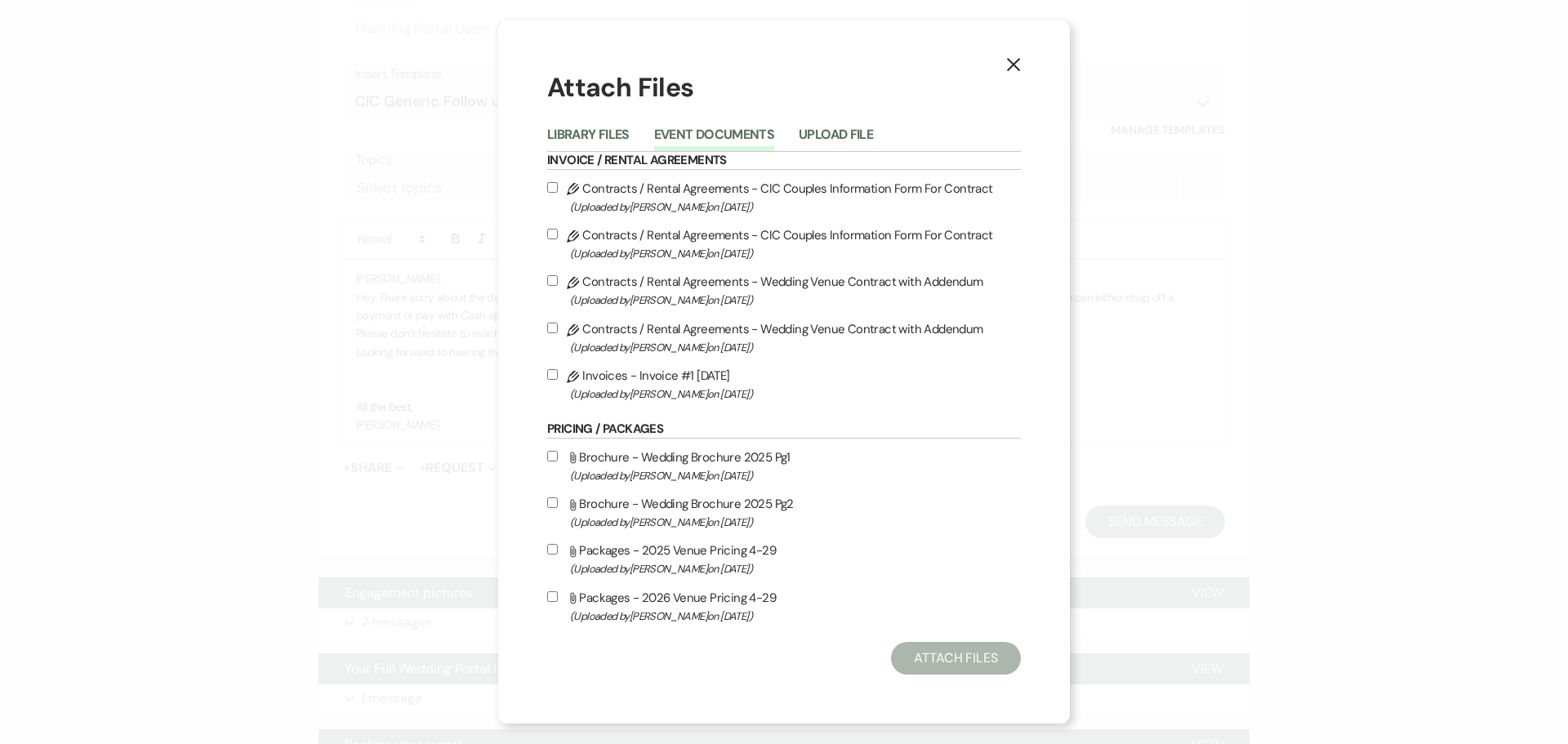
click at [668, 378] on label "Pencil Invoices - Invoice #1 [DATE] (Uploaded by [PERSON_NAME] on [DATE] )" at bounding box center [784, 383] width 474 height 39
click at [557, 378] on input "Pencil Invoices - Invoice #1 [DATE] (Uploaded by [PERSON_NAME] on [DATE] )" at bounding box center [552, 374] width 11 height 11
checkbox input "true"
click at [953, 663] on button "Attach Files" at bounding box center [956, 658] width 130 height 33
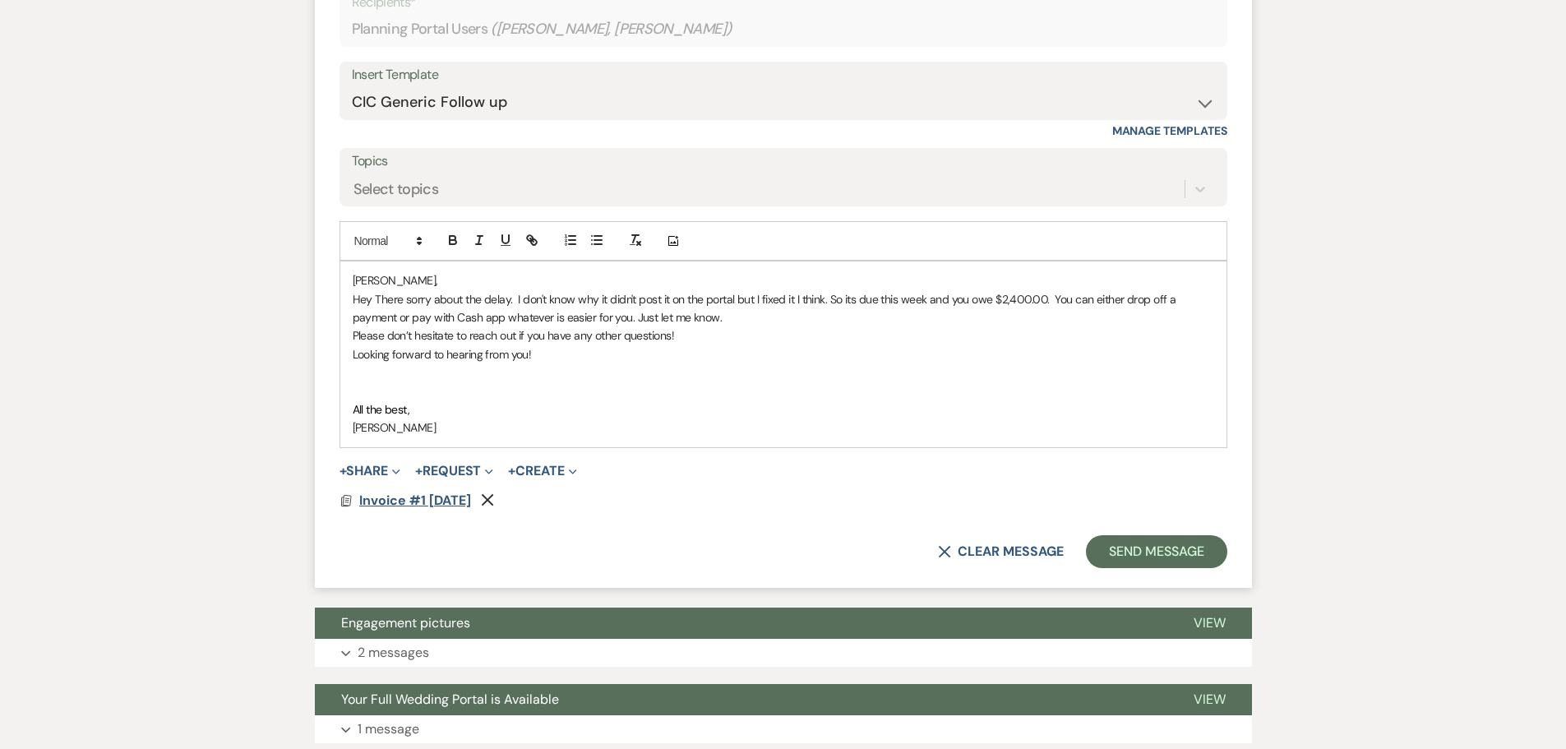
click at [388, 501] on span "Invoice #1 [DATE]" at bounding box center [415, 500] width 112 height 17
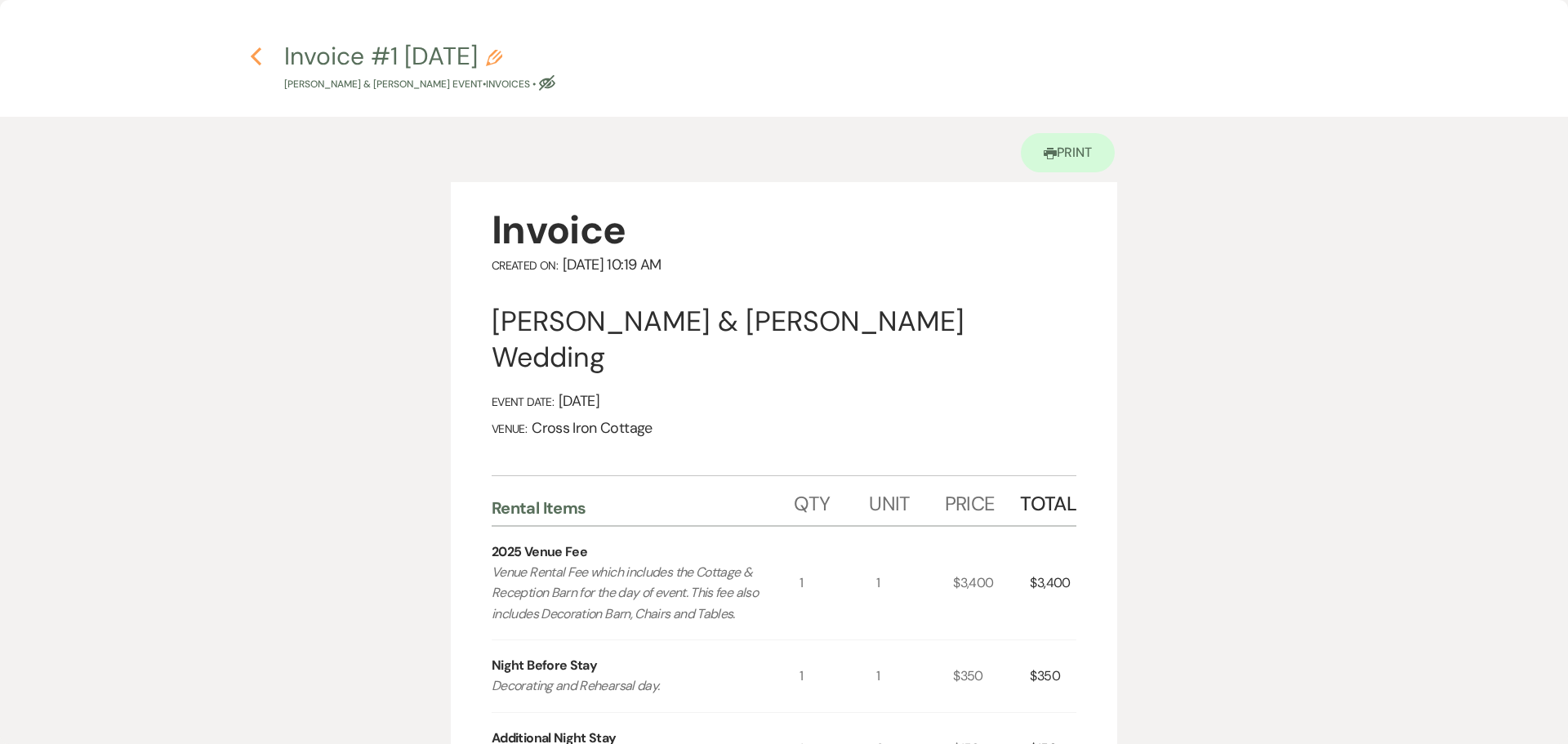
click at [256, 61] on use "button" at bounding box center [255, 57] width 11 height 18
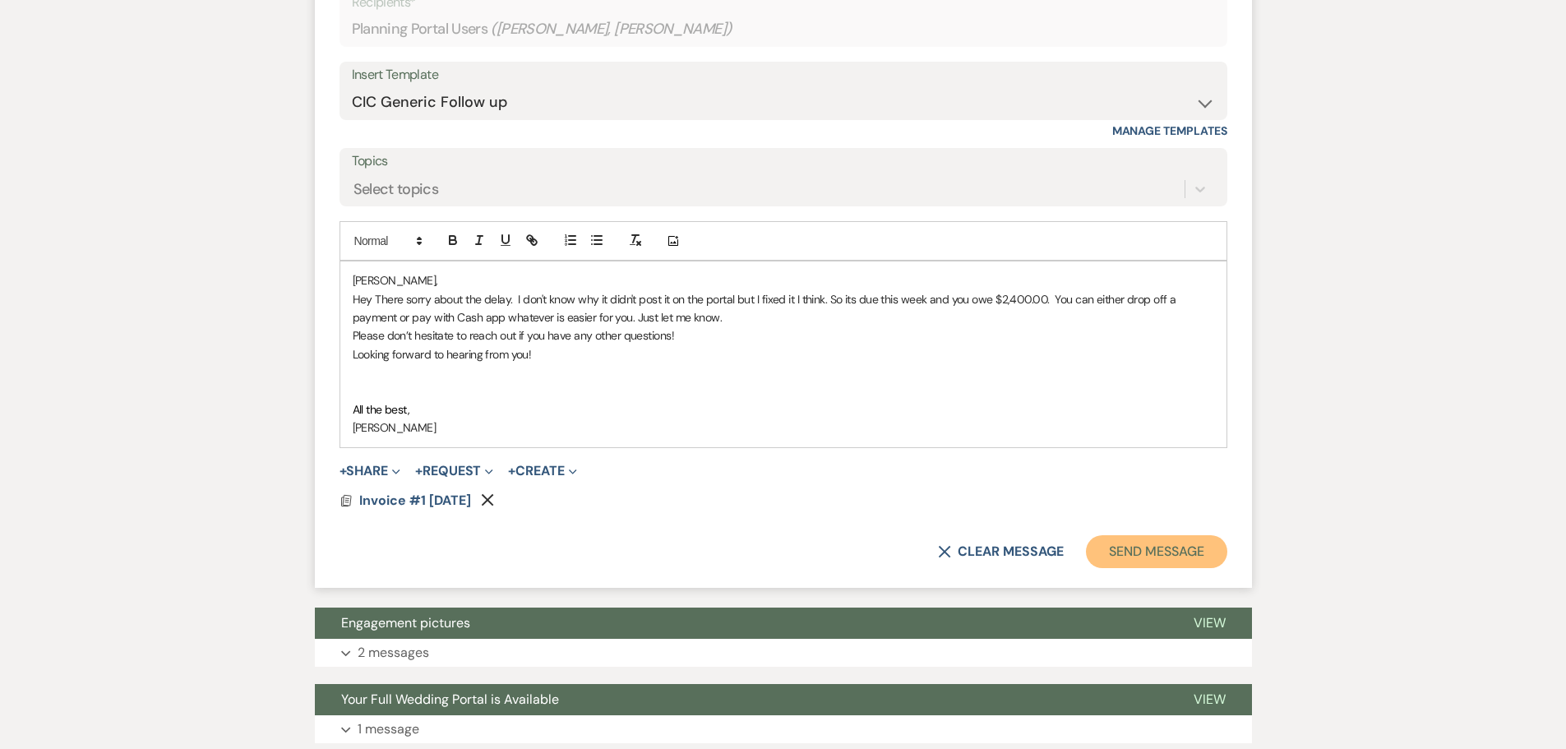
click at [1109, 548] on button "Send Message" at bounding box center [1156, 551] width 141 height 33
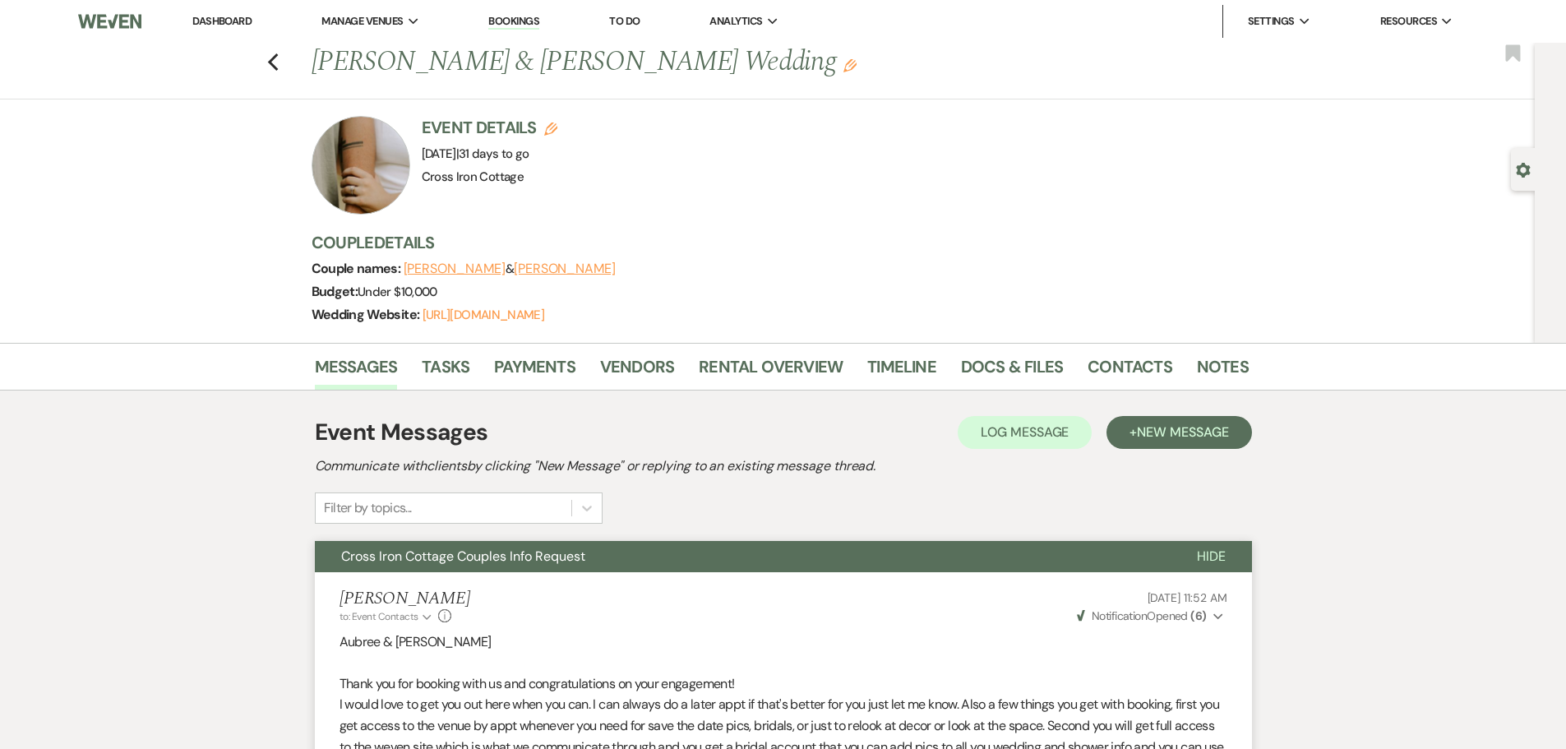
click at [356, 159] on div at bounding box center [361, 165] width 99 height 99
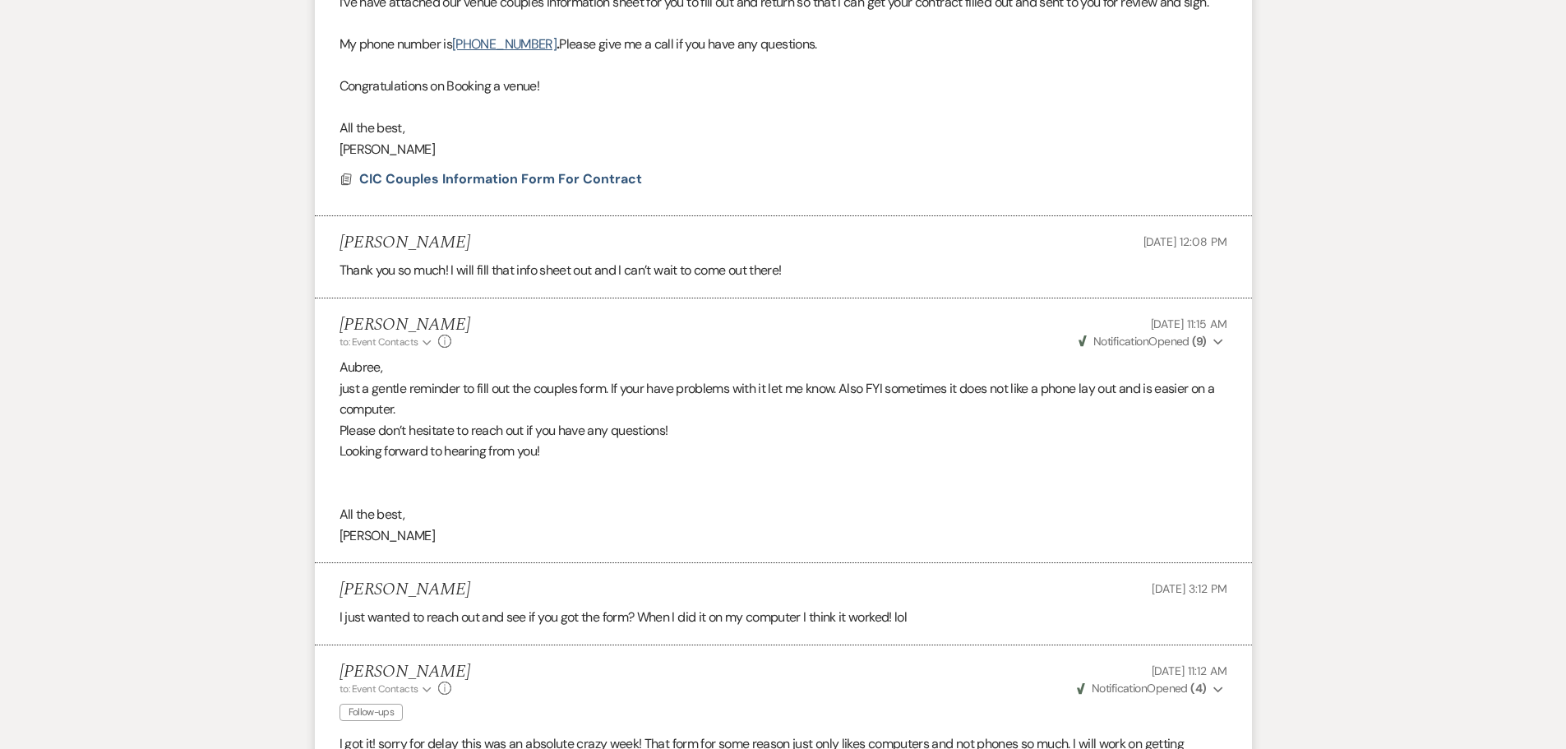
scroll to position [822, 0]
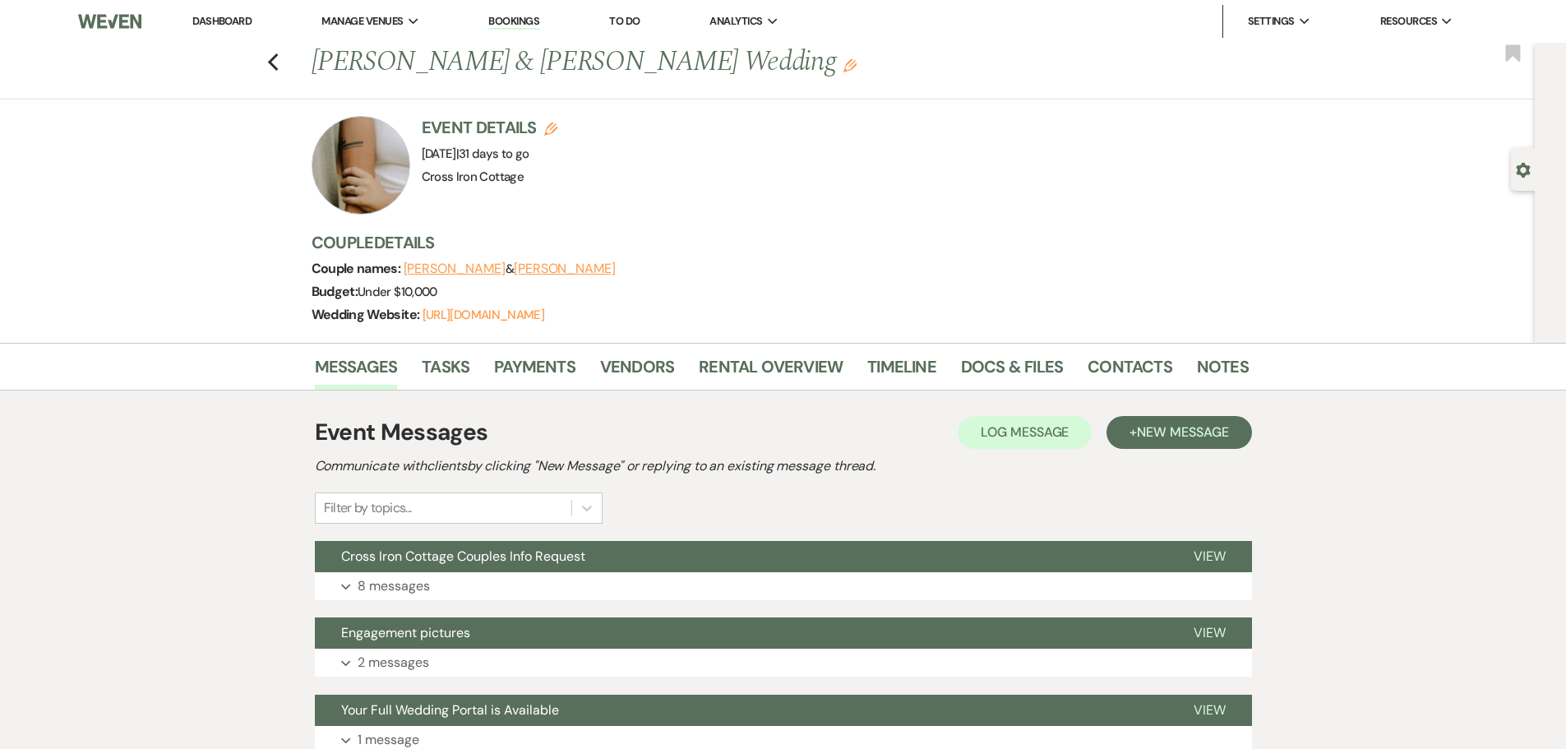
click at [208, 19] on link "Dashboard" at bounding box center [221, 21] width 59 height 14
